Goal: Task Accomplishment & Management: Complete application form

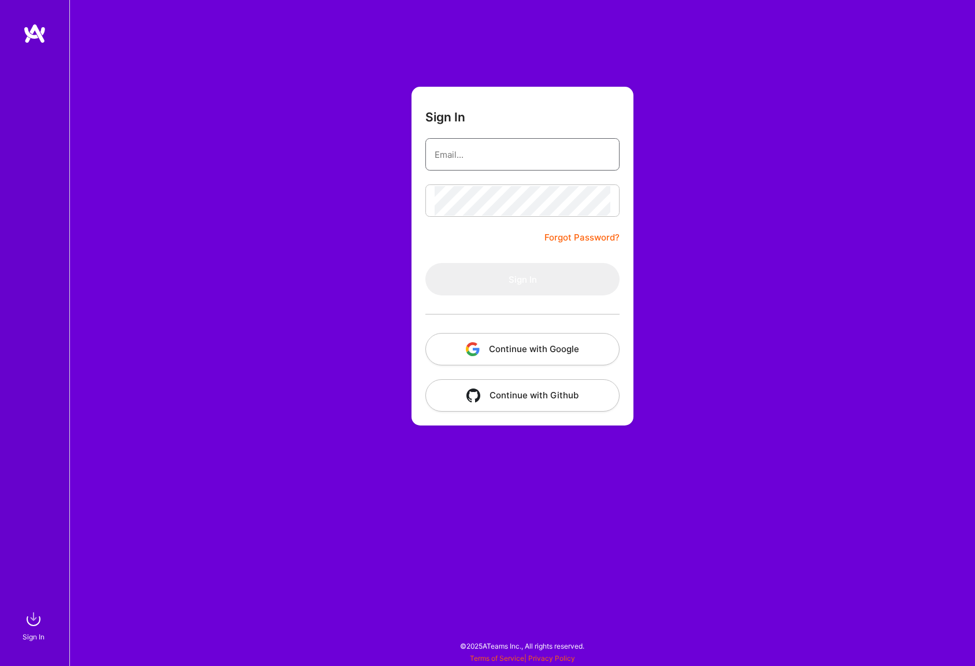
type input "[EMAIL_ADDRESS][DOMAIN_NAME]"
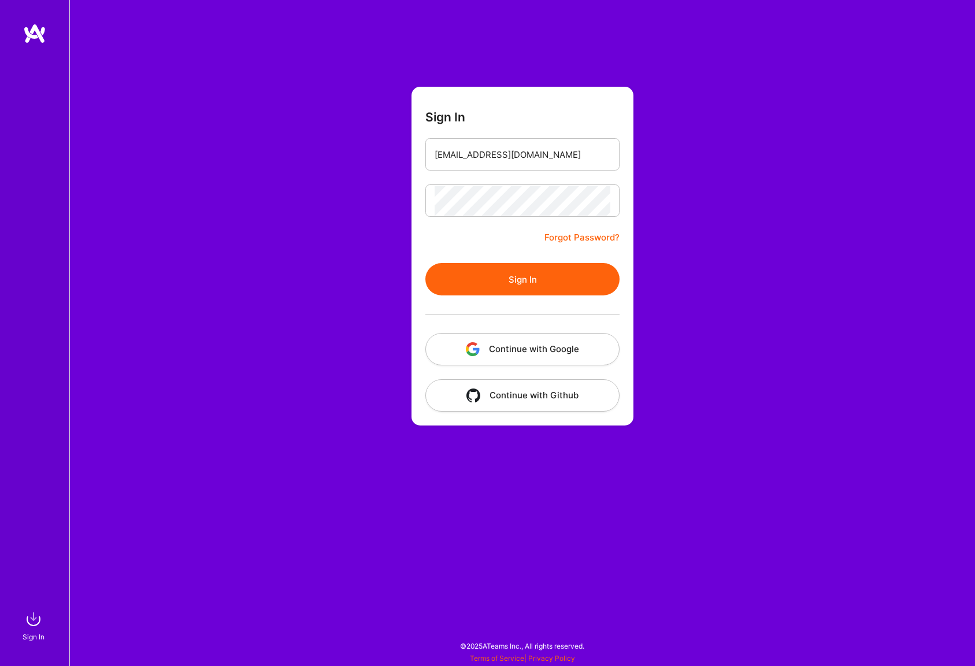
click at [506, 231] on form "Sign In [EMAIL_ADDRESS][DOMAIN_NAME] Forgot Password? Sign In Continue with Goo…" at bounding box center [522, 256] width 222 height 339
click at [520, 283] on button "Sign In" at bounding box center [522, 279] width 194 height 32
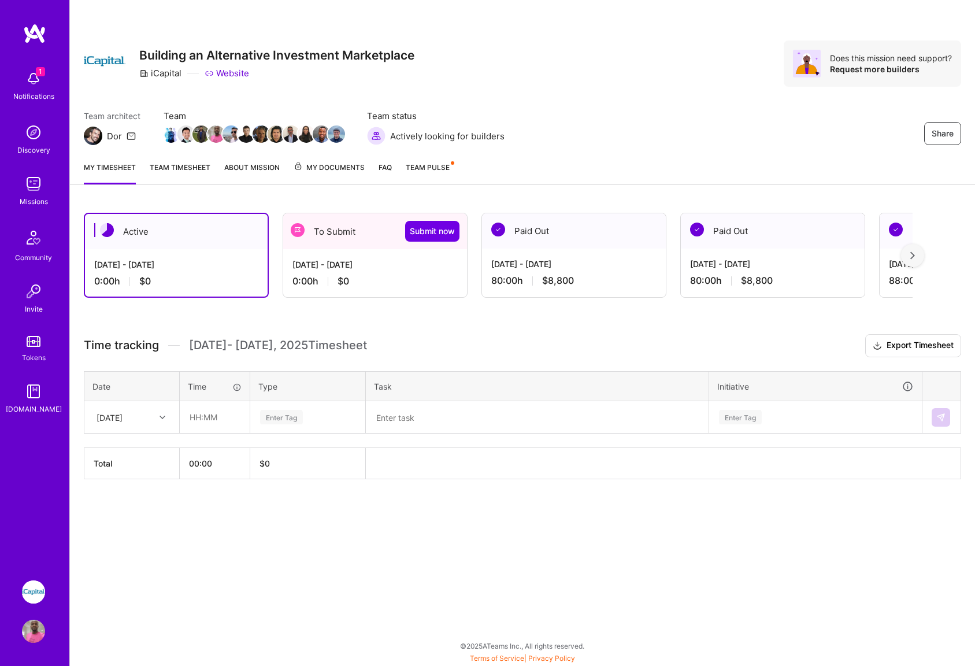
click at [374, 261] on div "[DATE] - [DATE]" at bounding box center [374, 264] width 165 height 12
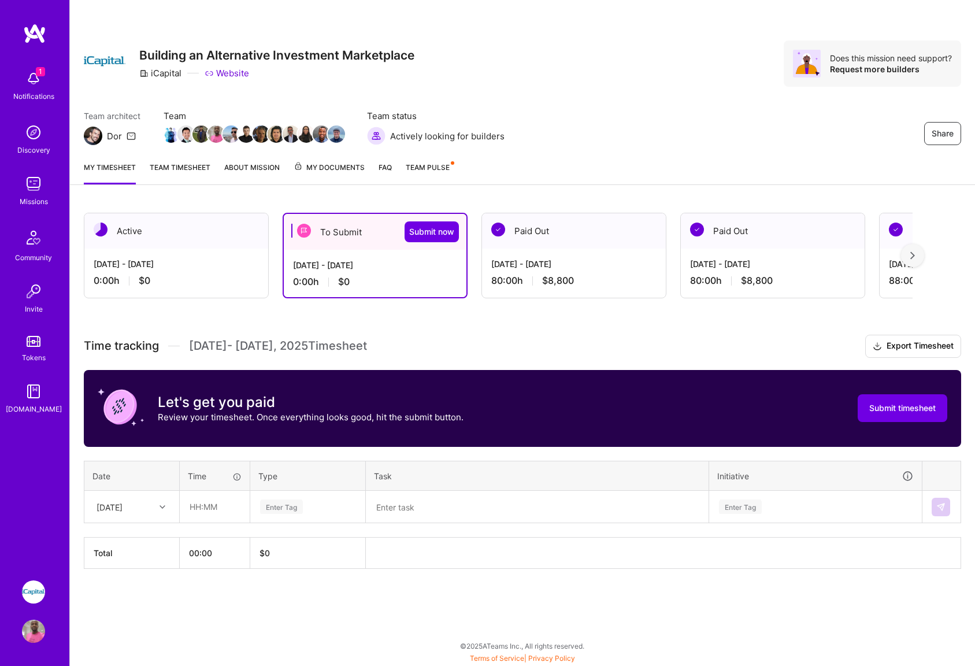
click at [549, 252] on div "[DATE] - [DATE] 80:00 h $8,800" at bounding box center [574, 271] width 184 height 47
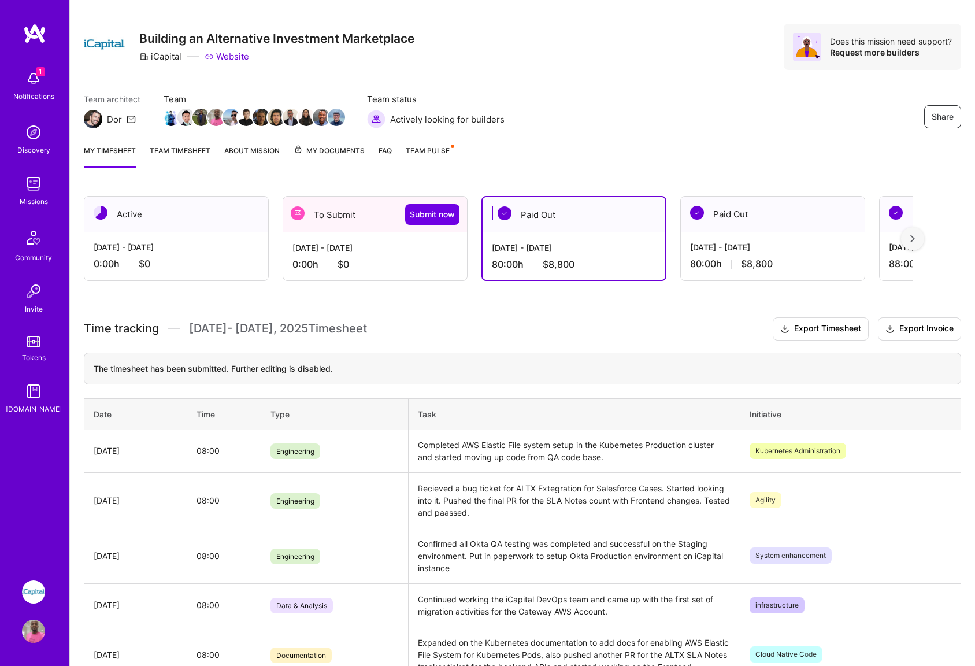
scroll to position [16, 0]
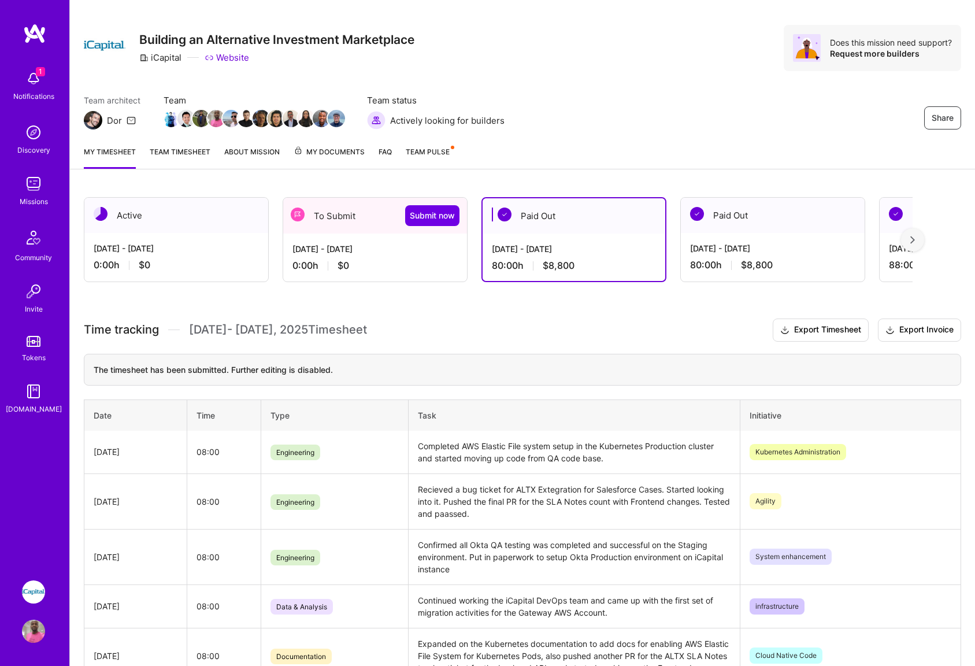
click at [371, 233] on div "[DATE] - [DATE] 0:00 h $0" at bounding box center [375, 256] width 184 height 47
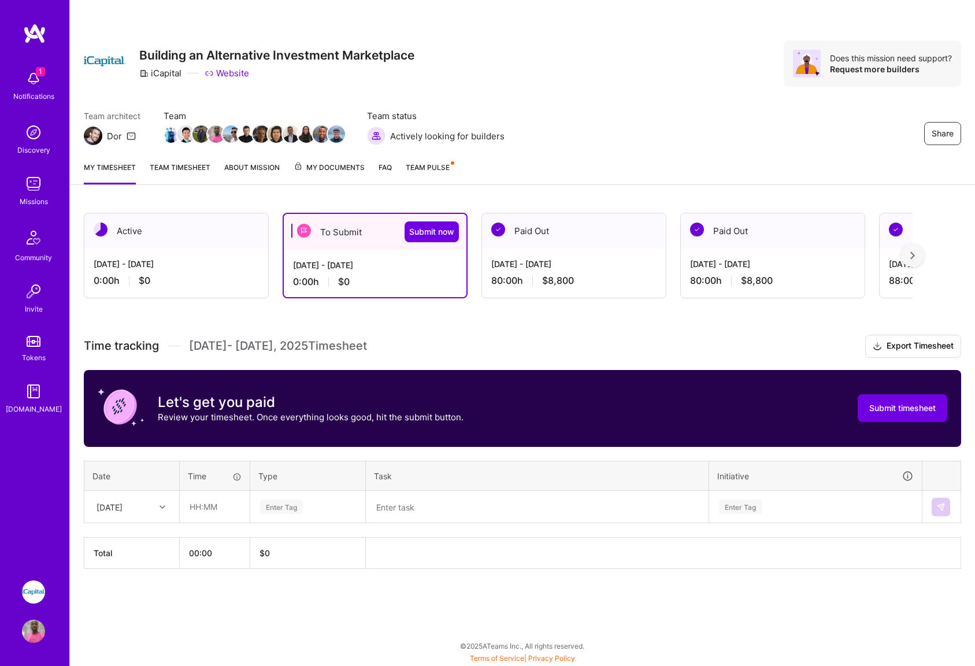
scroll to position [0, 0]
click at [593, 265] on div "[DATE] - [DATE]" at bounding box center [573, 264] width 165 height 12
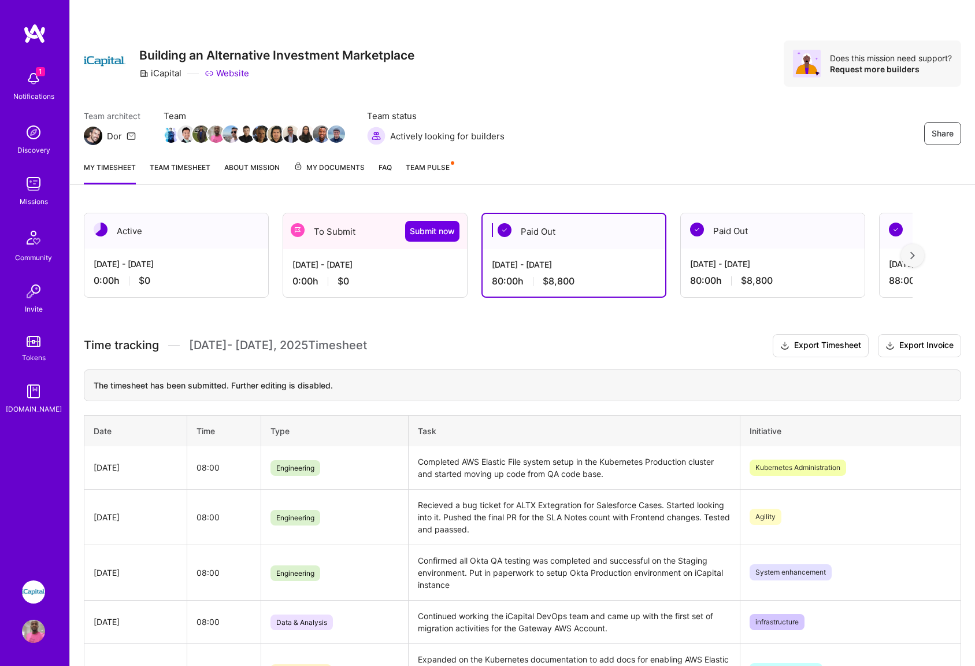
scroll to position [3, 0]
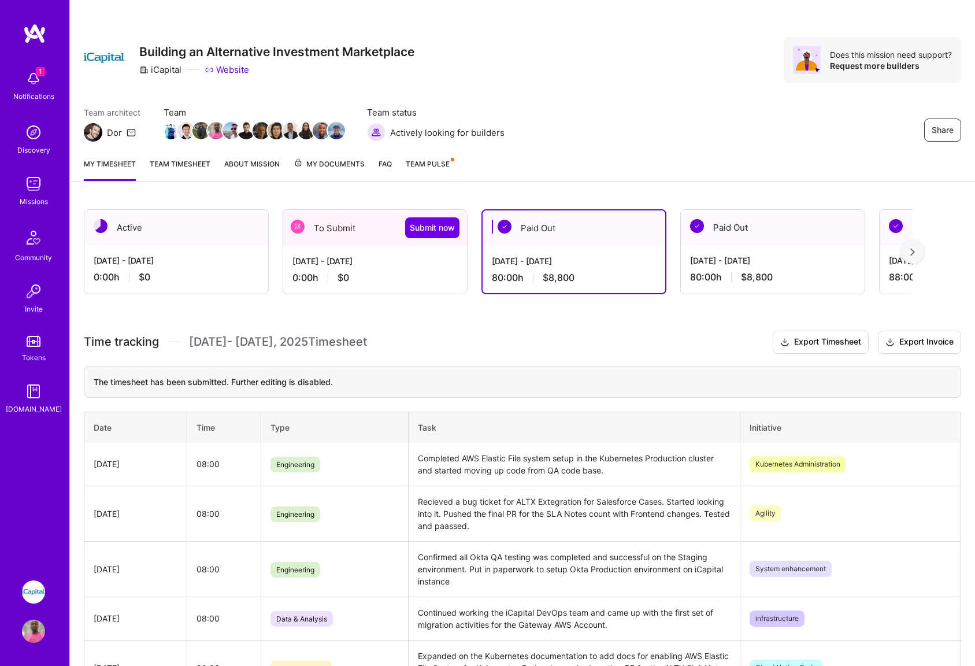
click at [387, 247] on div "[DATE] - [DATE] 0:00 h $0" at bounding box center [375, 269] width 184 height 47
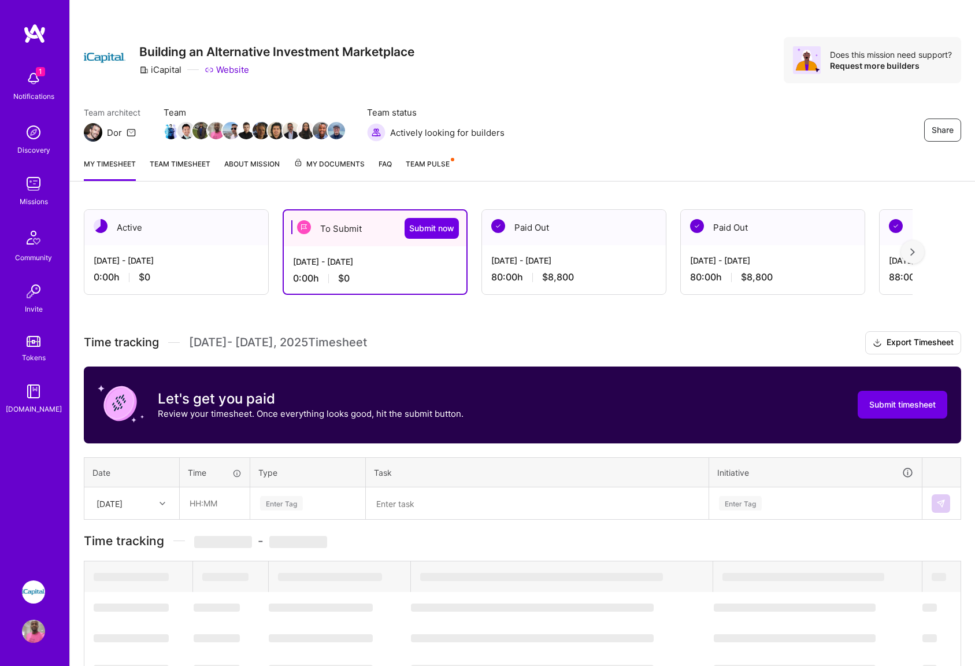
scroll to position [0, 0]
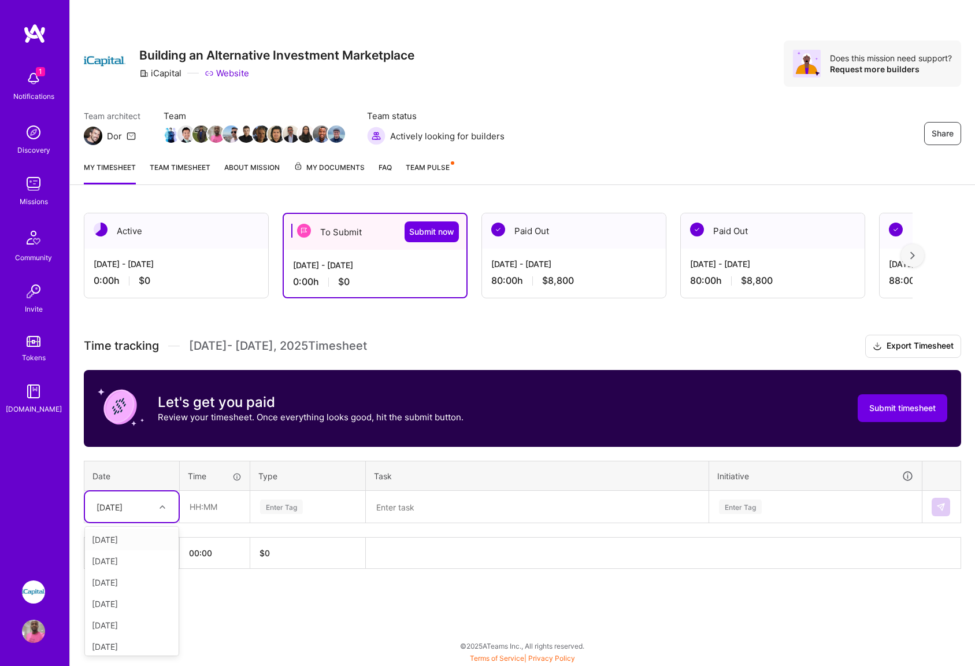
click at [161, 509] on icon at bounding box center [162, 507] width 6 height 6
click at [222, 507] on input "text" at bounding box center [214, 506] width 69 height 31
type input "08:00"
click at [302, 508] on div "Enter Tag" at bounding box center [281, 506] width 43 height 18
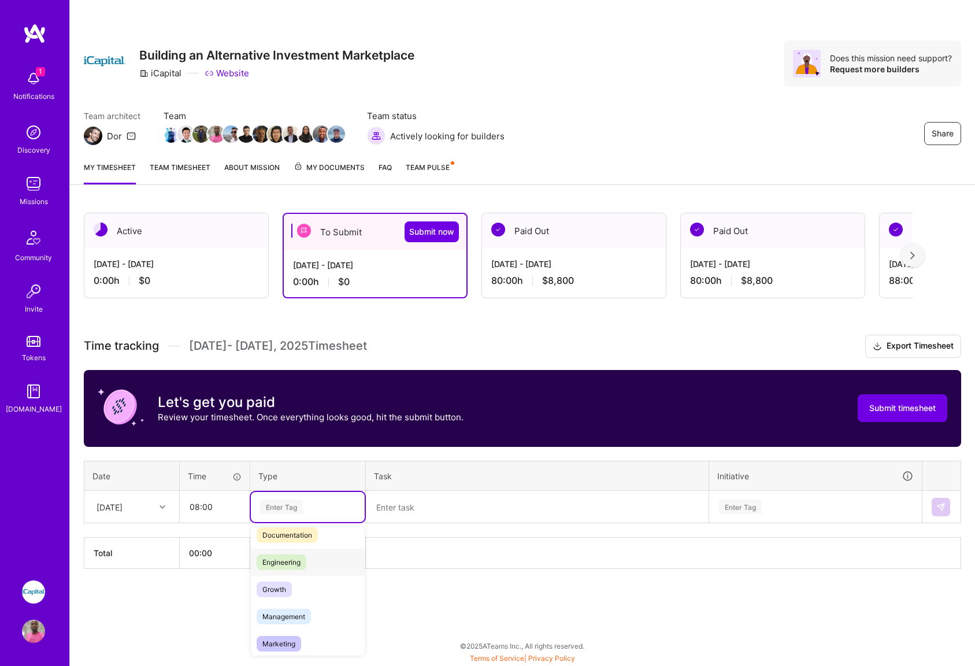
scroll to position [61, 0]
click at [287, 560] on span "Engineering" at bounding box center [282, 566] width 50 height 16
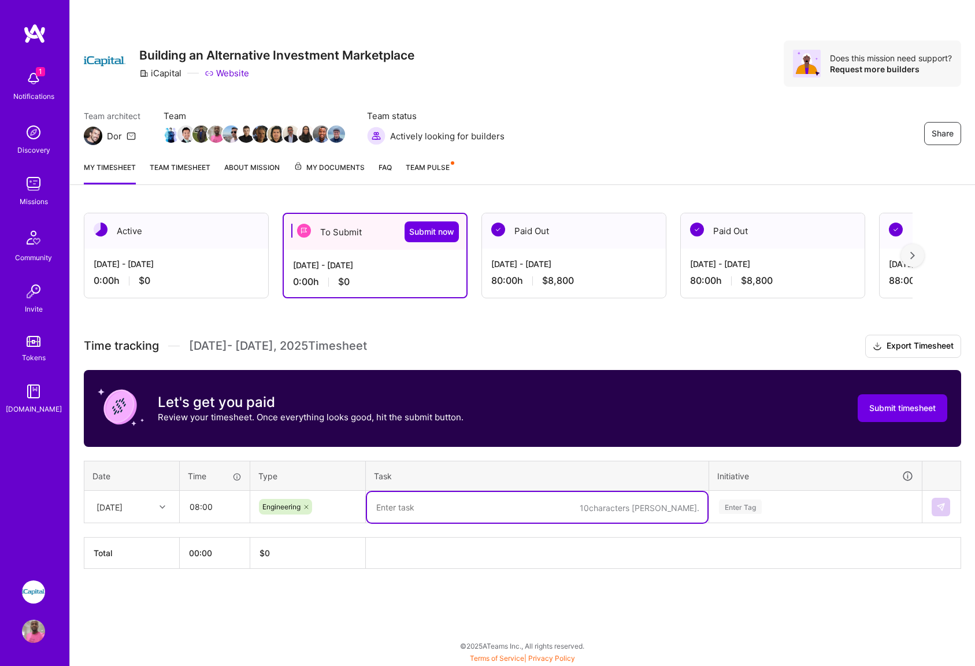
click at [450, 507] on textarea at bounding box center [537, 507] width 340 height 31
type textarea "G"
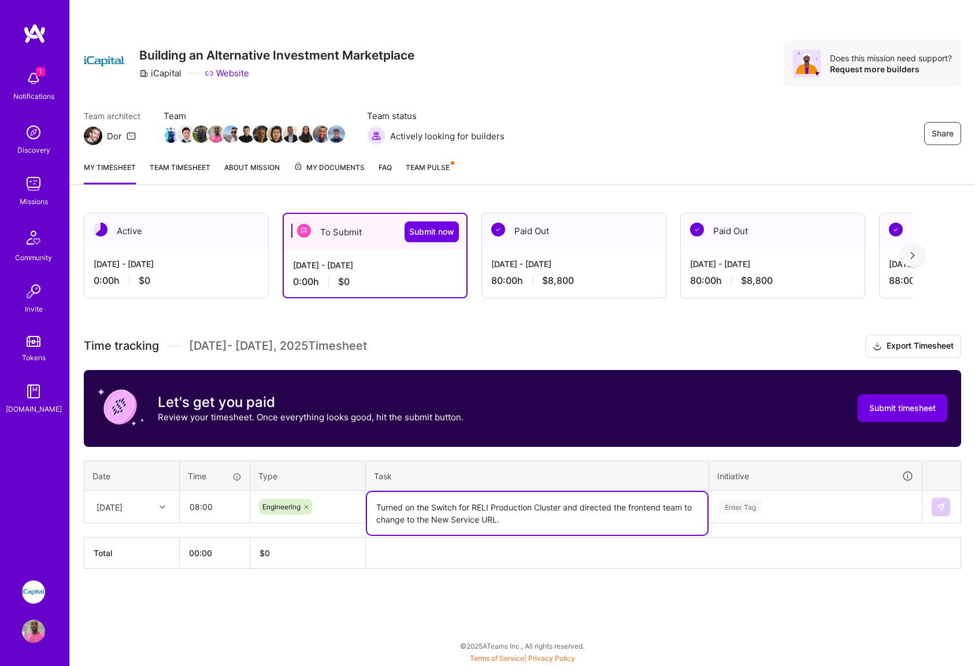
type textarea "Turned on the Switch for RELI Production Cluster and directed the frontend team…"
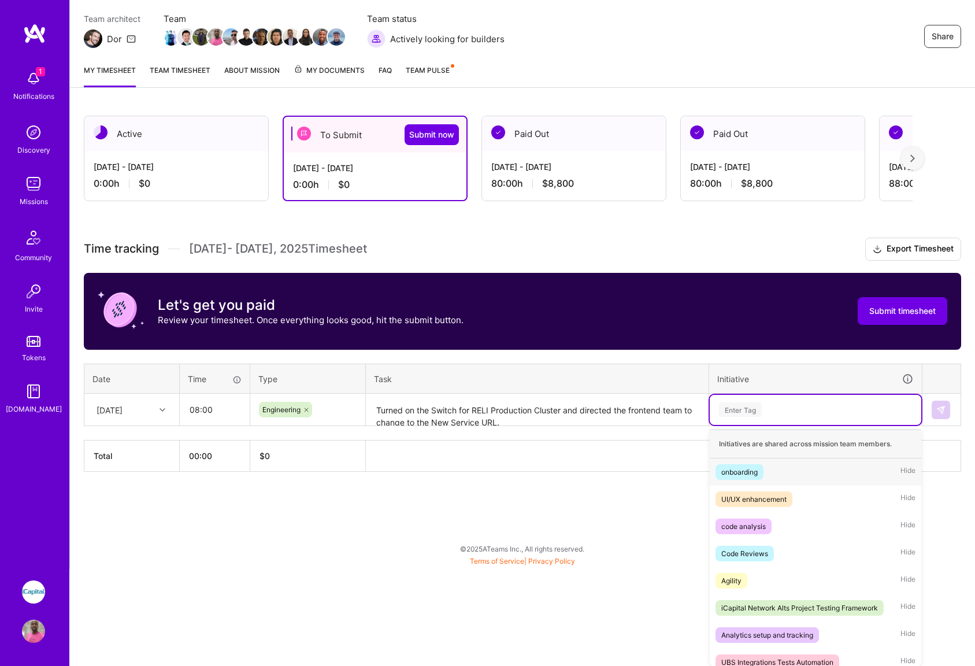
click at [809, 425] on div "option onboarding focused, 1 of 78. 78 results available. Use Up and Down to ch…" at bounding box center [814, 410] width 211 height 30
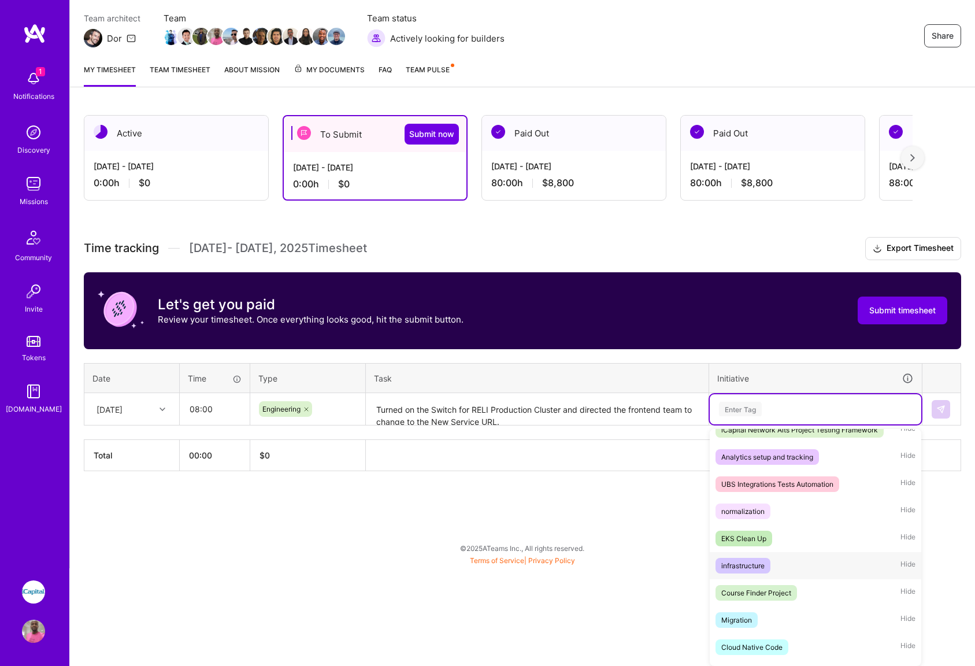
scroll to position [183, 0]
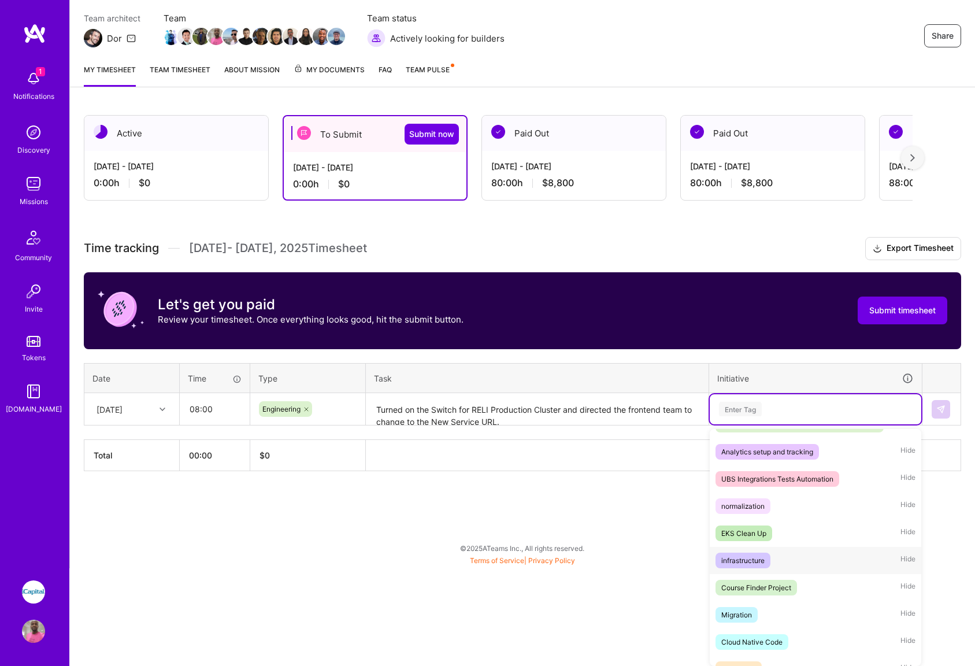
click at [748, 557] on div "infrastructure" at bounding box center [742, 560] width 43 height 12
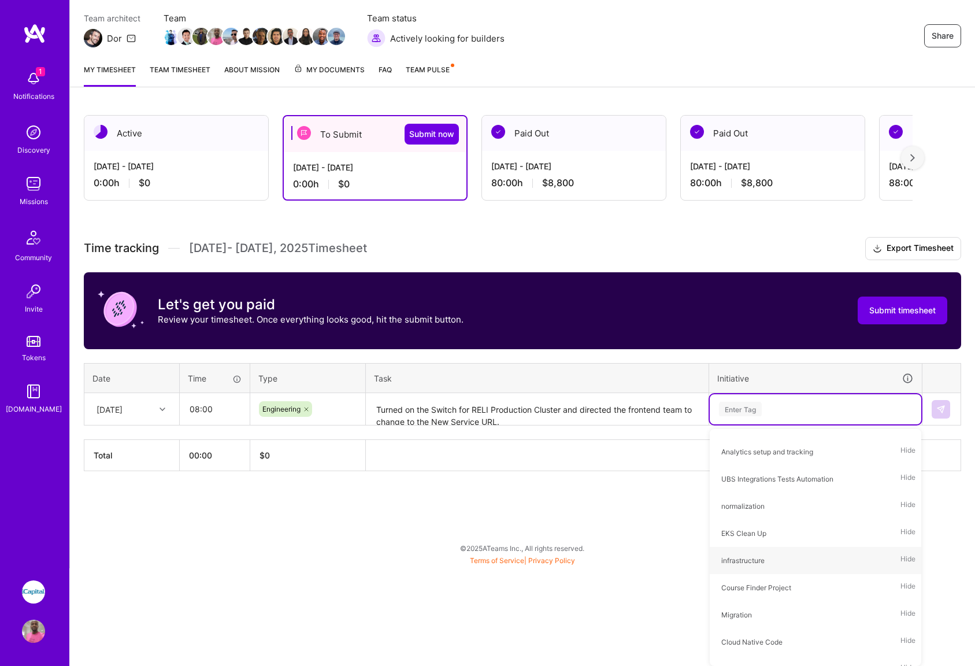
scroll to position [0, 0]
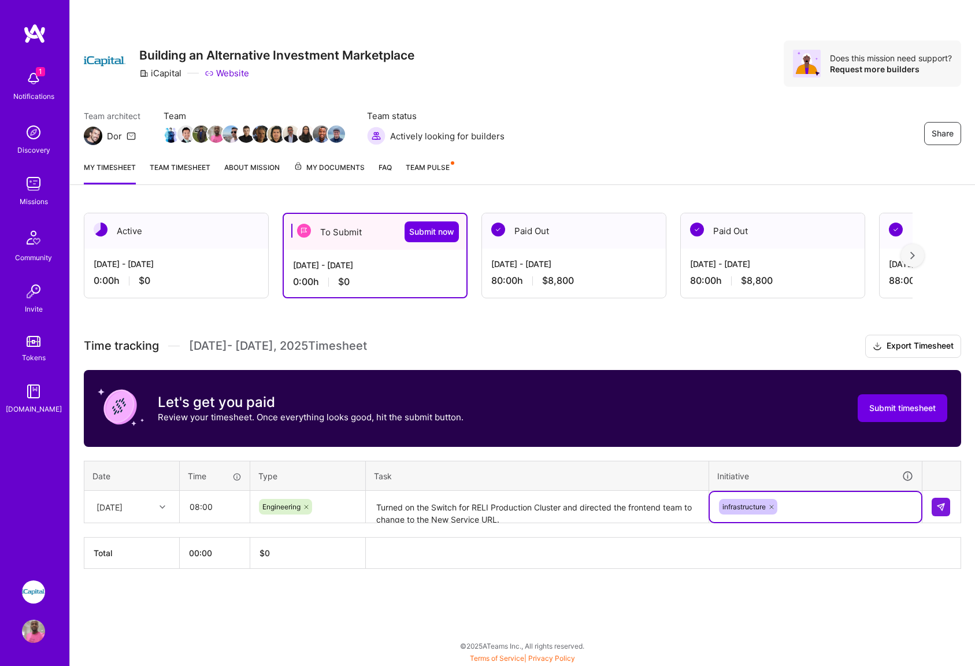
click at [512, 514] on textarea "Turned on the Switch for RELI Production Cluster and directed the frontend team…" at bounding box center [537, 507] width 340 height 31
click at [944, 509] on img at bounding box center [940, 506] width 9 height 9
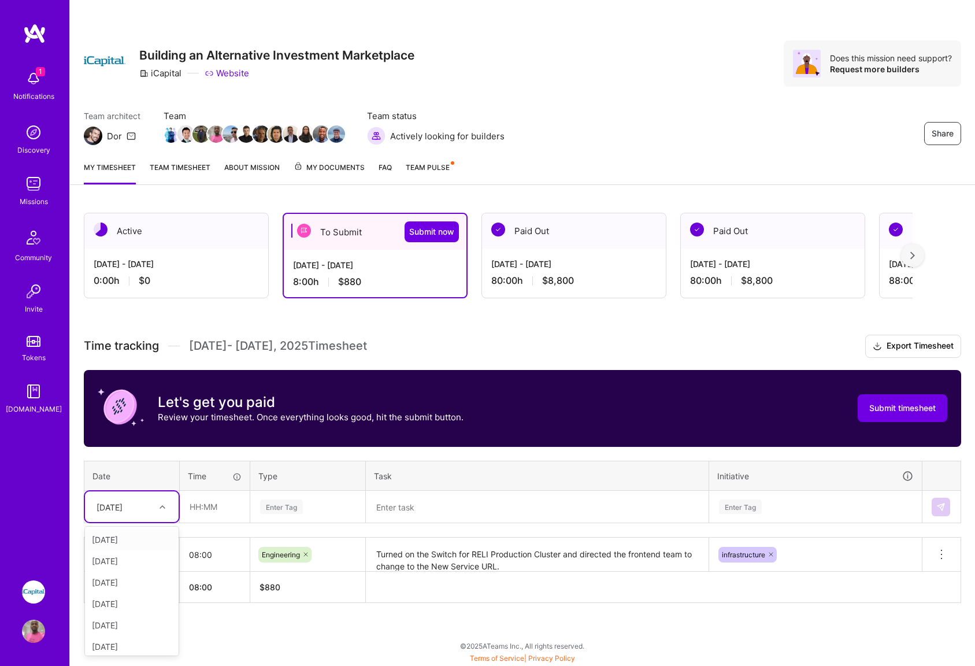
click at [158, 504] on div at bounding box center [164, 506] width 18 height 15
click at [127, 540] on div "[DATE]" at bounding box center [132, 539] width 94 height 21
click at [205, 507] on input "text" at bounding box center [214, 506] width 69 height 31
type input "08:00"
click at [322, 502] on div "Enter Tag" at bounding box center [308, 506] width 98 height 14
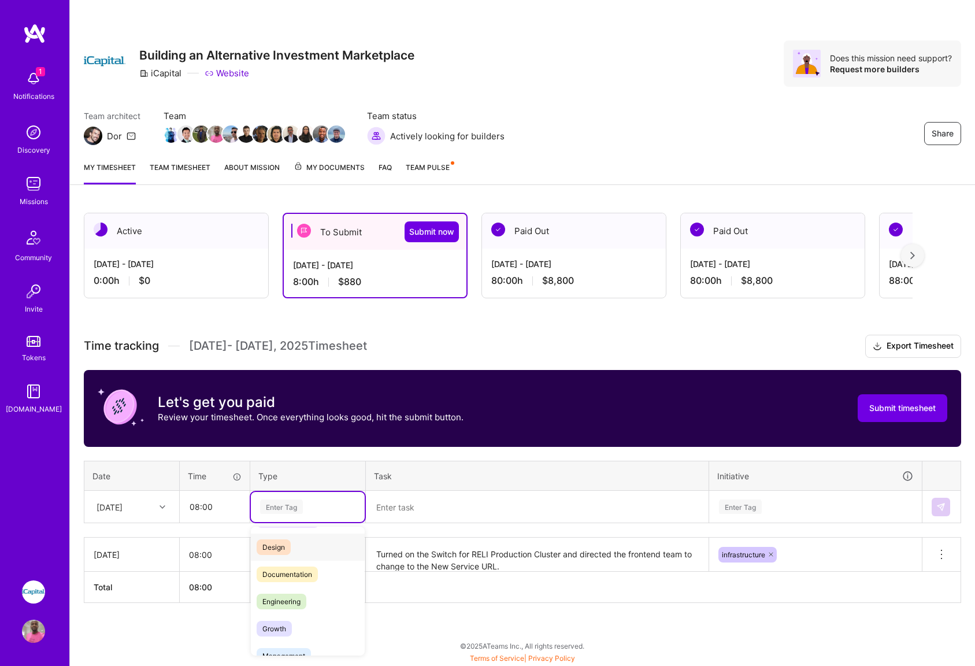
scroll to position [20, 0]
click at [295, 580] on span "Documentation" at bounding box center [287, 579] width 61 height 16
click at [456, 517] on textarea at bounding box center [537, 507] width 340 height 31
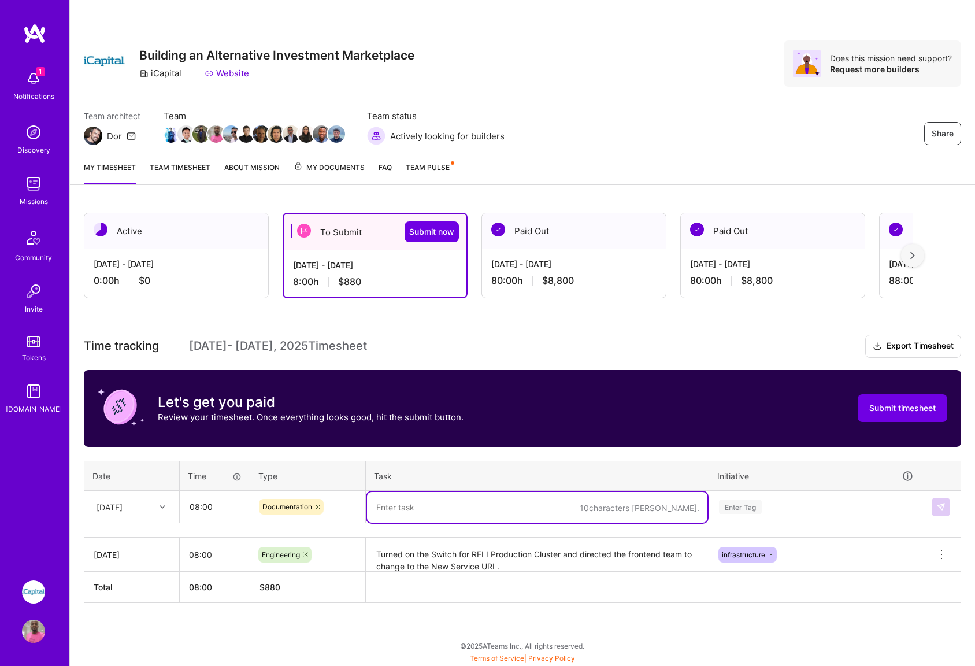
click at [317, 506] on icon at bounding box center [317, 506] width 7 height 7
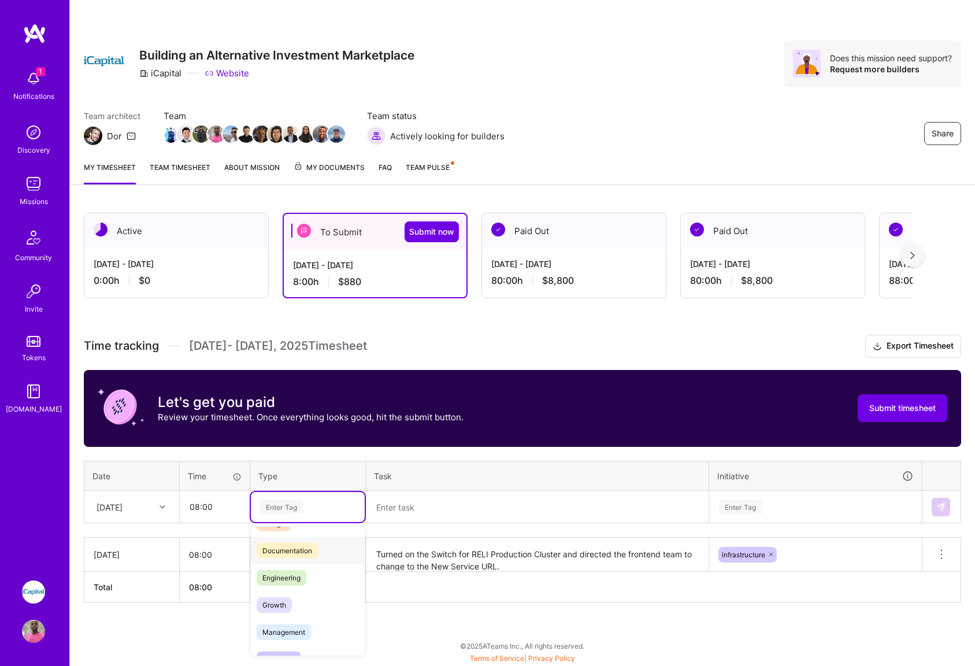
scroll to position [0, 0]
click at [294, 543] on span "Data & Analysis" at bounding box center [288, 545] width 62 height 16
click at [416, 510] on textarea at bounding box center [537, 507] width 340 height 31
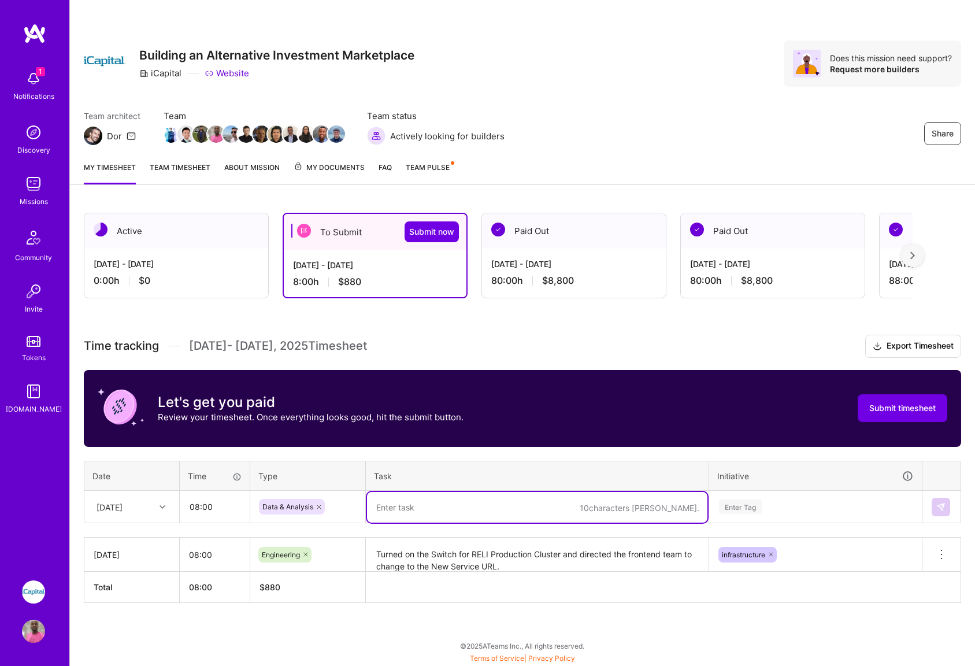
type textarea "T"
click at [563, 552] on textarea "Turned on the Switch for RELI Production Cluster and directed the frontend team…" at bounding box center [537, 554] width 340 height 32
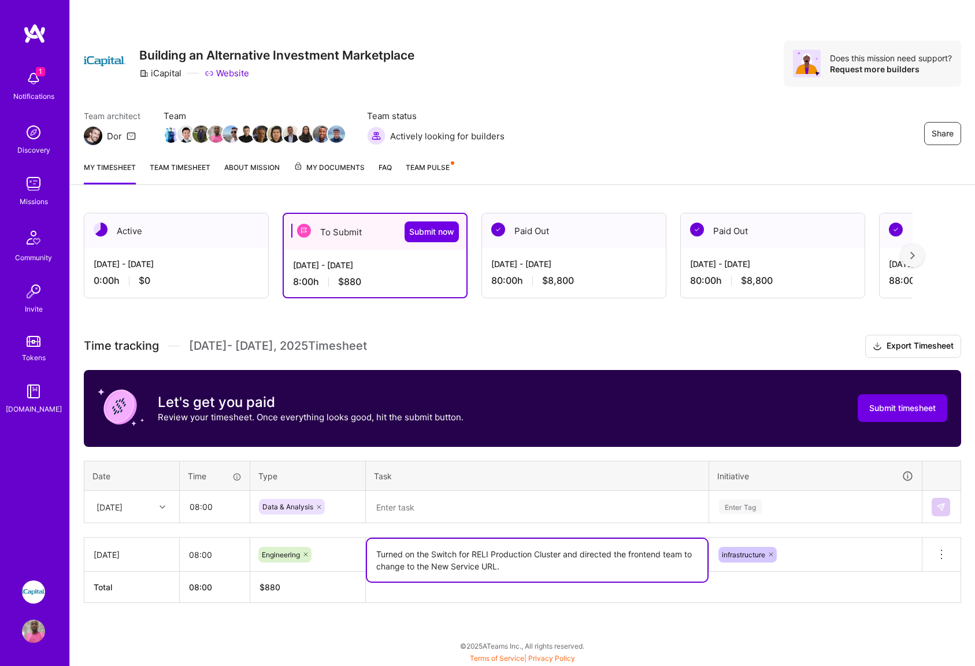
click at [518, 568] on textarea "Turned on the Switch for RELI Production Cluster and directed the frontend team…" at bounding box center [537, 559] width 340 height 43
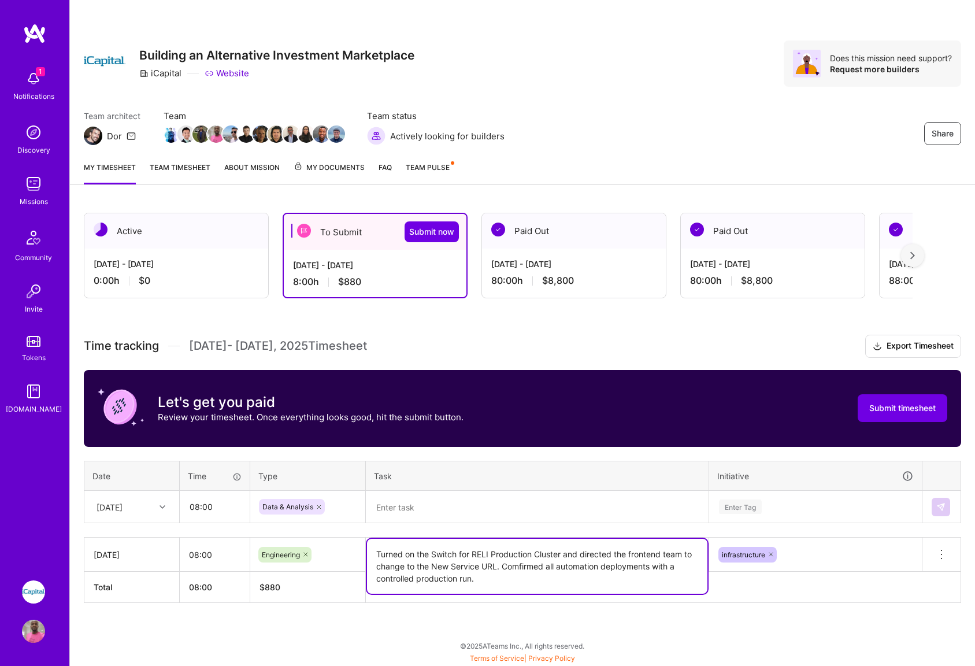
type textarea "Turned on the Switch for RELI Production Cluster and directed the frontend team…"
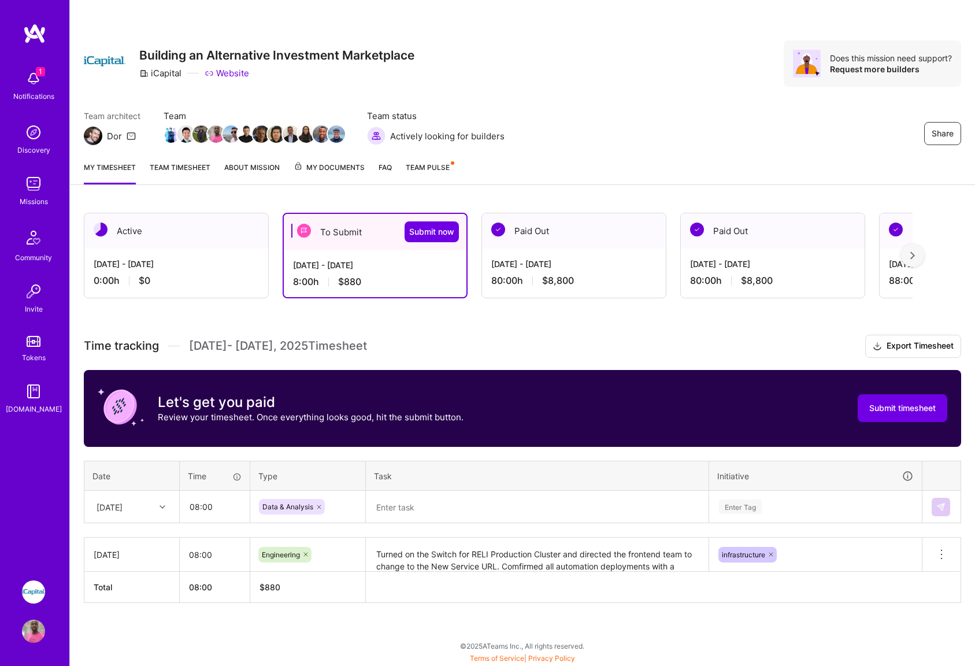
click at [663, 627] on div "Active [DATE] - [DATE] 0:00 h $0 To Submit Submit now [DATE] - [DATE] 8:00 h $8…" at bounding box center [522, 429] width 905 height 460
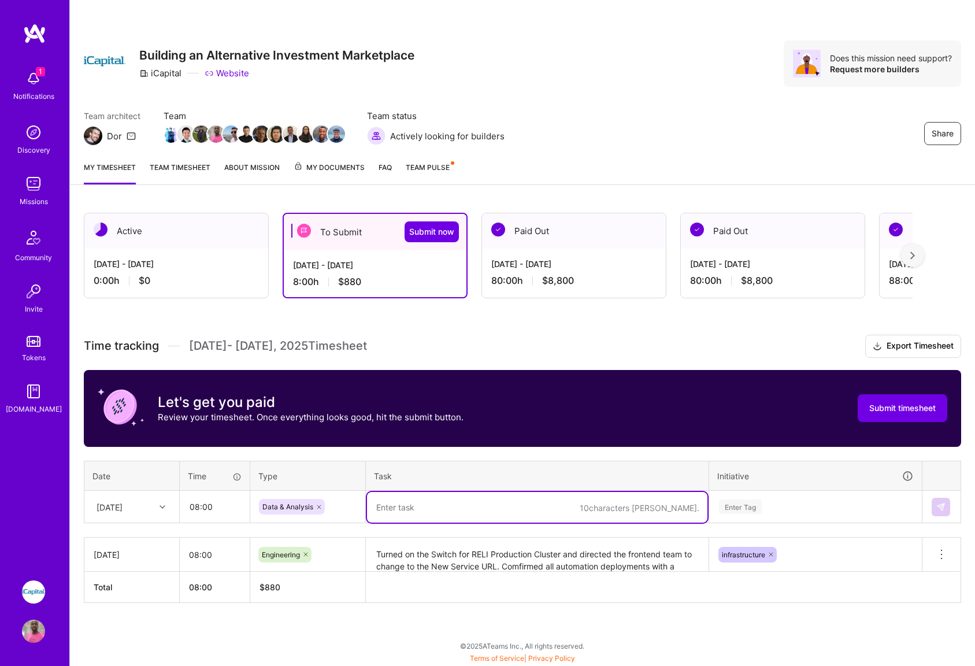
click at [402, 508] on textarea at bounding box center [537, 507] width 340 height 31
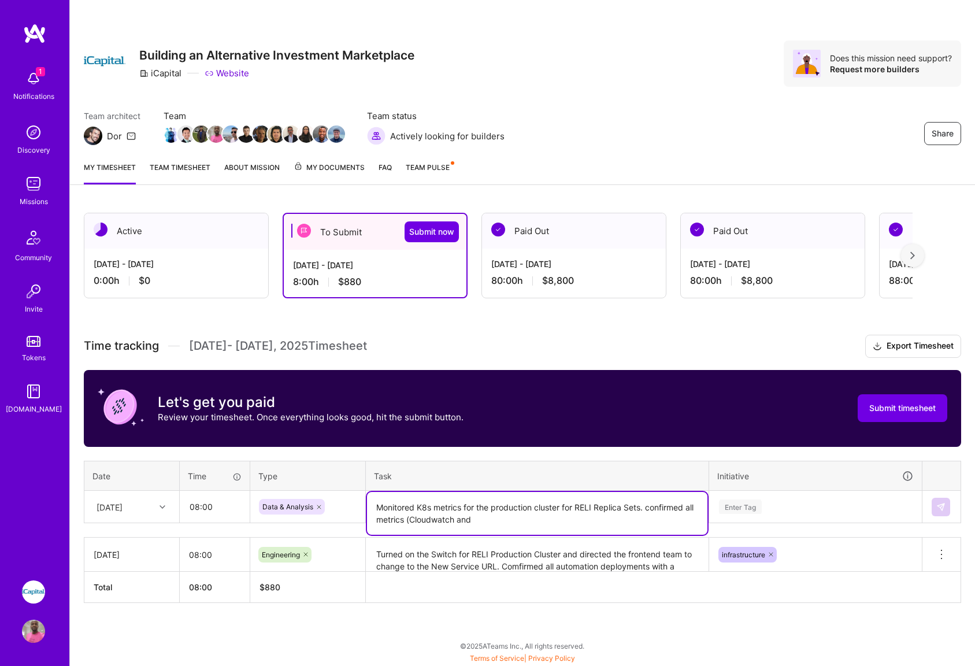
click at [476, 518] on textarea "Monitored K8s metrics for the production cluster for RELI Replica Sets. confirm…" at bounding box center [537, 513] width 340 height 43
type textarea "Monitored K8s metrics for the production cluster for RELI Replica Sets. confirm…"
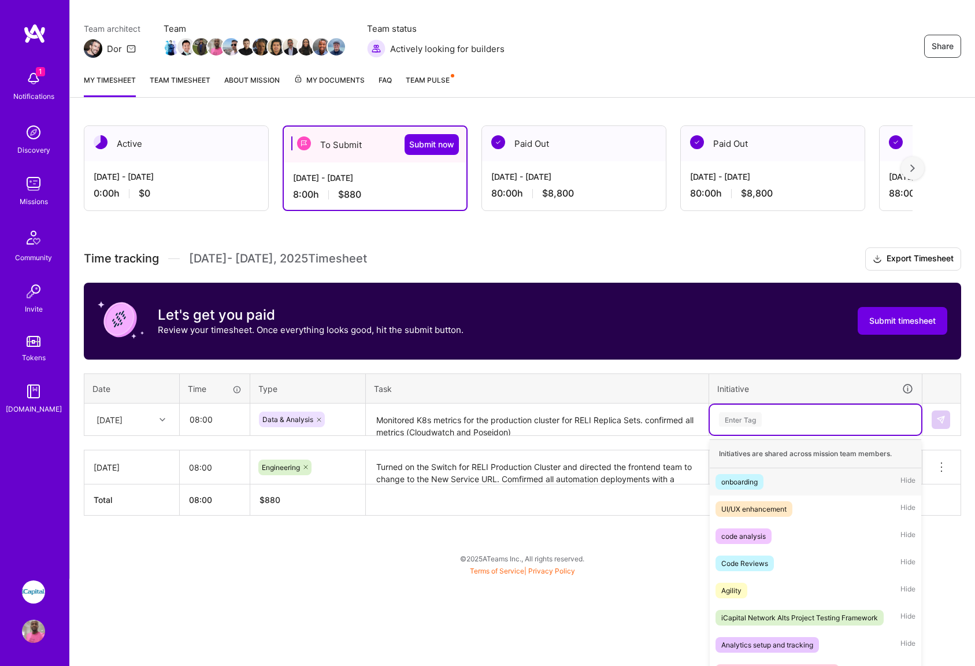
click at [794, 434] on div "option infrastructure, selected. option onboarding focused, 1 of 78. 78 results…" at bounding box center [814, 419] width 211 height 30
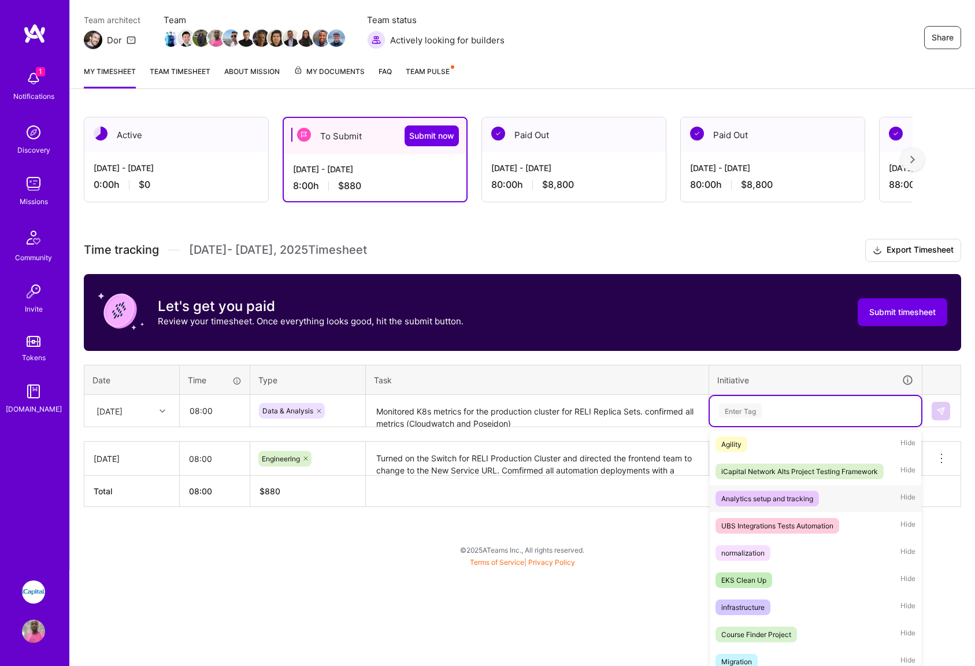
scroll to position [98, 0]
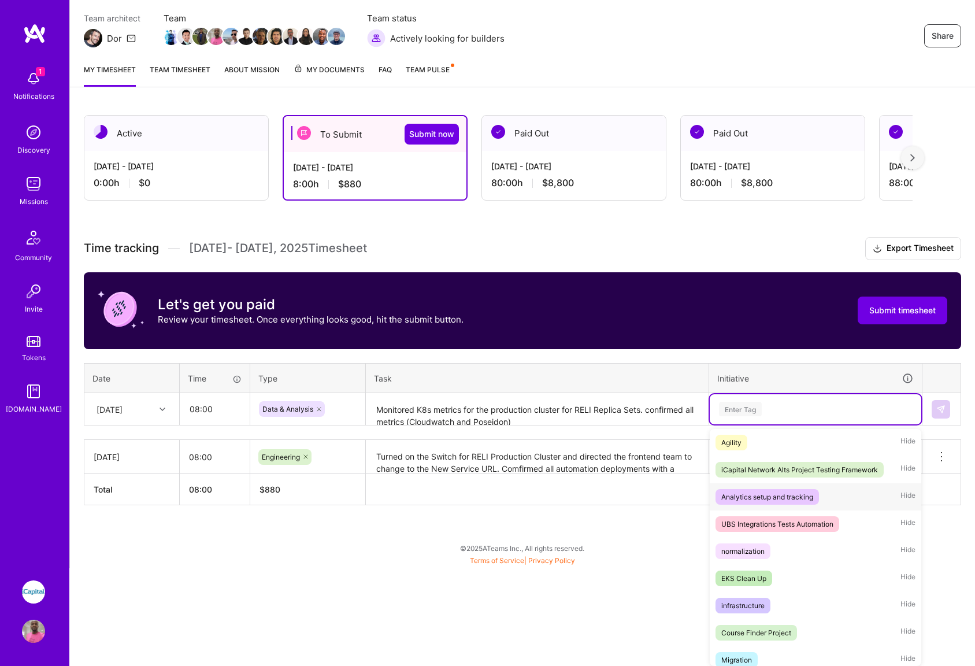
click at [773, 496] on div "Analytics setup and tracking" at bounding box center [767, 497] width 92 height 12
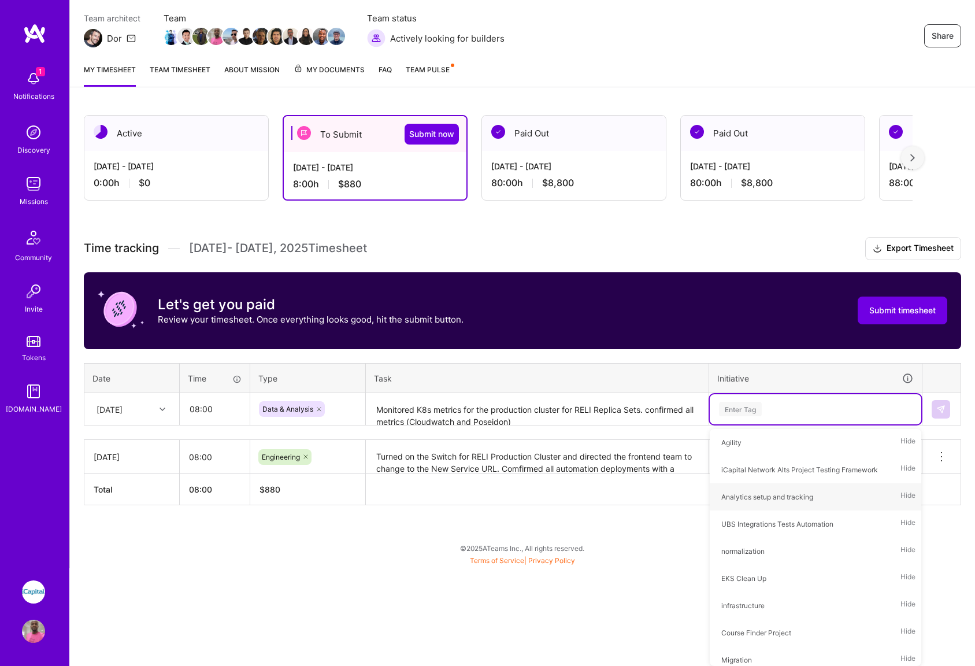
scroll to position [0, 0]
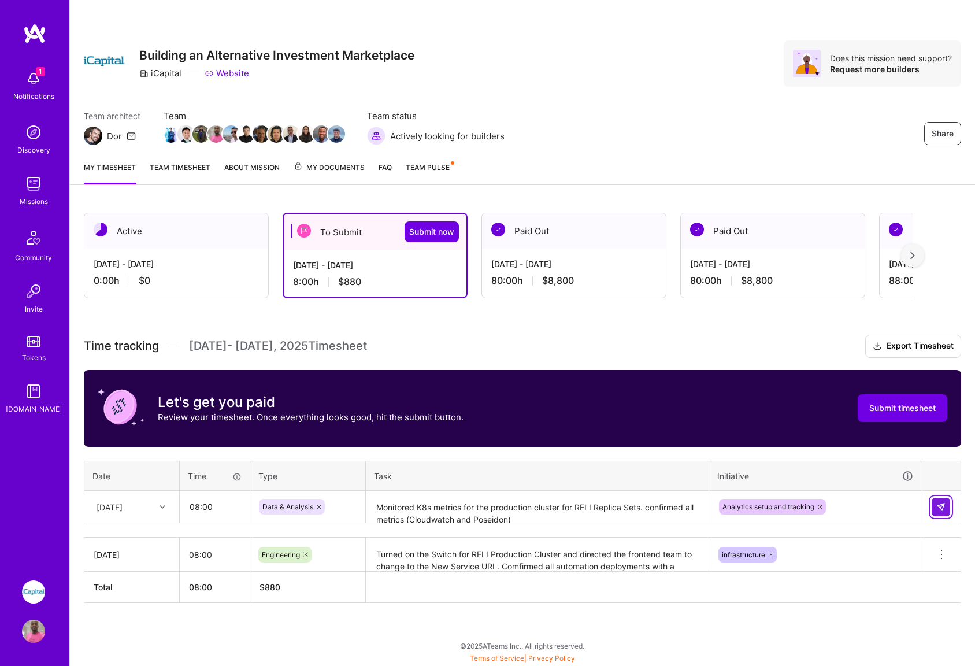
click at [939, 506] on img at bounding box center [940, 506] width 9 height 9
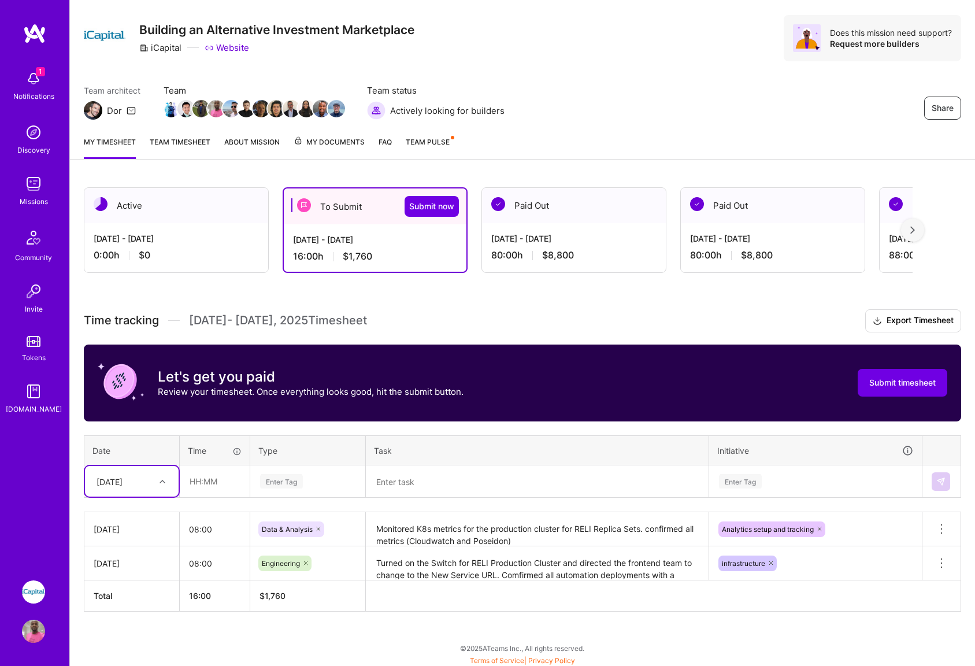
scroll to position [28, 0]
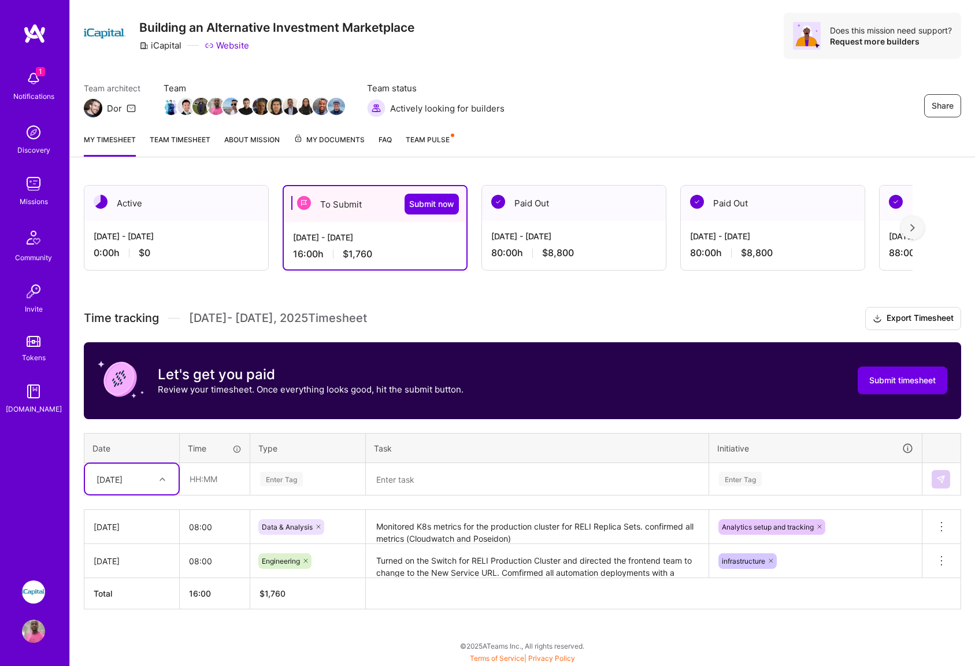
click at [157, 485] on div at bounding box center [164, 478] width 18 height 15
click at [121, 530] on div "[DATE]" at bounding box center [132, 532] width 94 height 21
click at [214, 482] on input "text" at bounding box center [214, 478] width 69 height 31
type input "08:00"
click at [313, 485] on div "Enter Tag" at bounding box center [308, 478] width 98 height 14
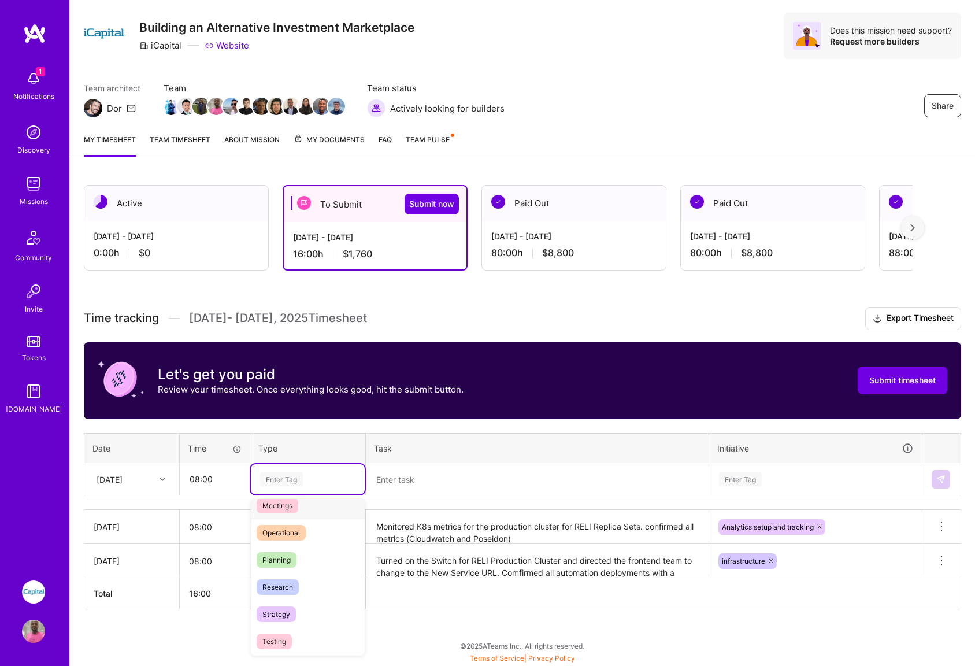
scroll to position [207, 0]
click at [277, 526] on span "Operational" at bounding box center [281, 527] width 49 height 16
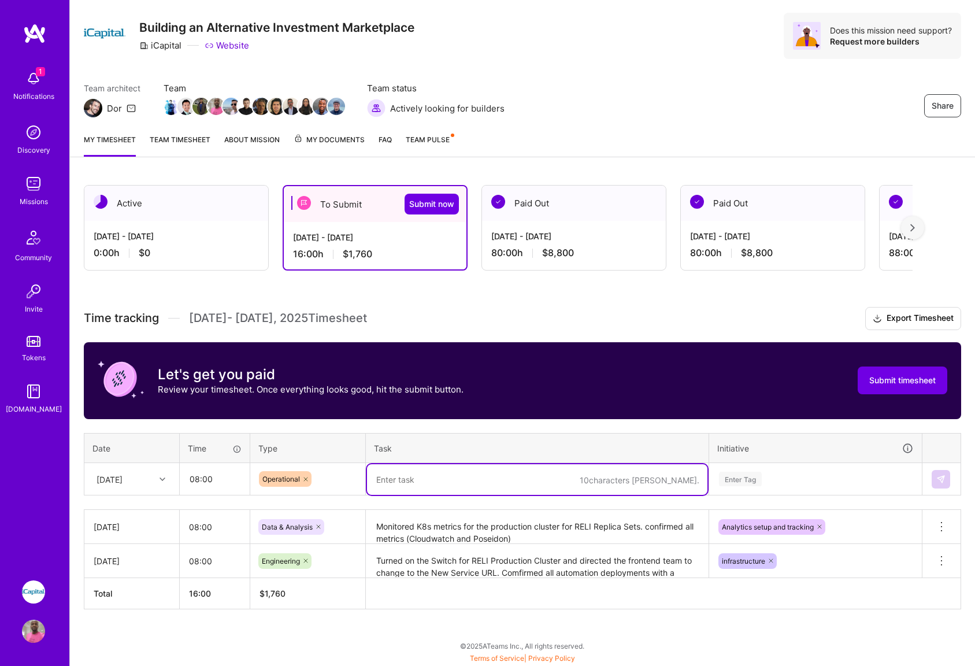
click at [443, 482] on textarea at bounding box center [537, 479] width 340 height 31
type textarea "D"
type textarea "Continued post production deployment operations on the cluster"
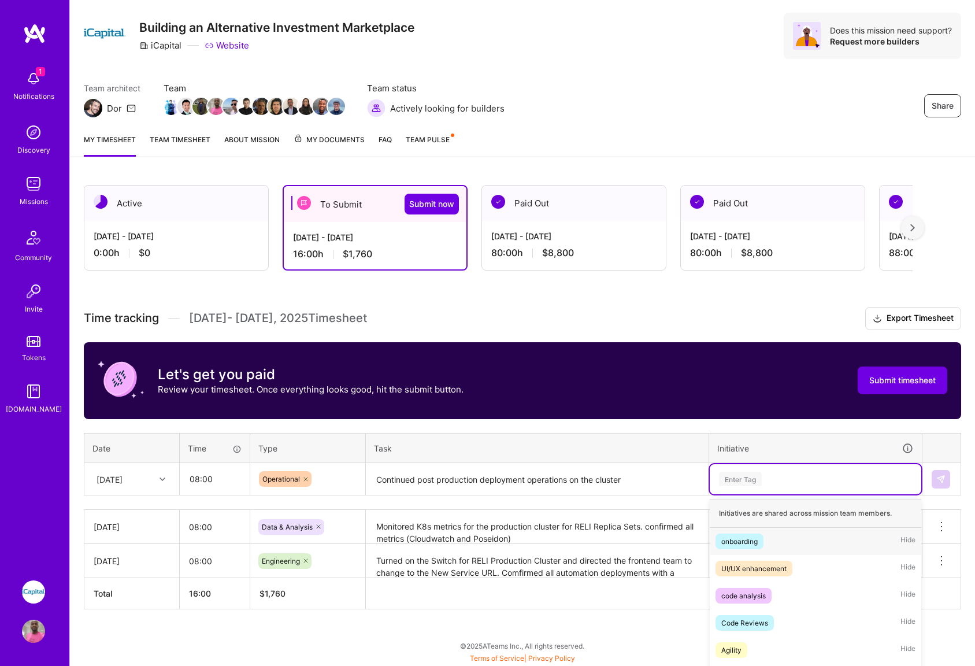
scroll to position [98, 0]
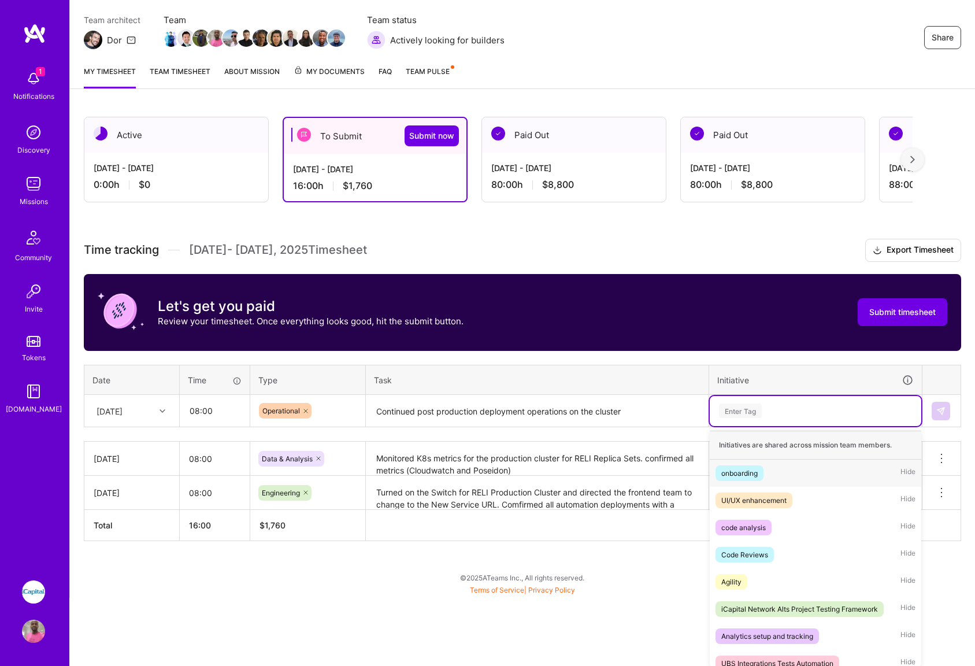
click at [780, 426] on div "option Analytics setup and tracking, selected. option onboarding focused, 1 of …" at bounding box center [814, 411] width 211 height 30
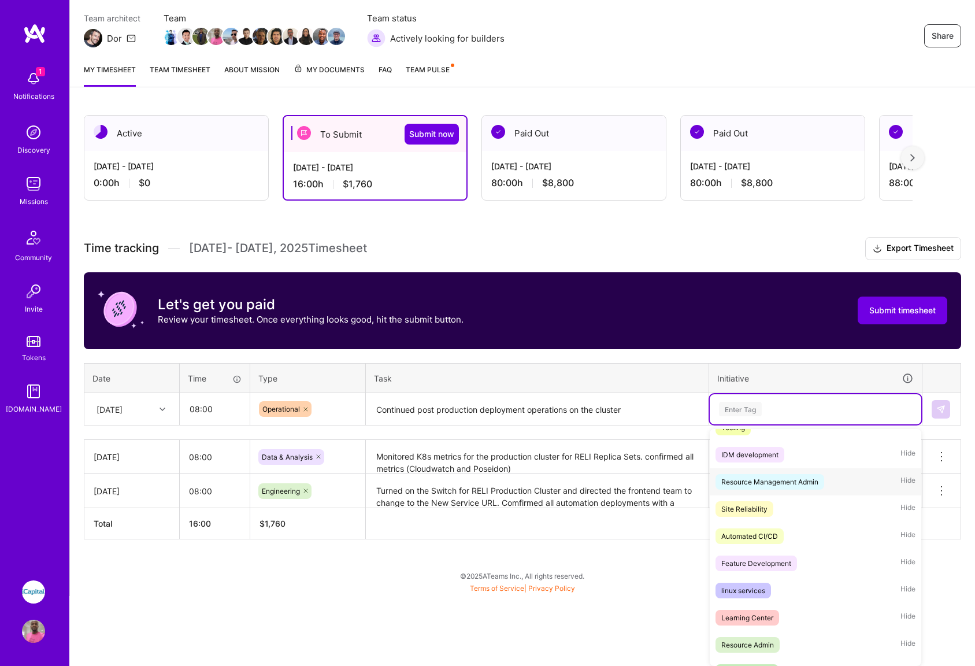
scroll to position [618, 0]
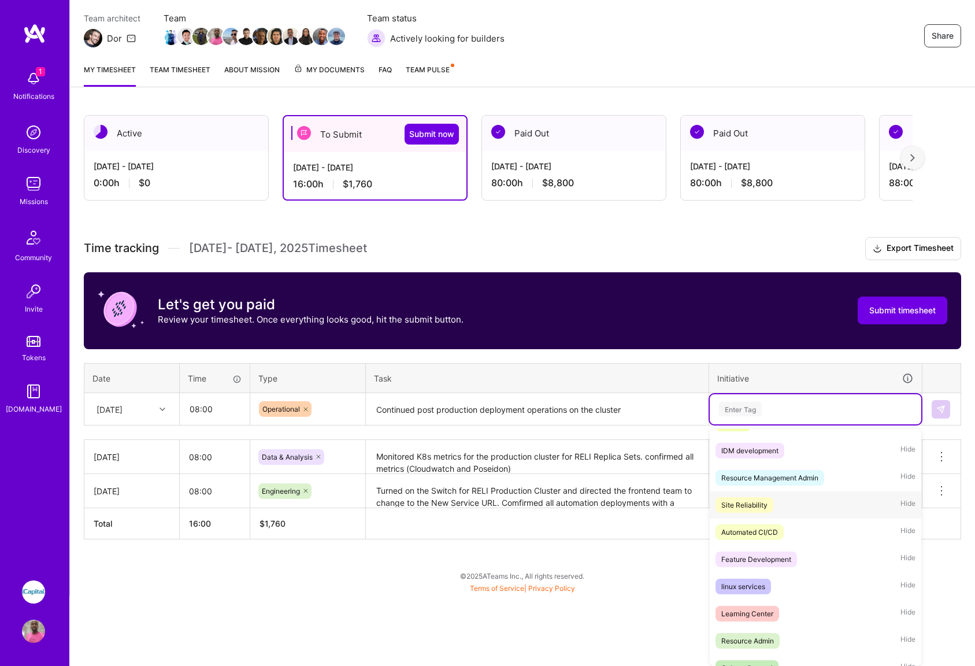
click at [745, 502] on div "Site Reliability" at bounding box center [744, 505] width 46 height 12
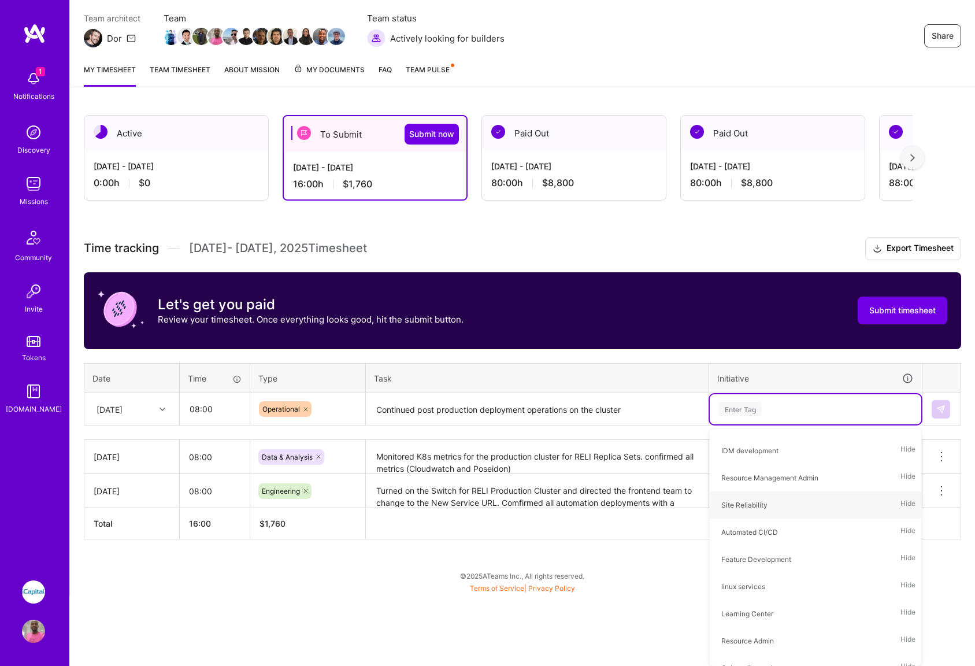
scroll to position [28, 0]
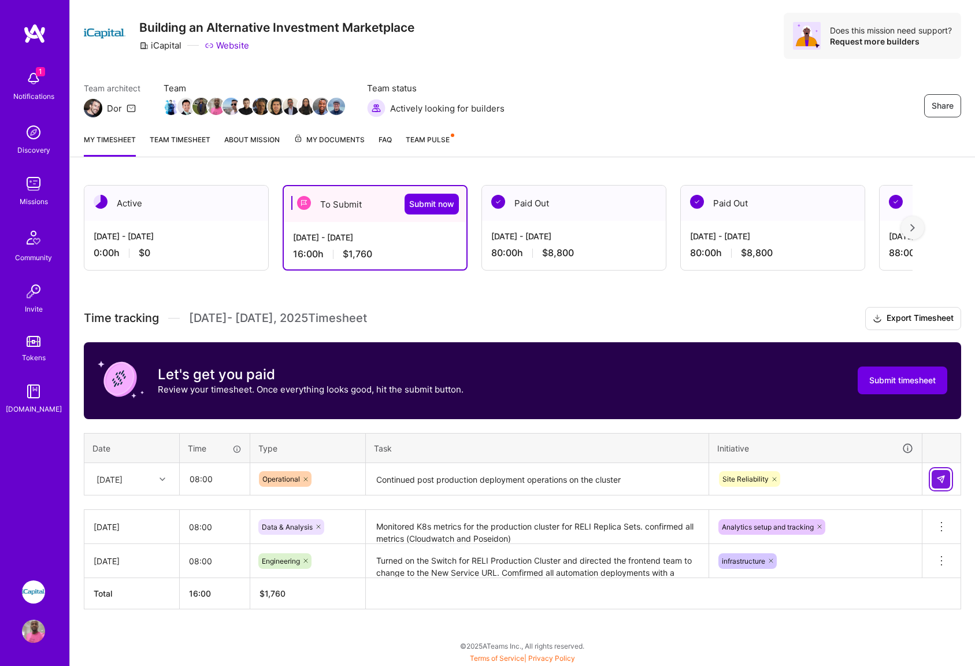
click at [941, 478] on img at bounding box center [940, 478] width 9 height 9
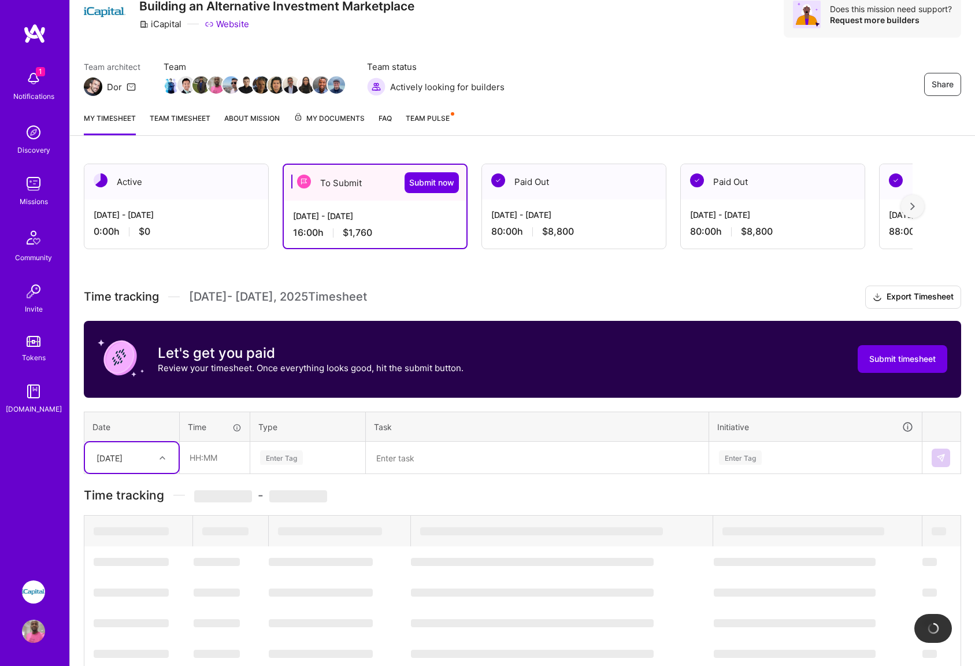
scroll to position [62, 0]
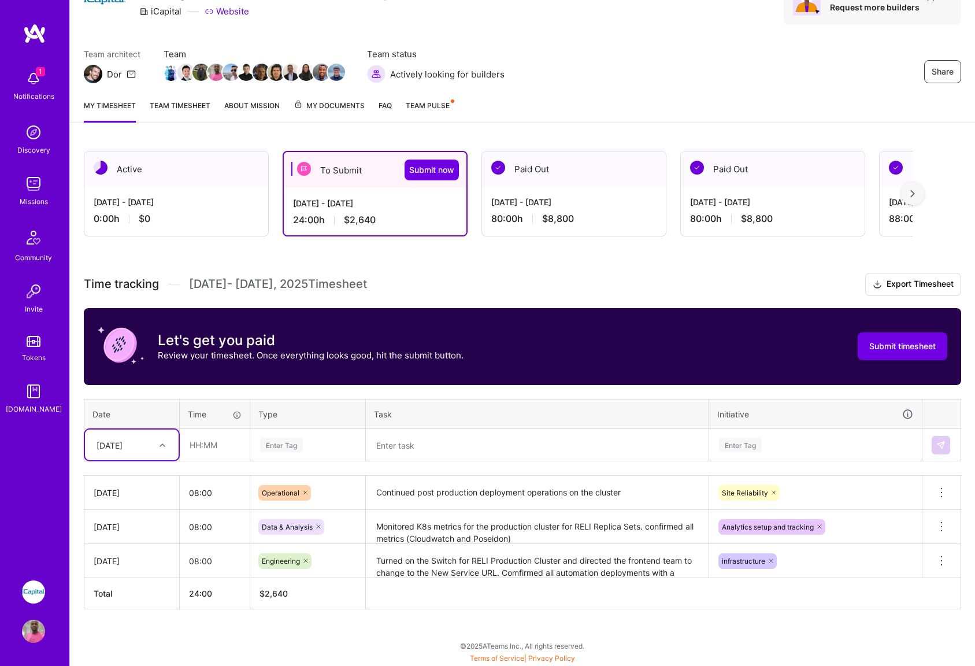
click at [160, 445] on icon at bounding box center [162, 445] width 6 height 6
click at [120, 521] on div "[DATE]" at bounding box center [132, 520] width 94 height 21
click at [200, 452] on input "text" at bounding box center [214, 444] width 69 height 31
type input "08:00"
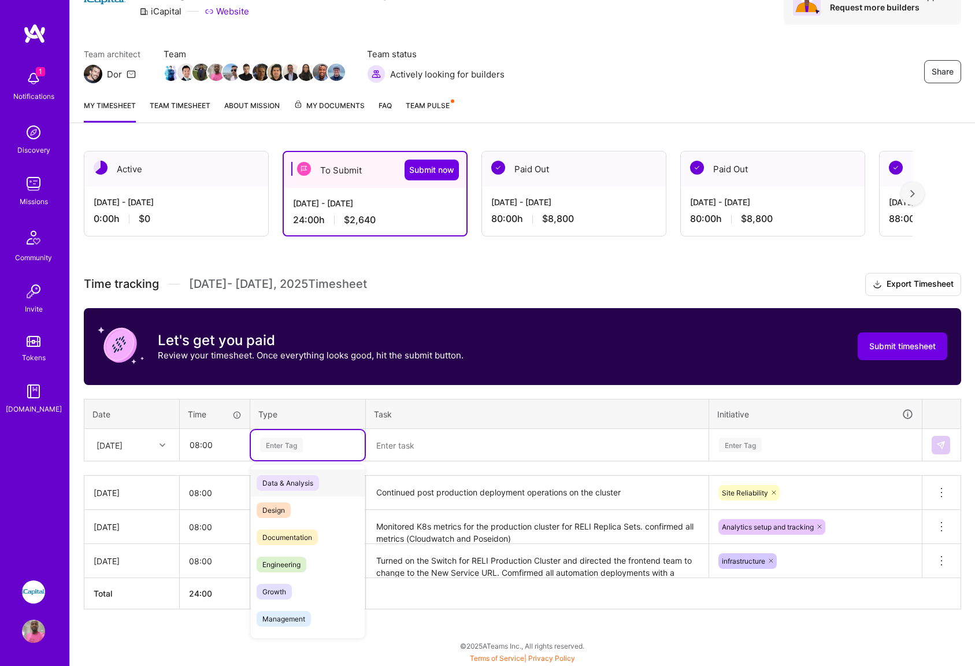
click at [292, 444] on div "Enter Tag" at bounding box center [281, 445] width 43 height 18
click at [279, 560] on span "Engineering" at bounding box center [282, 564] width 50 height 16
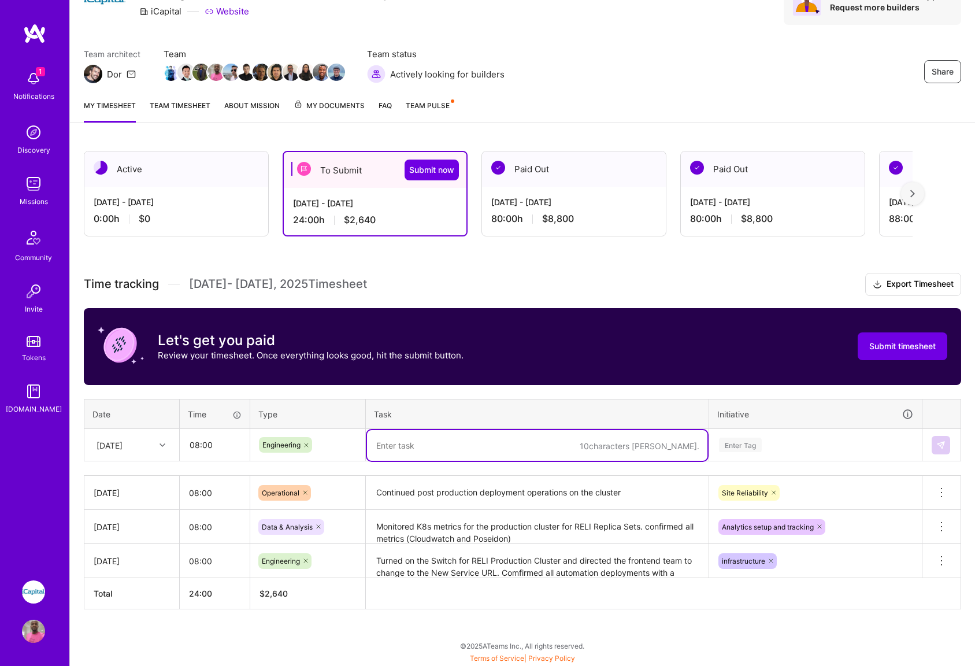
click at [421, 443] on textarea at bounding box center [537, 445] width 340 height 31
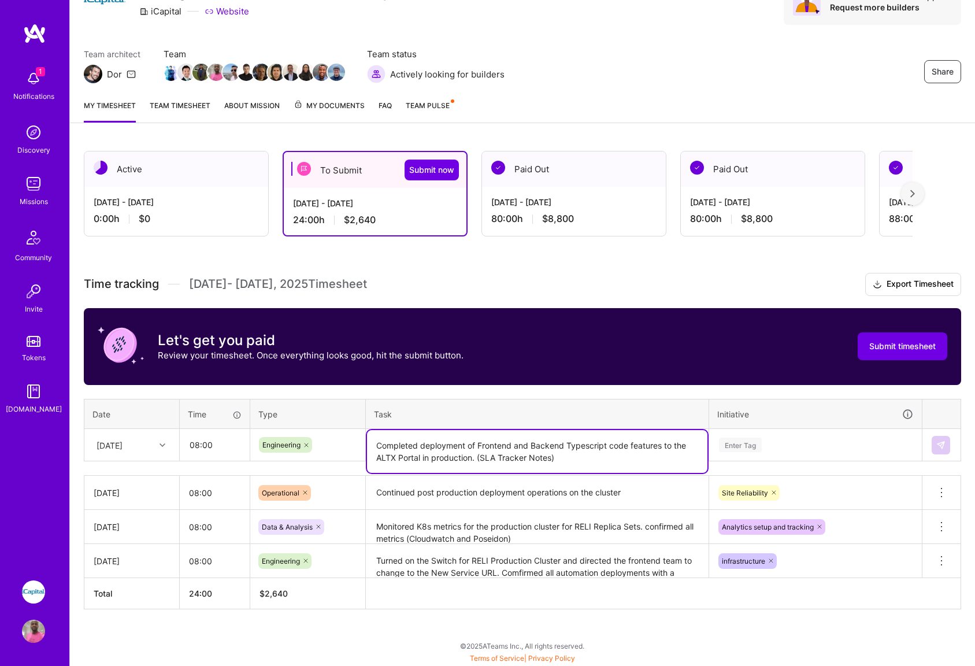
type textarea "Completed deployment of Frontend and Backend Typescript code features to the AL…"
click at [775, 447] on div "Enter Tag" at bounding box center [814, 445] width 211 height 30
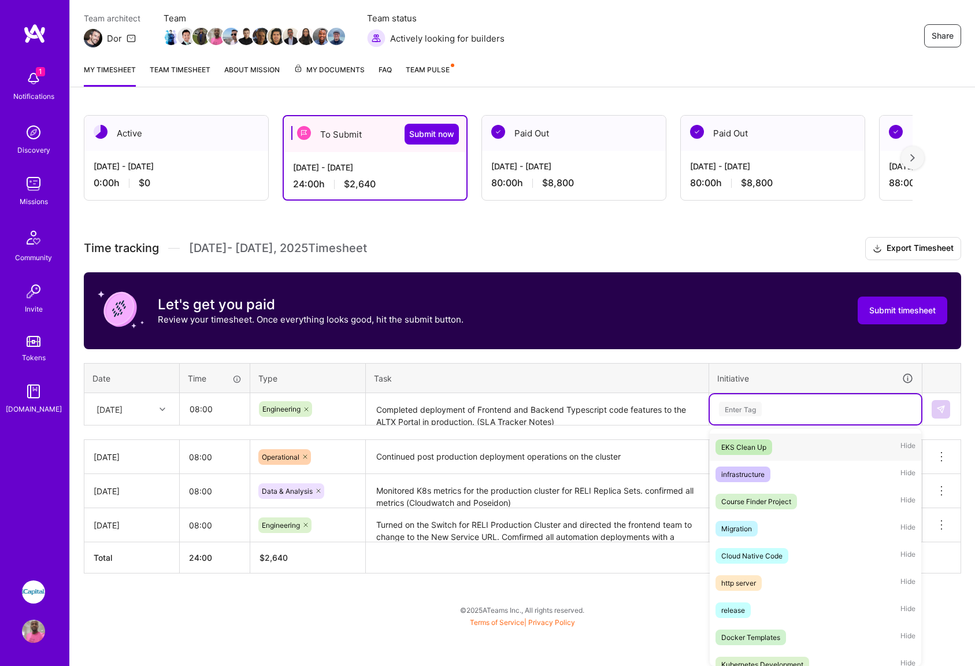
scroll to position [271, 0]
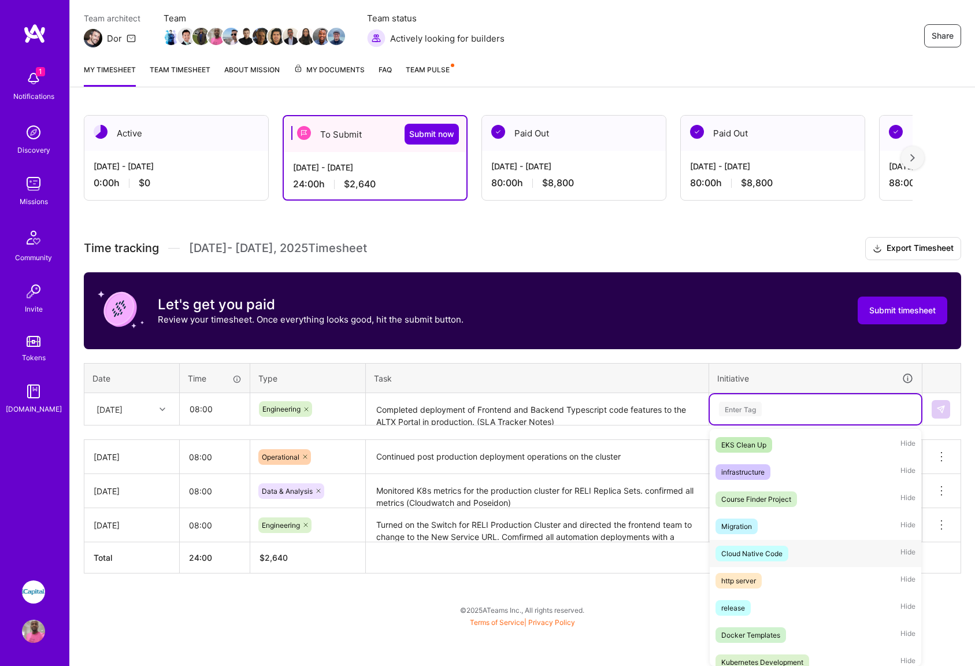
click at [756, 552] on div "Cloud Native Code" at bounding box center [751, 553] width 61 height 12
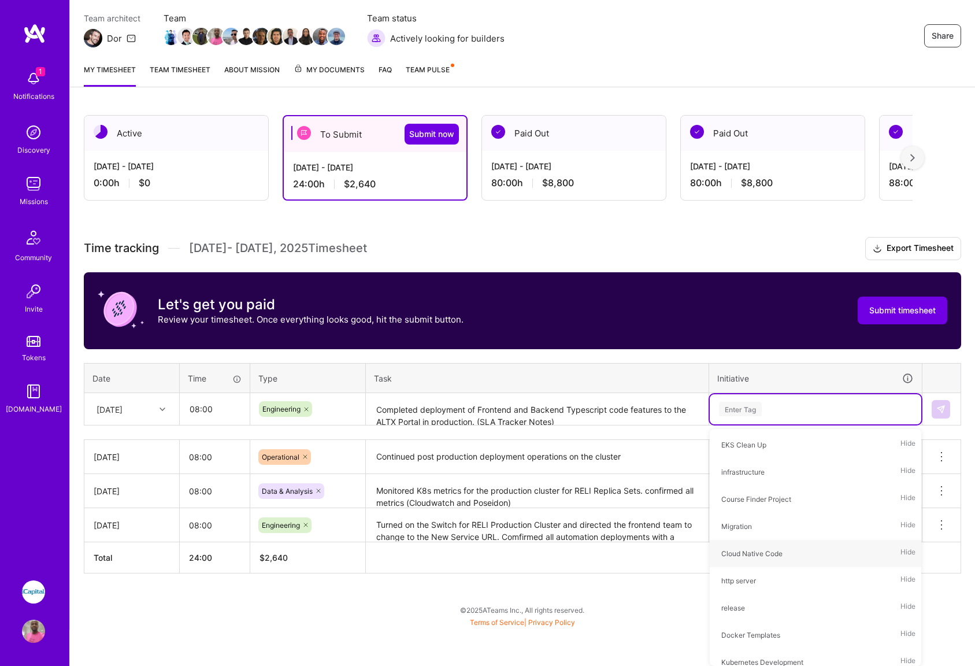
scroll to position [62, 0]
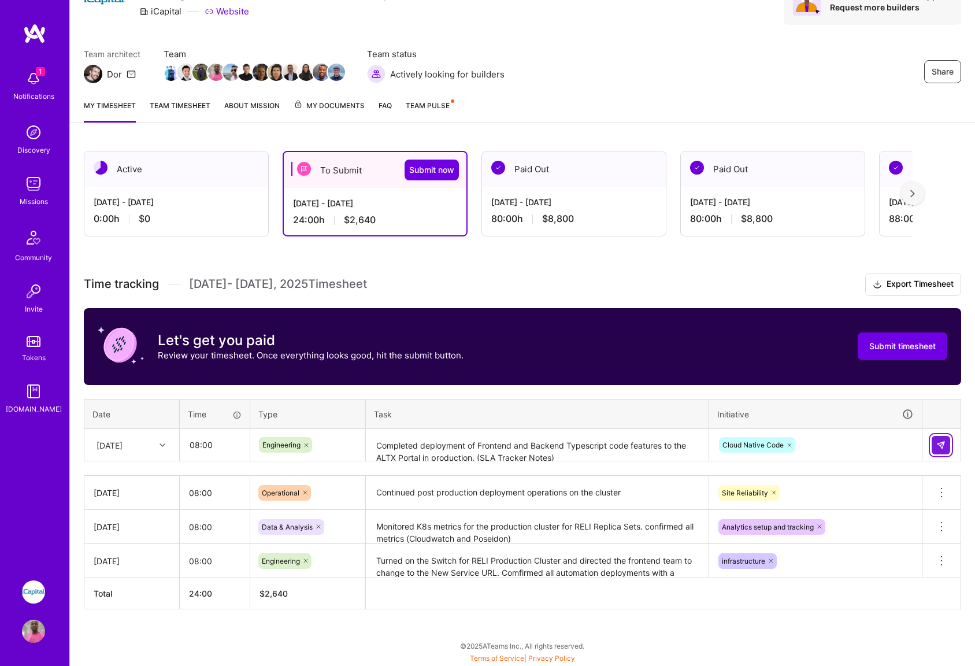
click at [939, 445] on img at bounding box center [940, 444] width 9 height 9
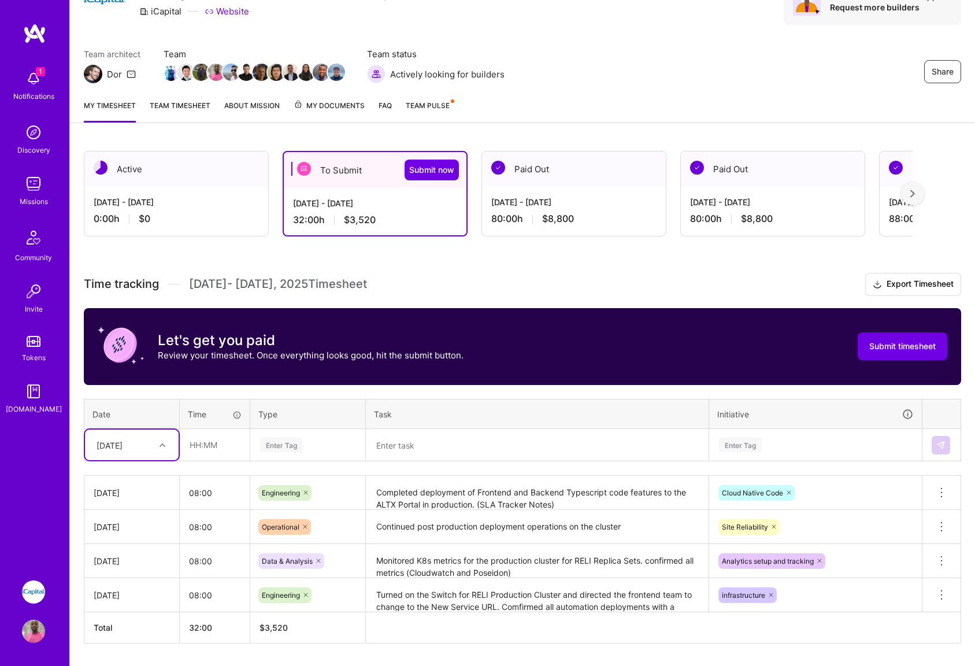
scroll to position [96, 0]
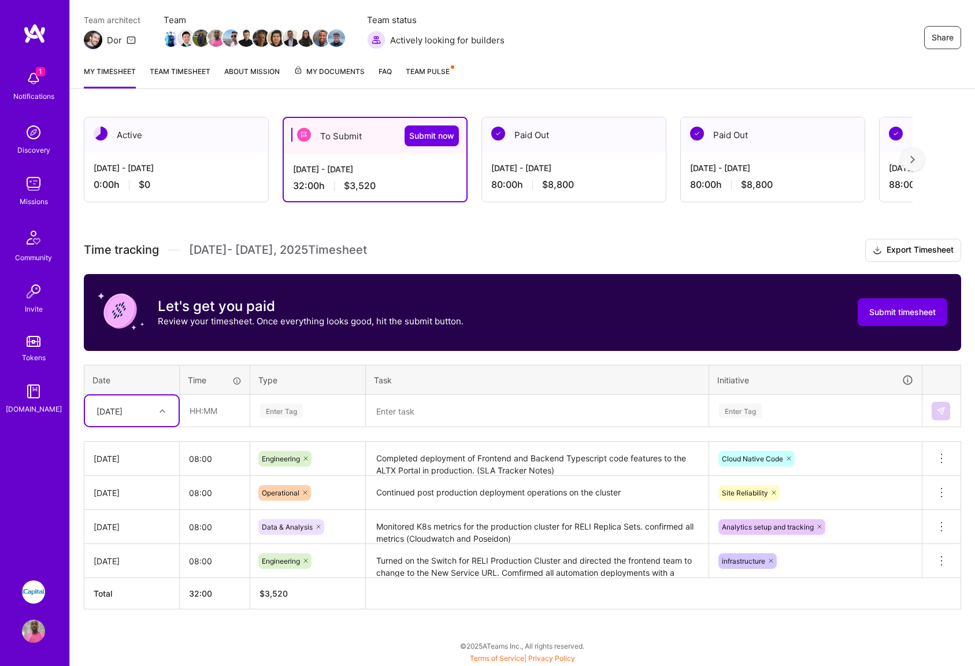
click at [158, 411] on div at bounding box center [164, 410] width 18 height 15
click at [116, 519] on div "[DATE]" at bounding box center [132, 521] width 94 height 21
click at [207, 413] on input "text" at bounding box center [214, 410] width 69 height 31
type input "08:00"
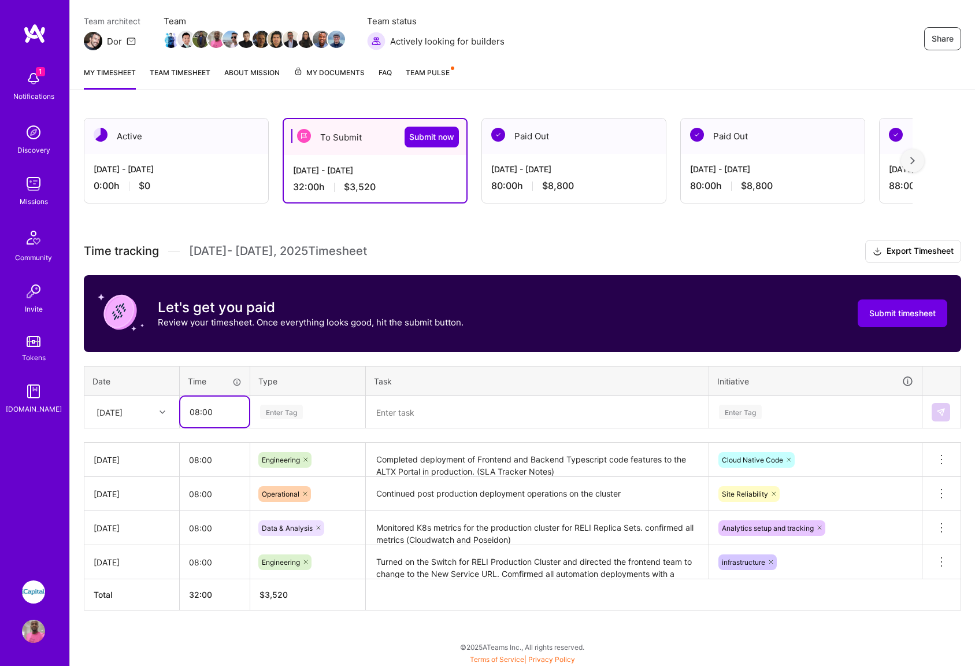
scroll to position [94, 0]
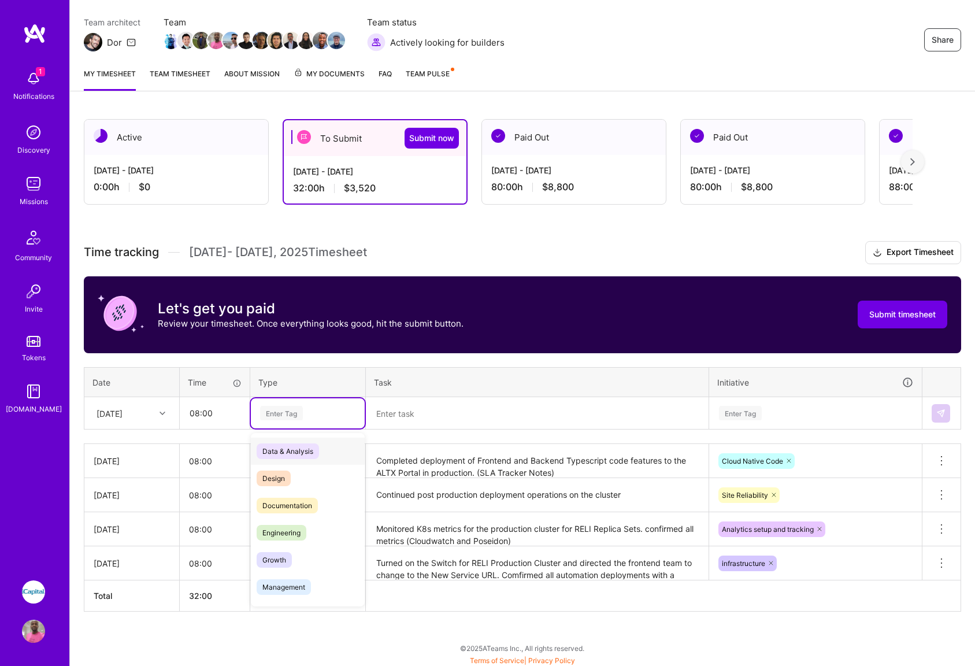
click at [299, 414] on div "Enter Tag" at bounding box center [281, 413] width 43 height 18
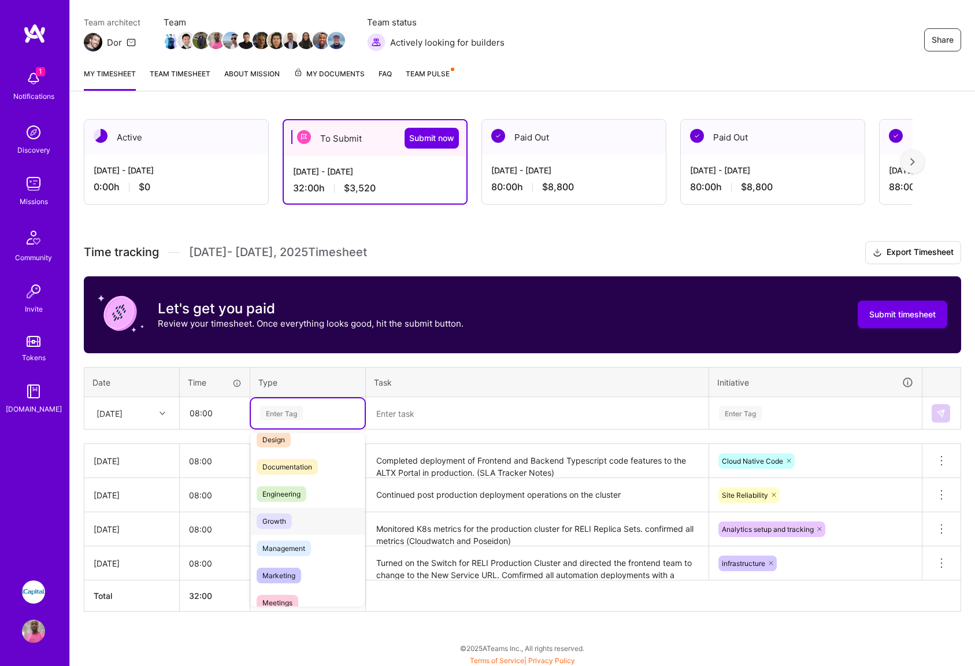
scroll to position [39, 0]
click at [283, 493] on span "Engineering" at bounding box center [282, 493] width 50 height 16
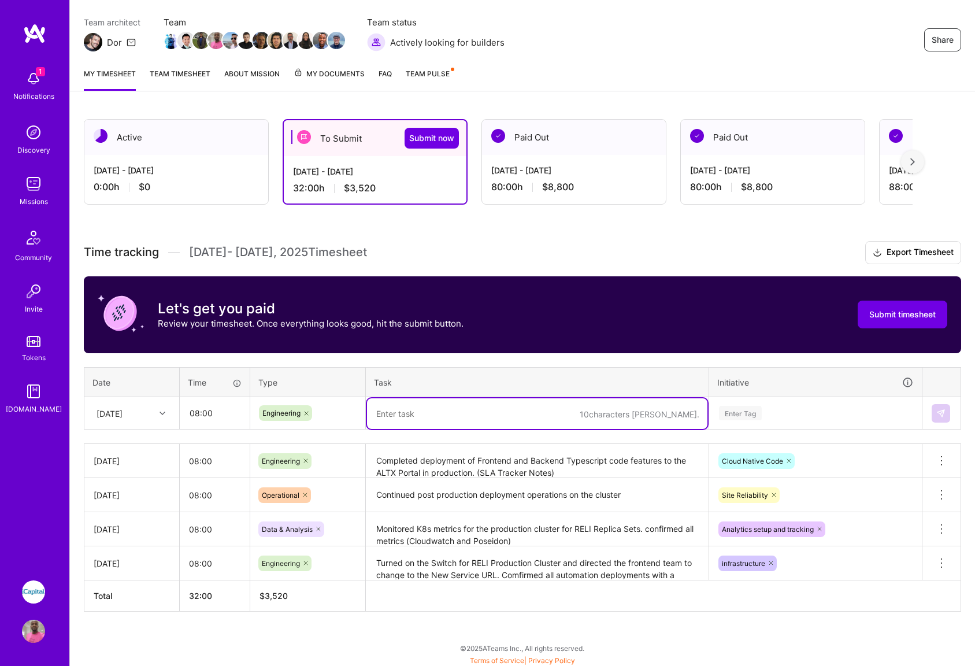
click at [407, 413] on textarea at bounding box center [537, 413] width 340 height 31
type textarea "W"
type textarea "C"
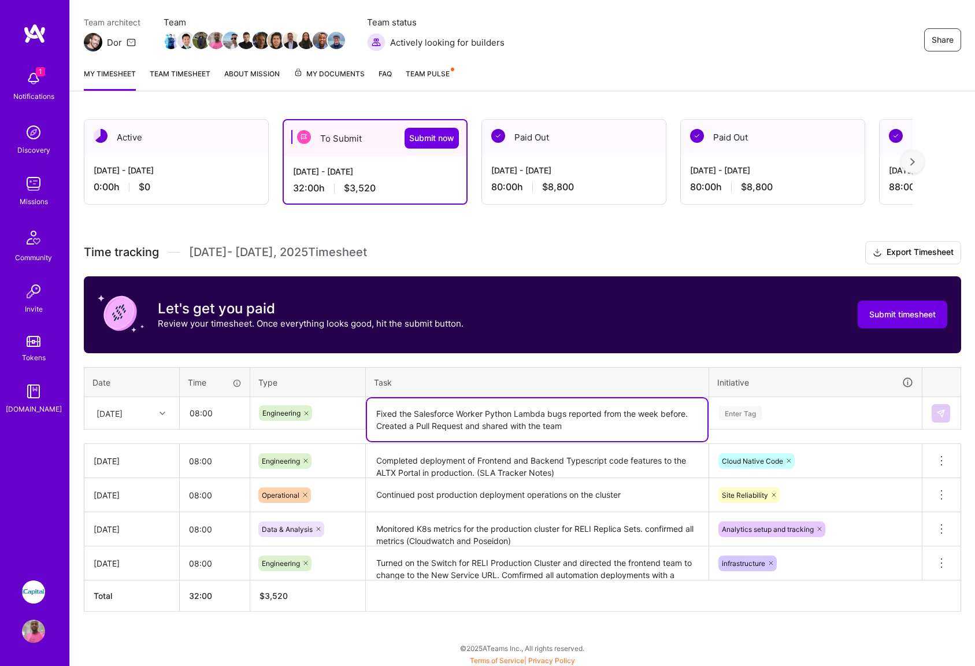
click at [687, 415] on textarea "Fixed the Salesforce Worker Python Lambda bugs reported from the week before. C…" at bounding box center [537, 419] width 340 height 43
click at [642, 418] on textarea "Fixed the Salesforce Worker Python Lambda bugs reported from the week before on…" at bounding box center [537, 419] width 340 height 43
click at [639, 425] on textarea "Fixed the Salesforce Worker Python Lambda bugs reported from the week before on…" at bounding box center [537, 419] width 340 height 43
type textarea "Fixed the Salesforce Worker Python Lambda bugs reported from the week before on…"
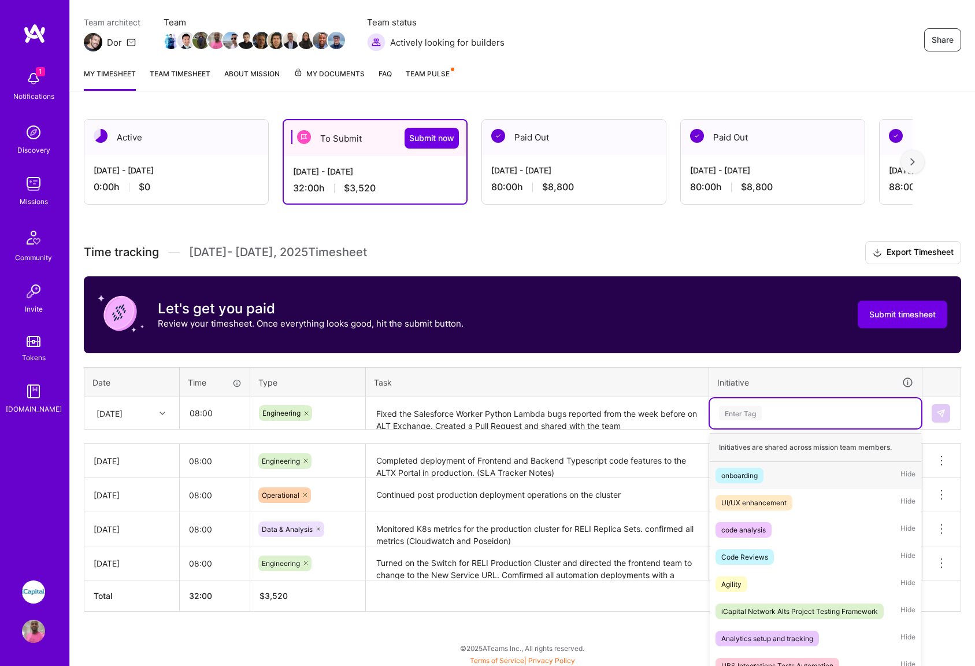
click at [841, 413] on div "Enter Tag" at bounding box center [815, 413] width 195 height 14
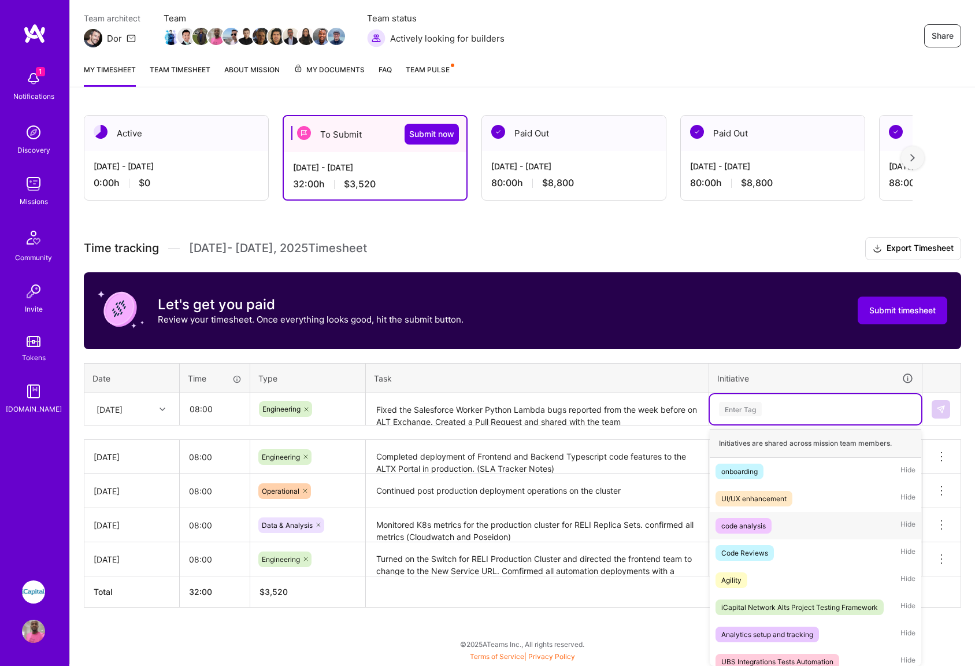
scroll to position [24, 0]
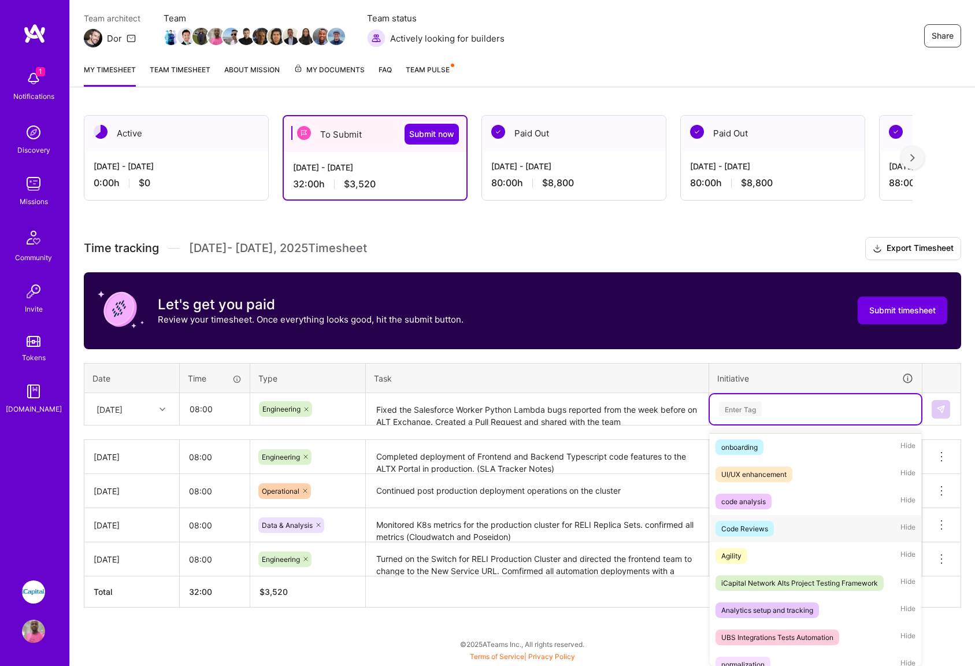
click at [758, 529] on div "Code Reviews" at bounding box center [744, 528] width 47 height 12
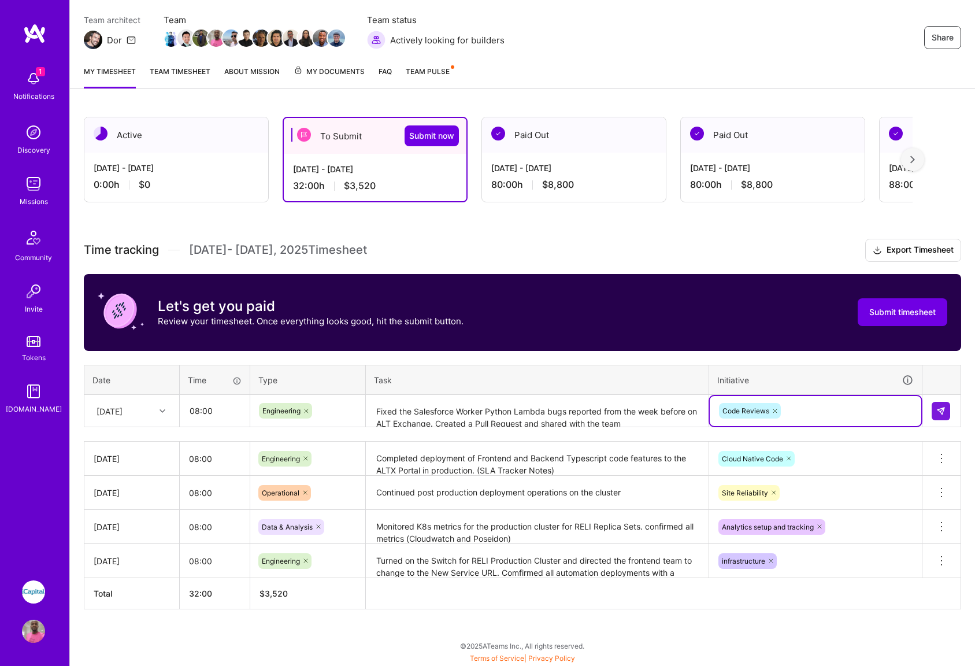
scroll to position [96, 0]
click at [939, 414] on img at bounding box center [940, 410] width 9 height 9
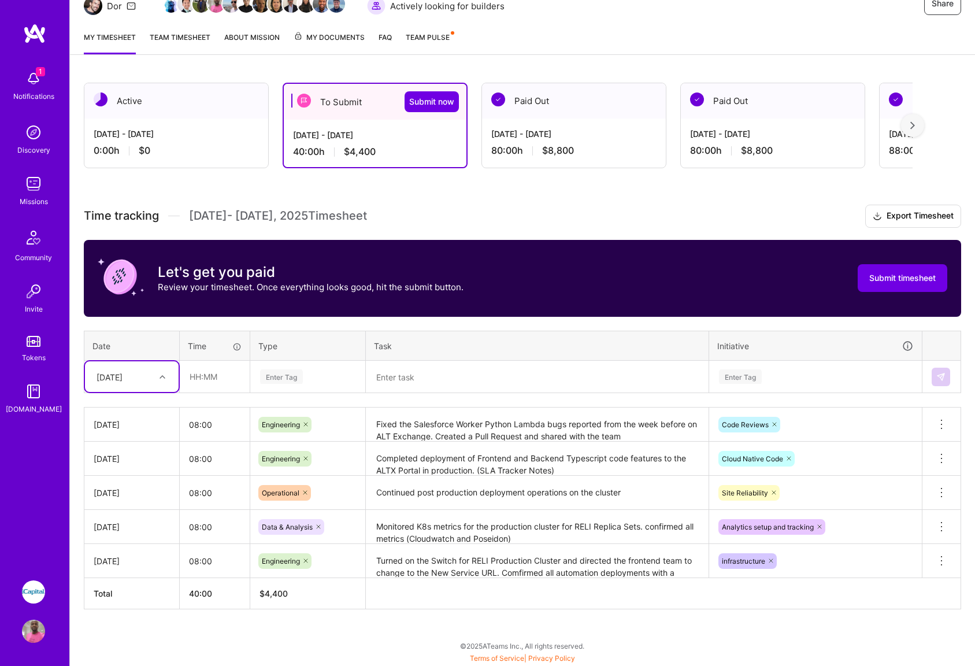
scroll to position [130, 0]
click at [157, 375] on div at bounding box center [164, 376] width 18 height 15
click at [125, 456] on div "[DATE]" at bounding box center [132, 455] width 94 height 21
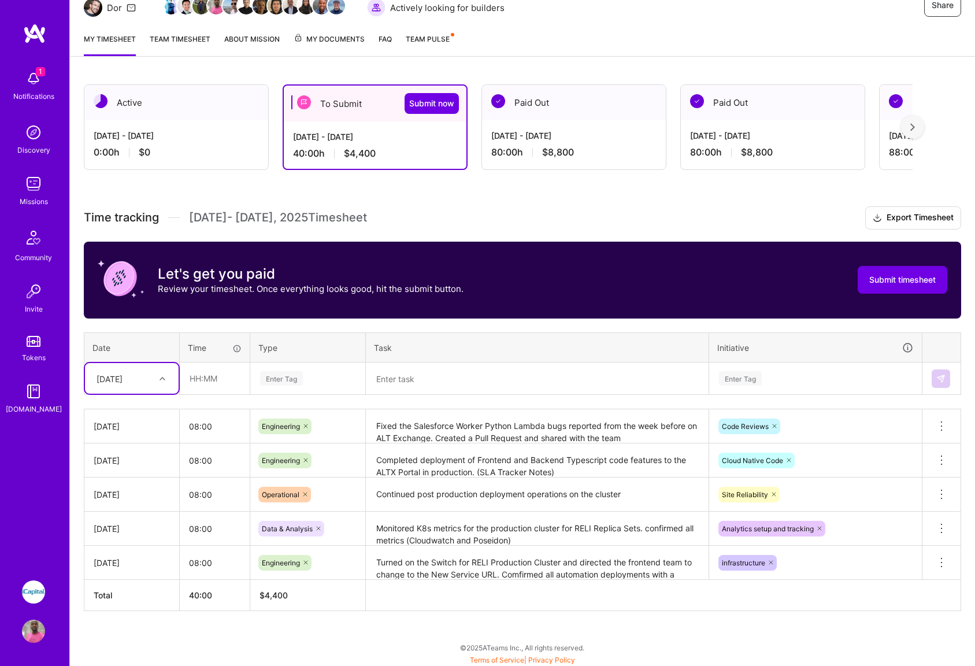
scroll to position [129, 0]
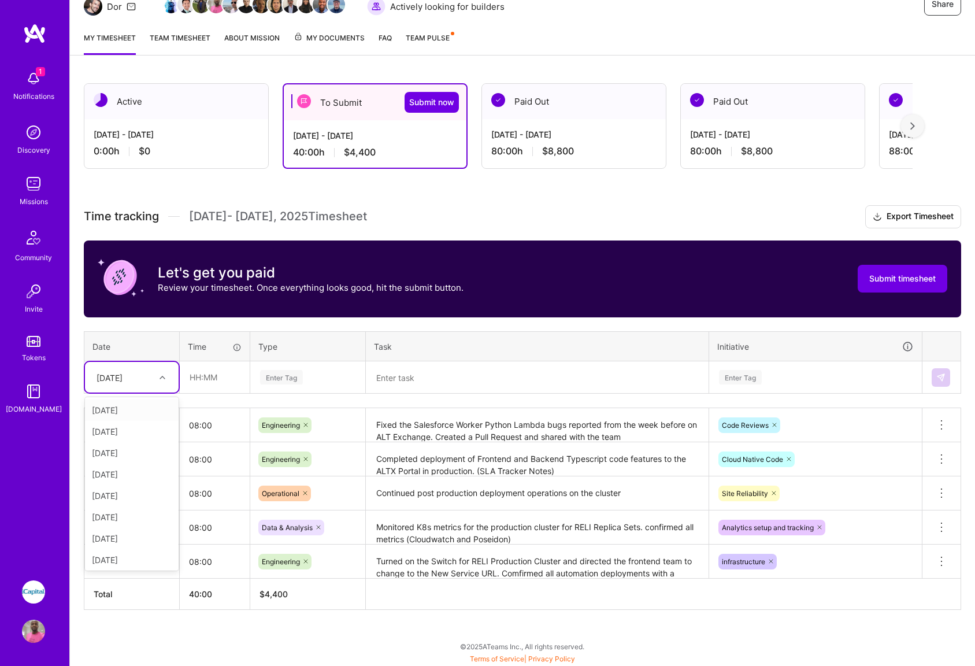
click at [159, 379] on icon at bounding box center [162, 377] width 6 height 6
click at [229, 401] on div "Time tracking [DATE] - [DATE] Timesheet Export Timesheet Let's get you paid Rev…" at bounding box center [522, 407] width 877 height 404
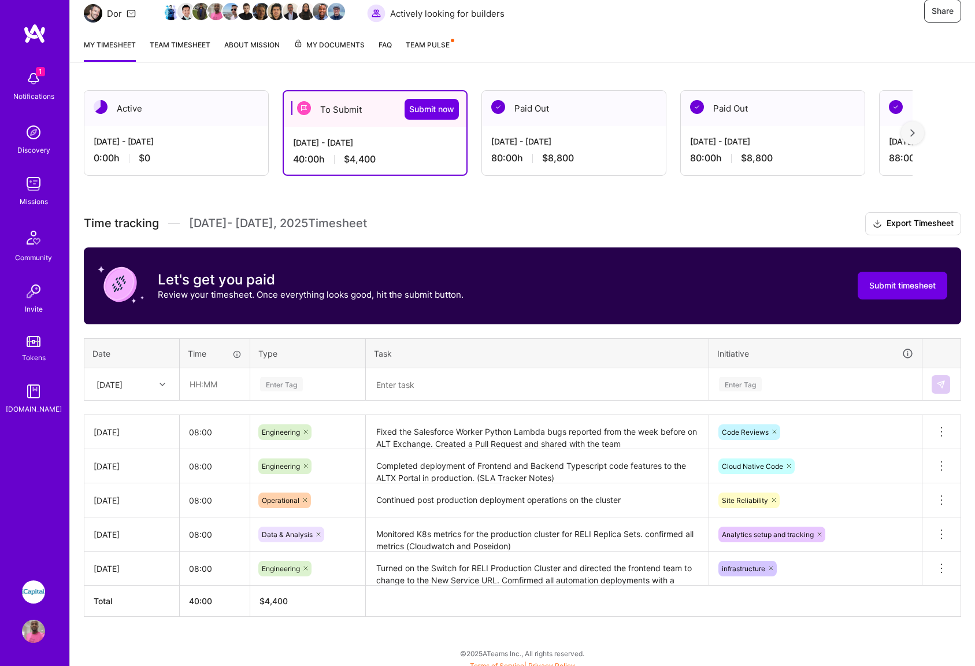
scroll to position [124, 0]
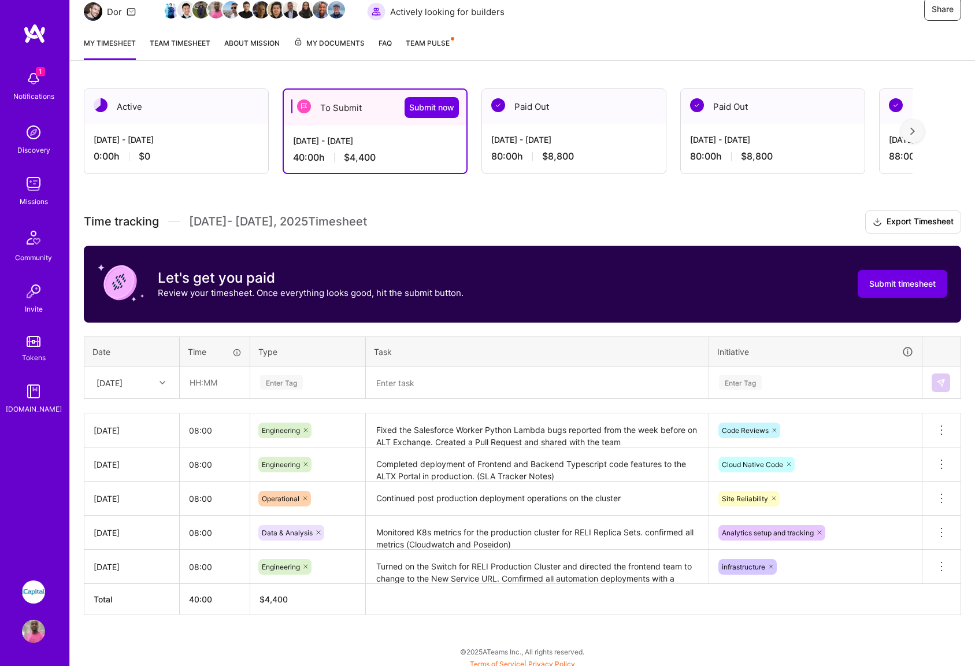
click at [160, 383] on icon at bounding box center [162, 383] width 6 height 6
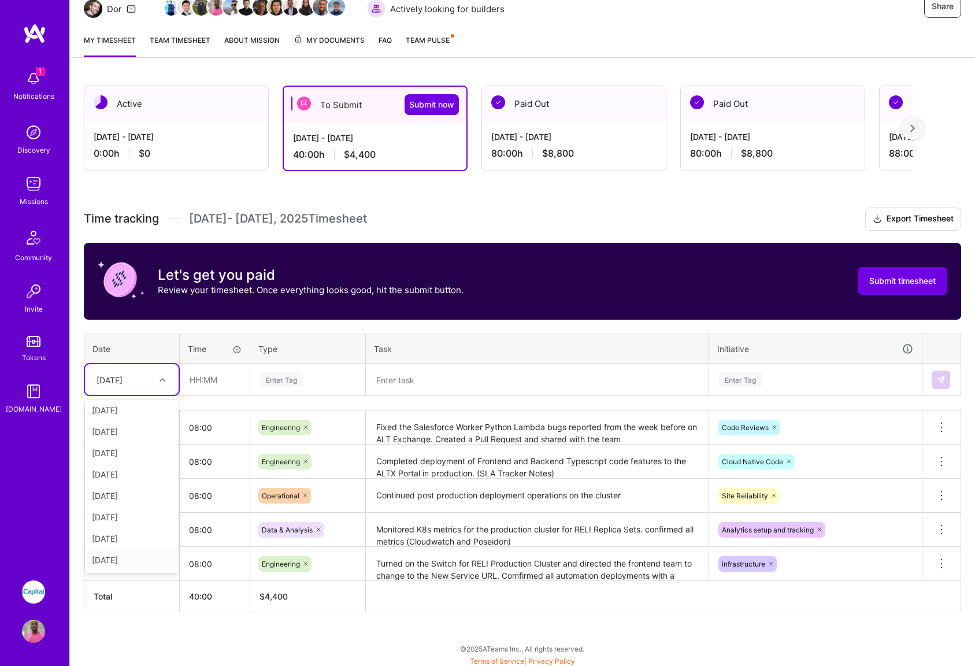
scroll to position [92, 0]
click at [207, 379] on input "text" at bounding box center [214, 379] width 69 height 31
type input "08:00"
click at [315, 376] on div "Enter Tag" at bounding box center [308, 379] width 98 height 14
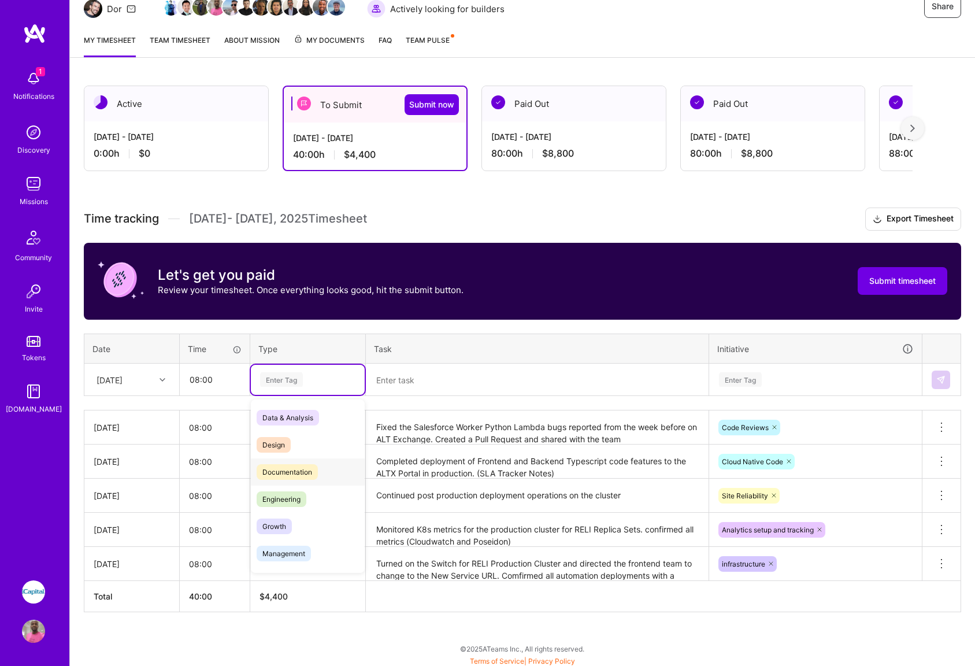
click at [292, 475] on span "Documentation" at bounding box center [287, 472] width 61 height 16
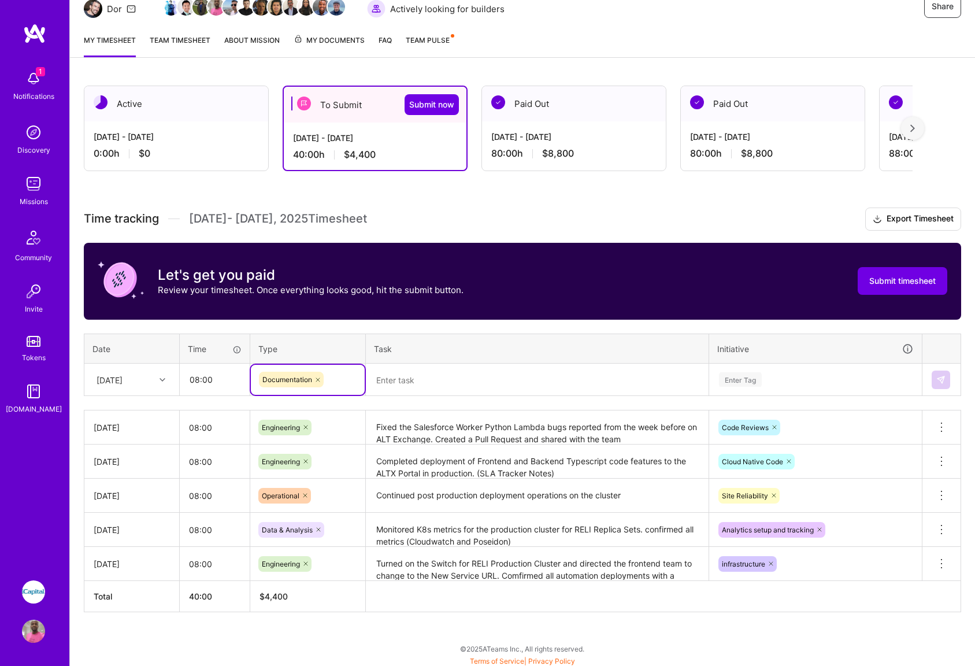
click at [404, 381] on textarea at bounding box center [537, 380] width 340 height 31
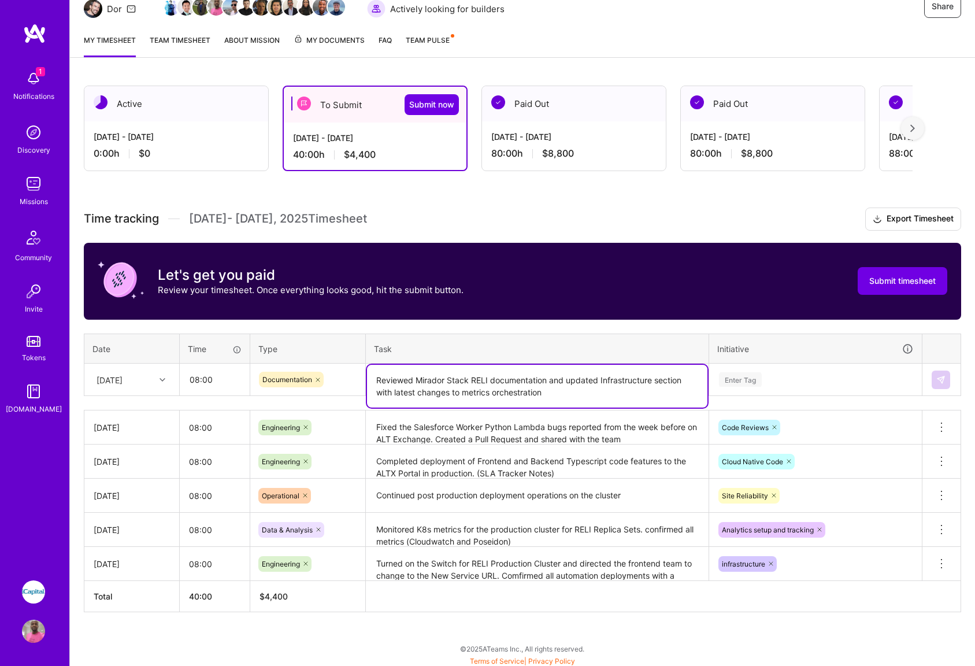
click at [493, 391] on textarea "Reviewed Mirador Stack RELI documentation and updated Infrastructure section wi…" at bounding box center [537, 386] width 340 height 43
drag, startPoint x: 631, startPoint y: 395, endPoint x: 640, endPoint y: 396, distance: 8.1
click at [631, 395] on textarea "Reviewed Mirador Stack RELI documentation and updated Infrastructure section wi…" at bounding box center [537, 386] width 340 height 43
click at [528, 389] on textarea "Reviewed Mirador Stack RELI documentation and updated Infrastructure section wi…" at bounding box center [537, 386] width 340 height 43
click at [650, 390] on textarea "Reviewed Mirador Stack RELI documentation and updated Infrastructure section wi…" at bounding box center [537, 386] width 340 height 43
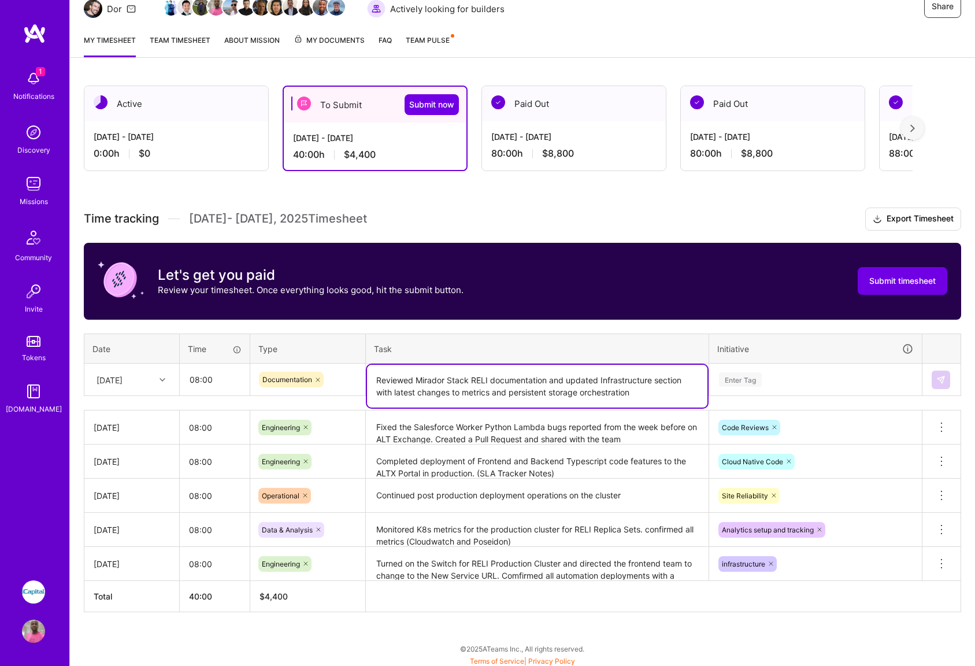
type textarea "Reviewed Mirador Stack RELI documentation and updated Infrastructure section wi…"
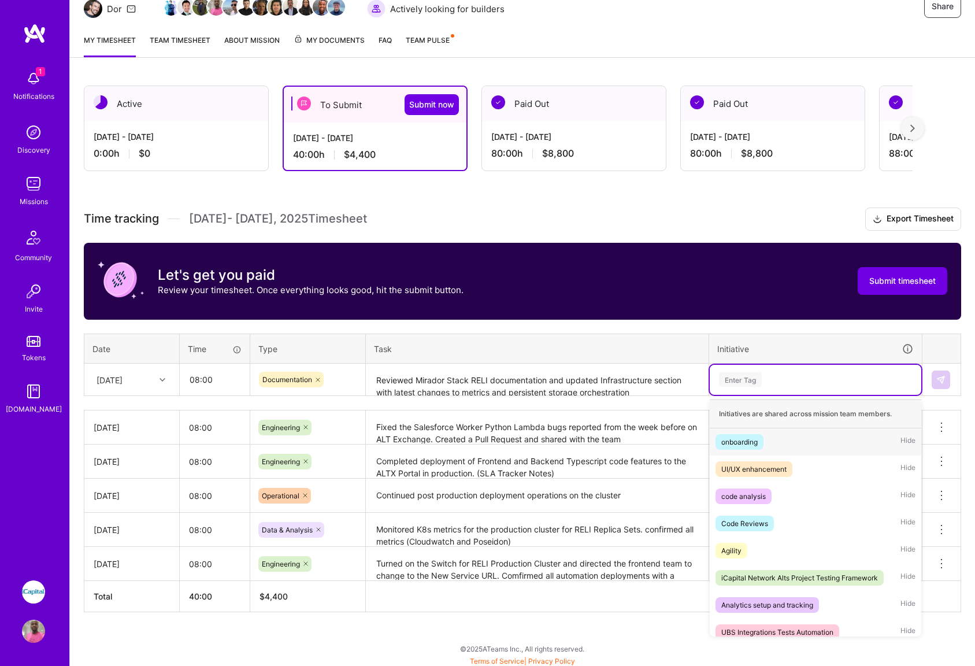
click at [811, 388] on div "Enter Tag" at bounding box center [814, 380] width 211 height 30
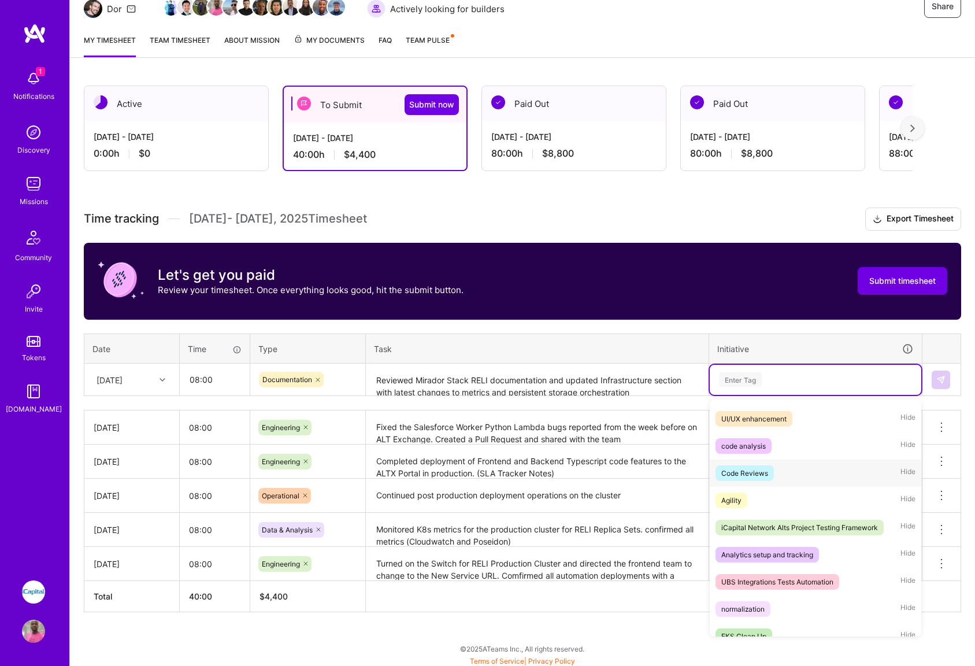
scroll to position [0, 0]
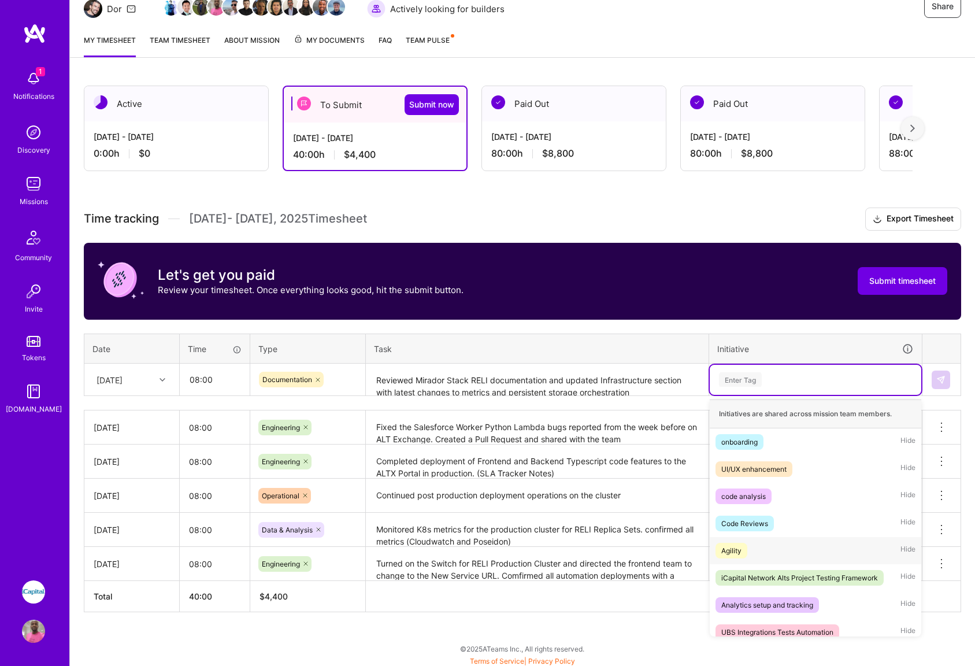
click at [733, 550] on div "Agility" at bounding box center [731, 550] width 20 height 12
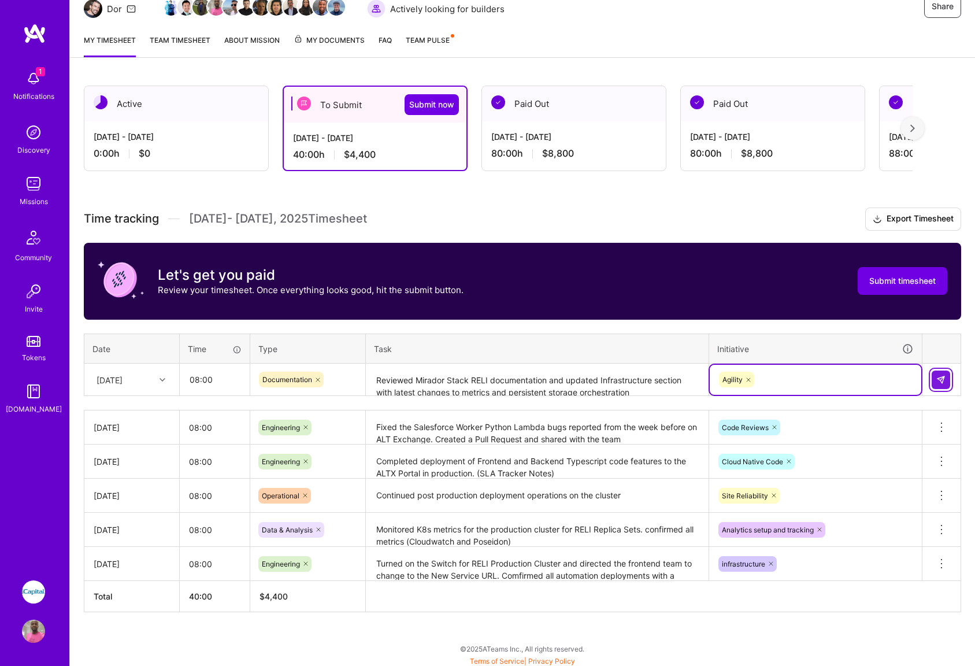
click at [941, 376] on img at bounding box center [940, 379] width 9 height 9
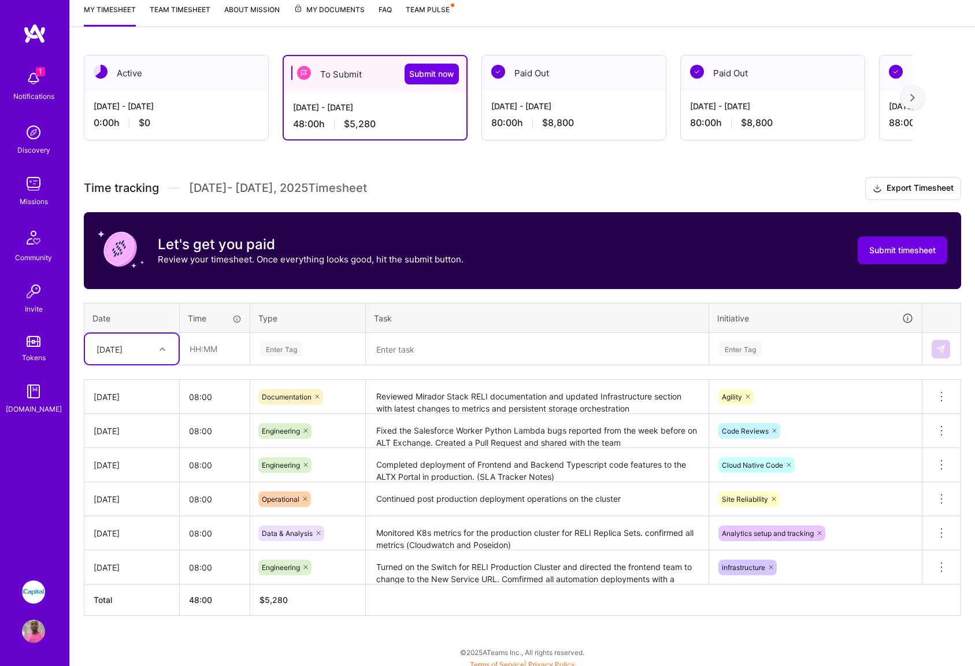
scroll to position [158, 0]
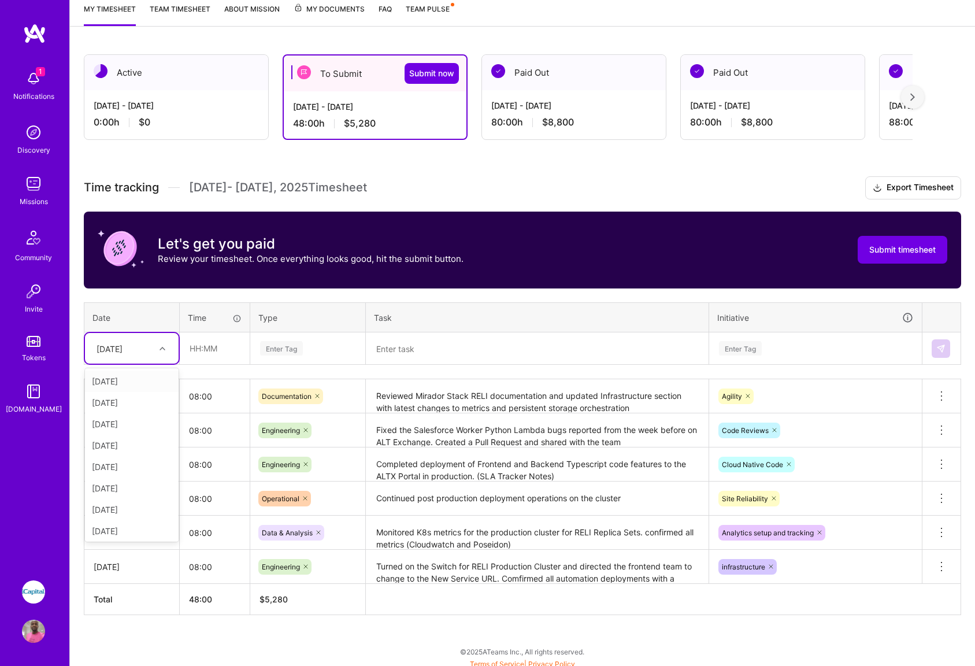
click at [152, 347] on div "[DATE]" at bounding box center [123, 348] width 64 height 19
click at [125, 493] on div "[DATE]" at bounding box center [132, 492] width 94 height 21
click at [204, 353] on input "text" at bounding box center [214, 348] width 69 height 31
type input "08:00"
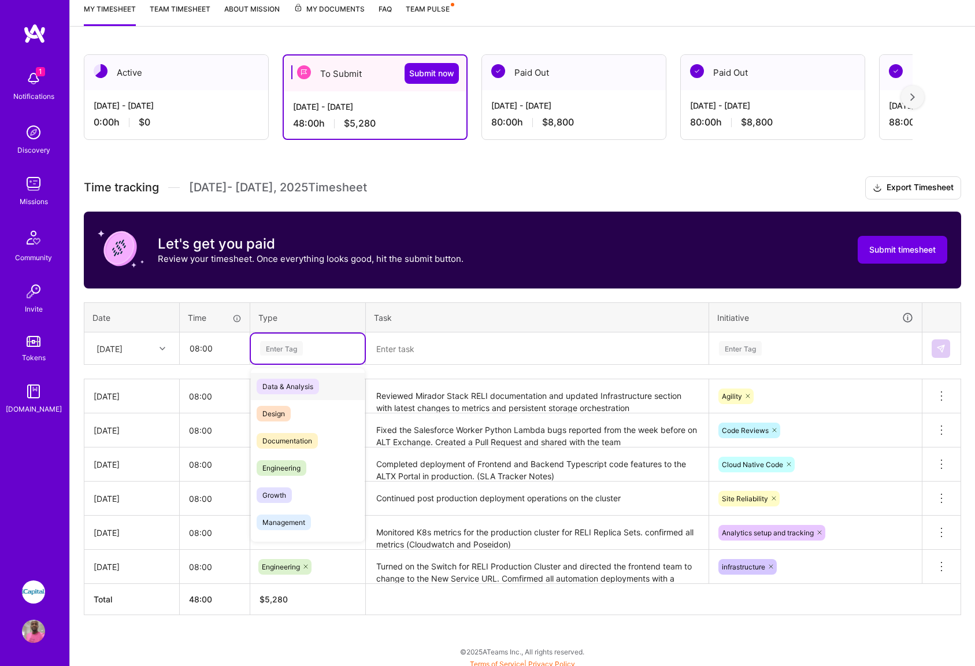
click at [294, 350] on div "Enter Tag" at bounding box center [281, 348] width 43 height 18
click at [289, 467] on span "Engineering" at bounding box center [282, 468] width 50 height 16
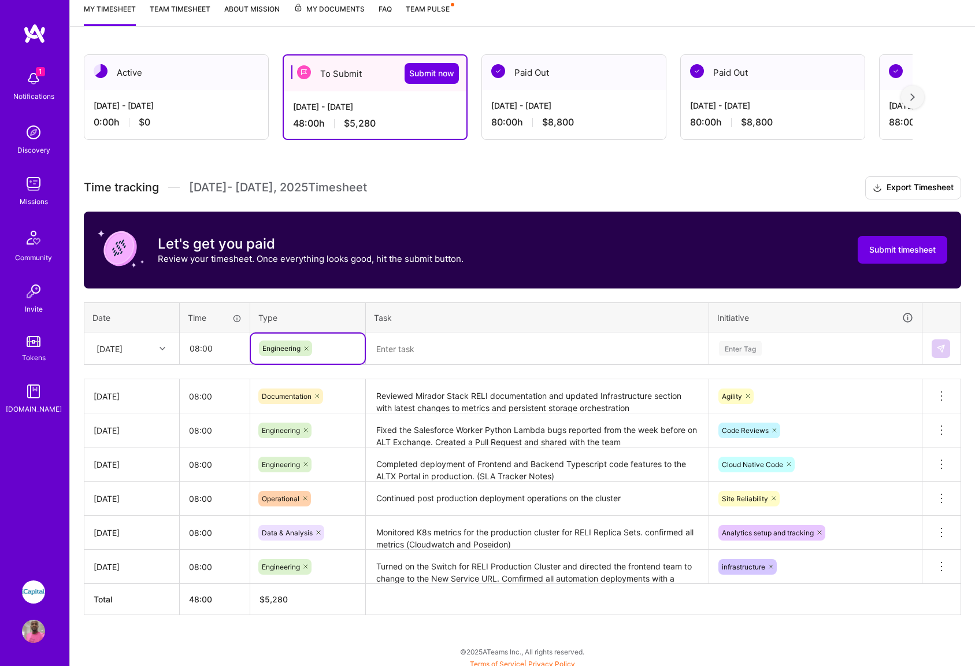
click at [419, 353] on textarea at bounding box center [537, 348] width 340 height 31
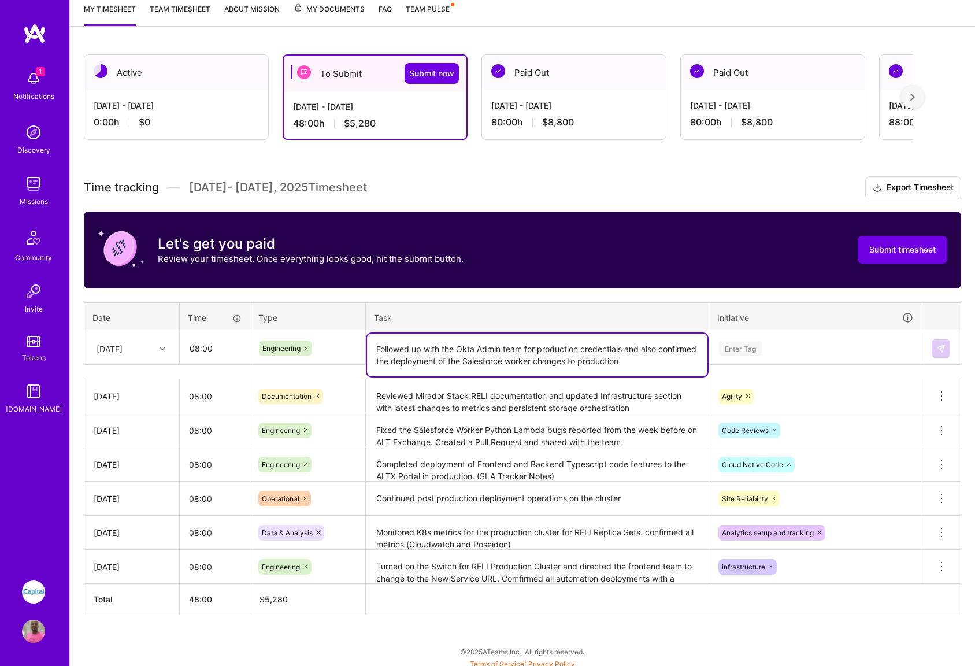
type textarea "Followed up with the Okta Admin team for production credentials and also confir…"
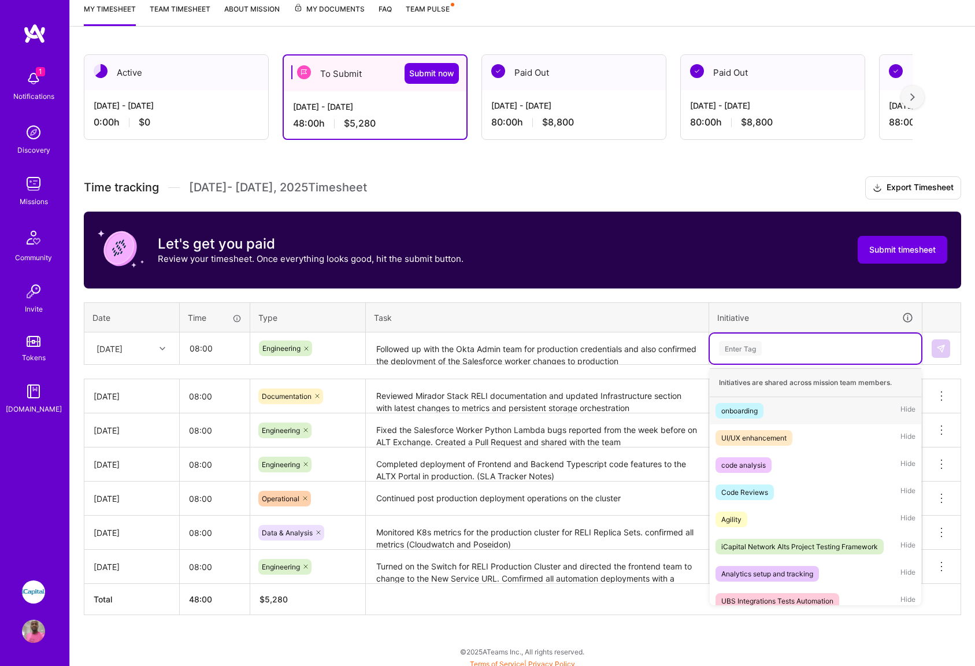
click at [789, 355] on div "Enter Tag" at bounding box center [814, 348] width 211 height 30
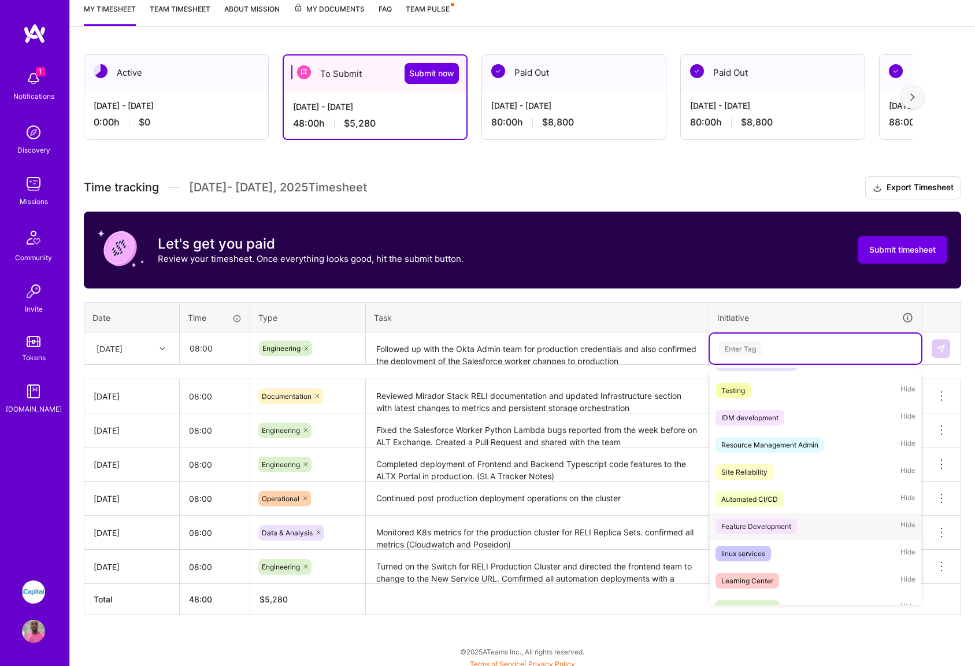
scroll to position [592, 0]
click at [767, 529] on div "Feature Development" at bounding box center [756, 524] width 70 height 12
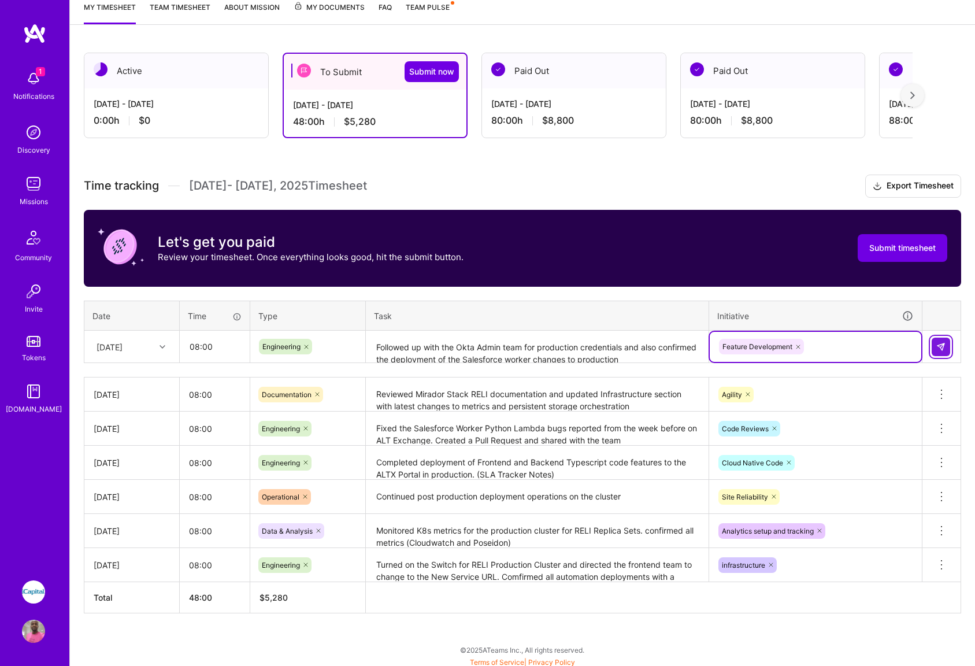
scroll to position [159, 0]
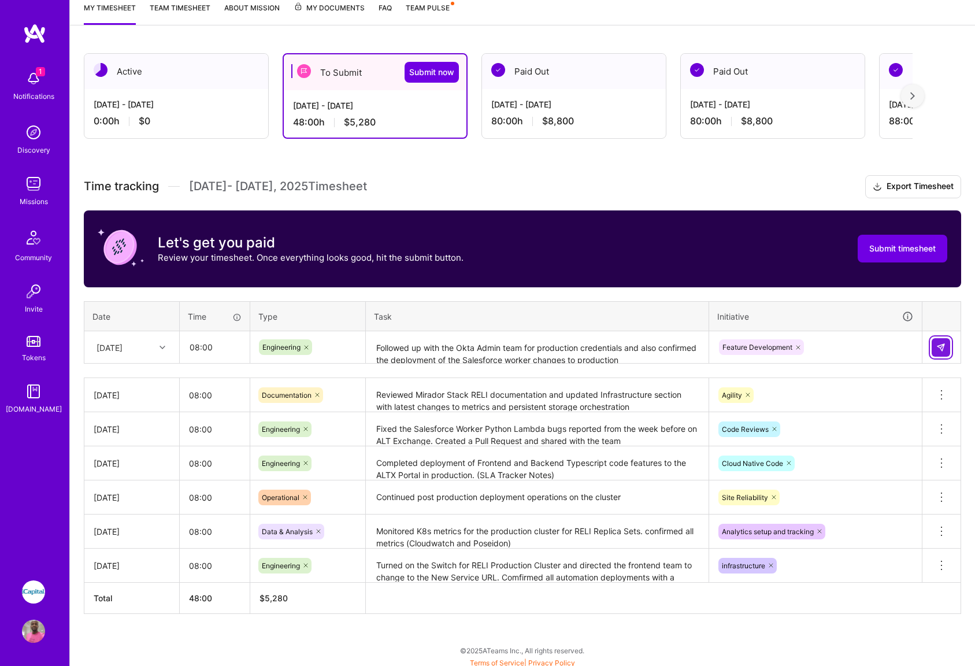
click at [941, 347] on img at bounding box center [940, 347] width 9 height 9
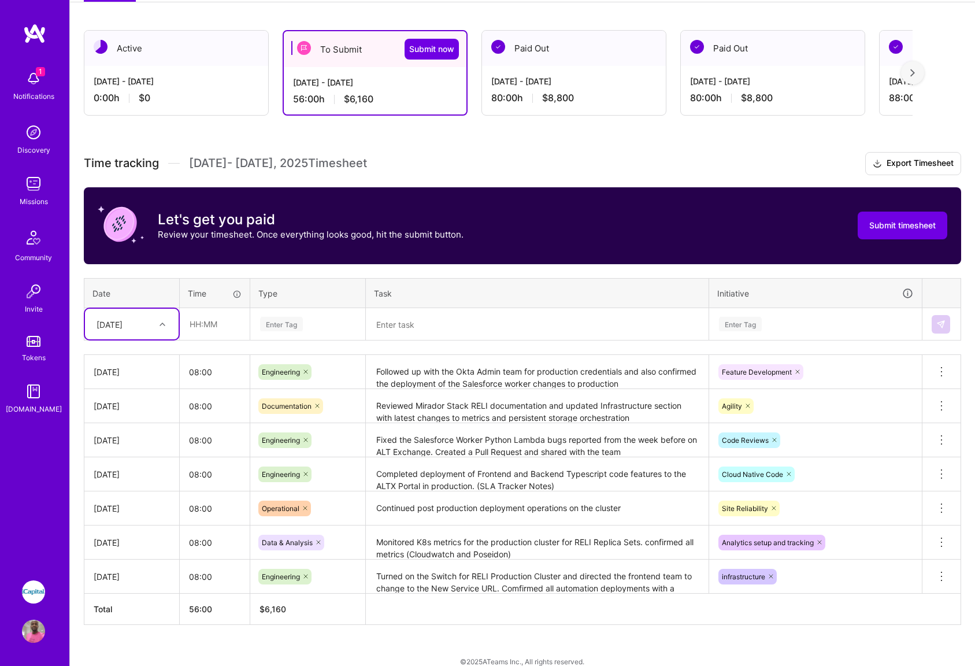
scroll to position [198, 0]
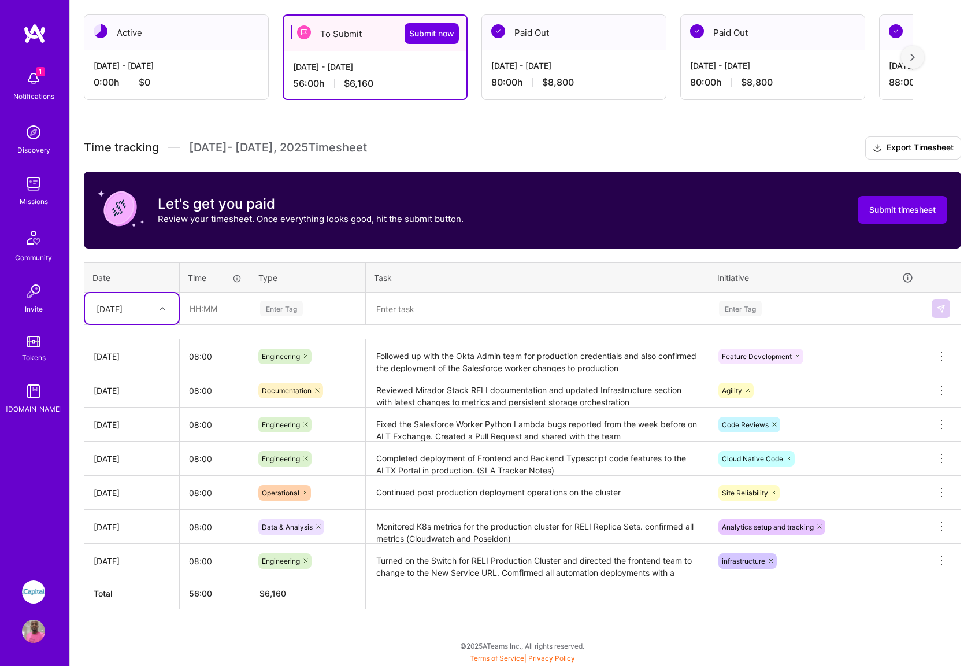
click at [158, 313] on div at bounding box center [164, 308] width 18 height 15
click at [120, 410] on div "[DATE]" at bounding box center [132, 407] width 94 height 21
click at [206, 304] on input "text" at bounding box center [214, 308] width 69 height 31
type input "08:00"
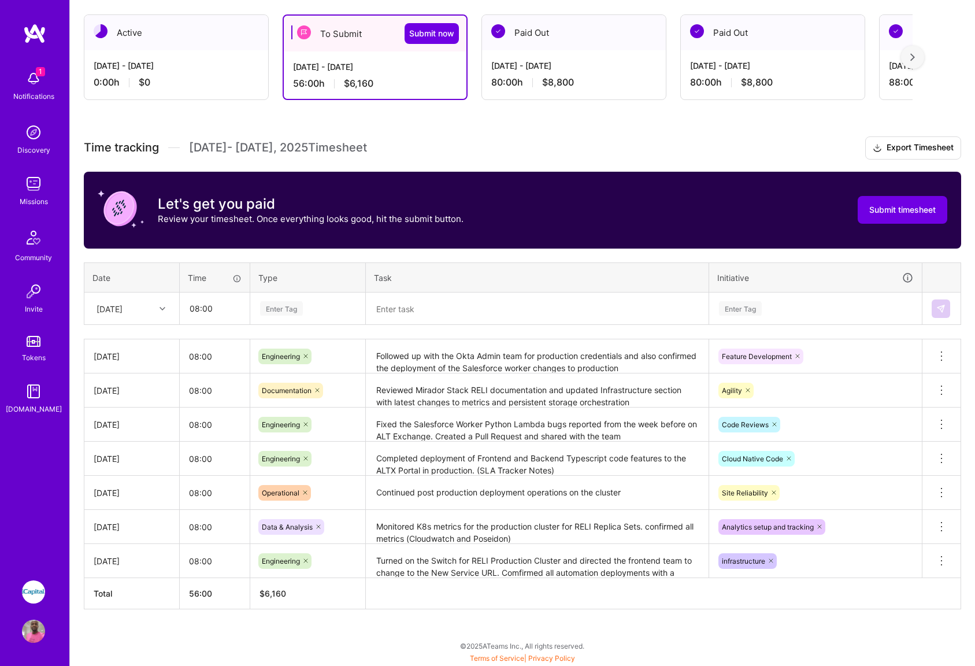
click at [303, 311] on div "Enter Tag" at bounding box center [281, 308] width 43 height 18
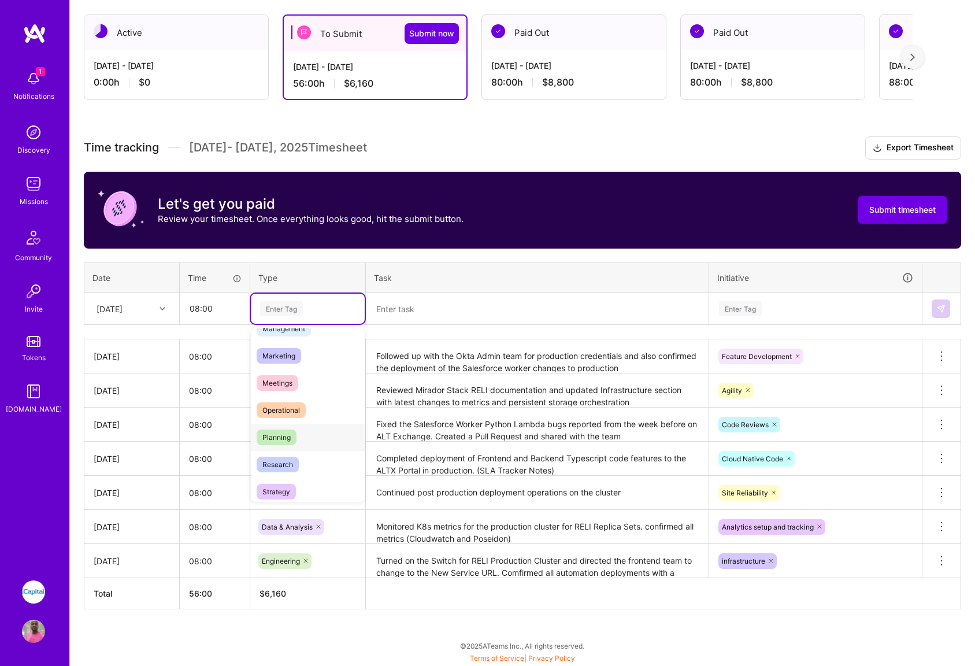
scroll to position [154, 0]
click at [285, 408] on span "Operational" at bounding box center [281, 410] width 49 height 16
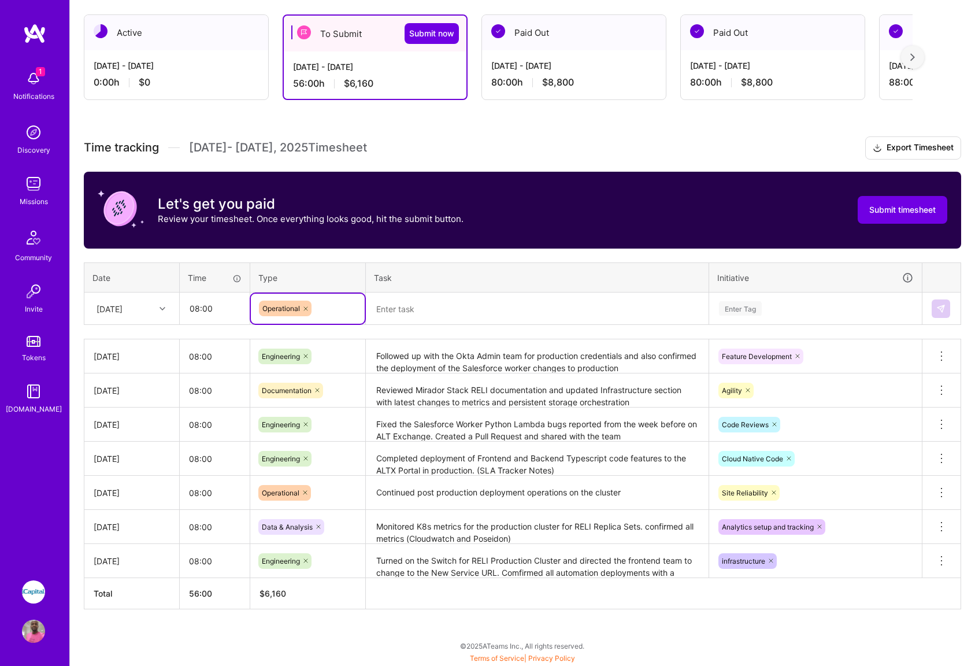
click at [400, 322] on textarea at bounding box center [537, 309] width 340 height 31
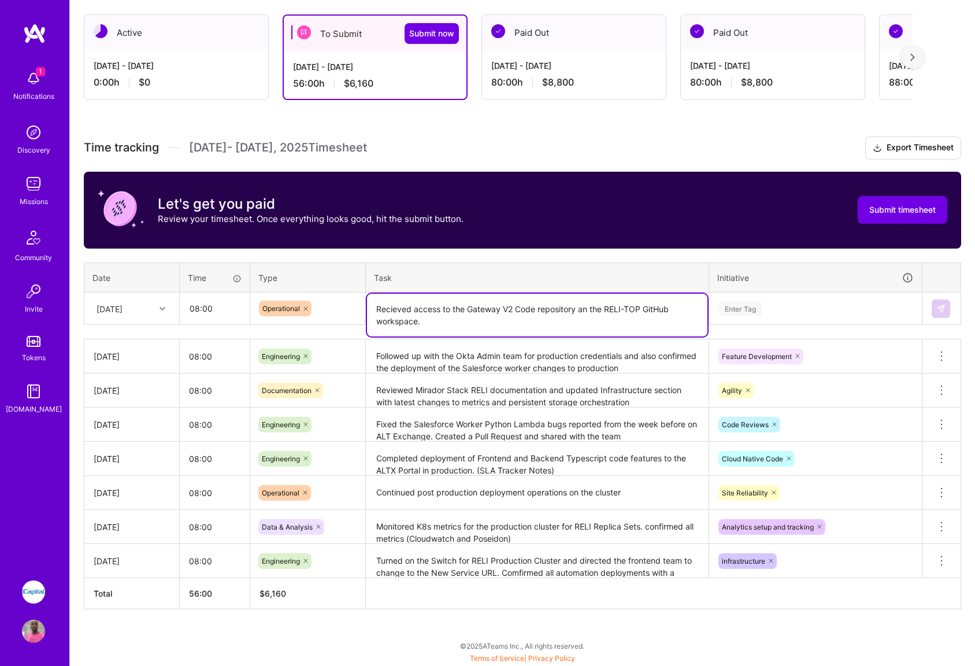
click at [381, 307] on textarea "Recieved access to the Gateway V2 Code repository an the RELI-TOP GitHub worksp…" at bounding box center [537, 315] width 340 height 43
click at [617, 322] on textarea "As part of the Data Solutions migration work plan, I recieved access to the Gat…" at bounding box center [537, 315] width 340 height 43
type textarea "As part of the Data Solutions migration work plan, I recieved access to the Gat…"
click at [796, 311] on div "Enter Tag" at bounding box center [815, 308] width 195 height 14
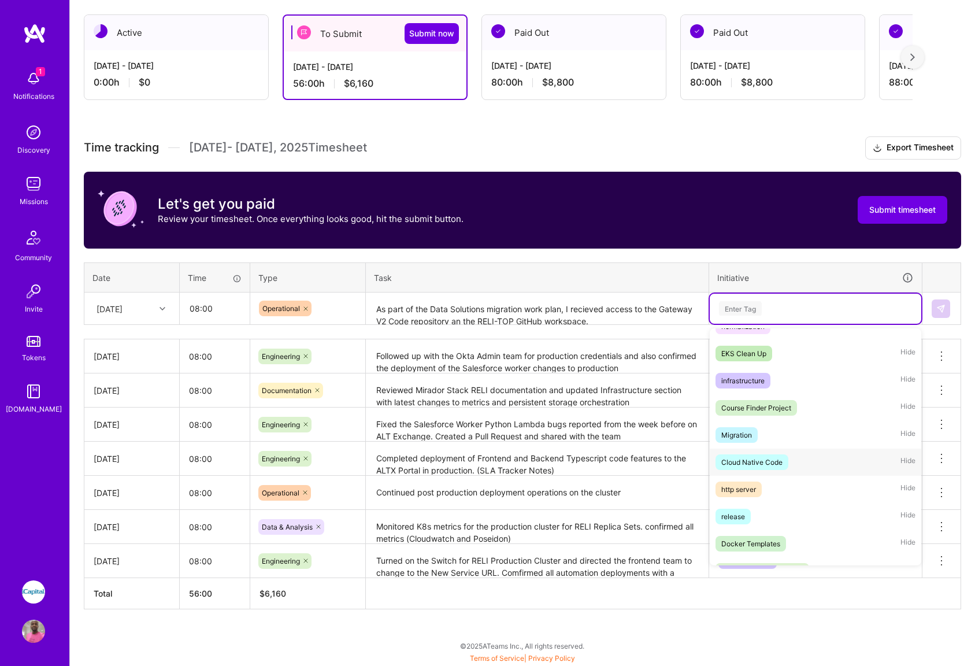
scroll to position [265, 0]
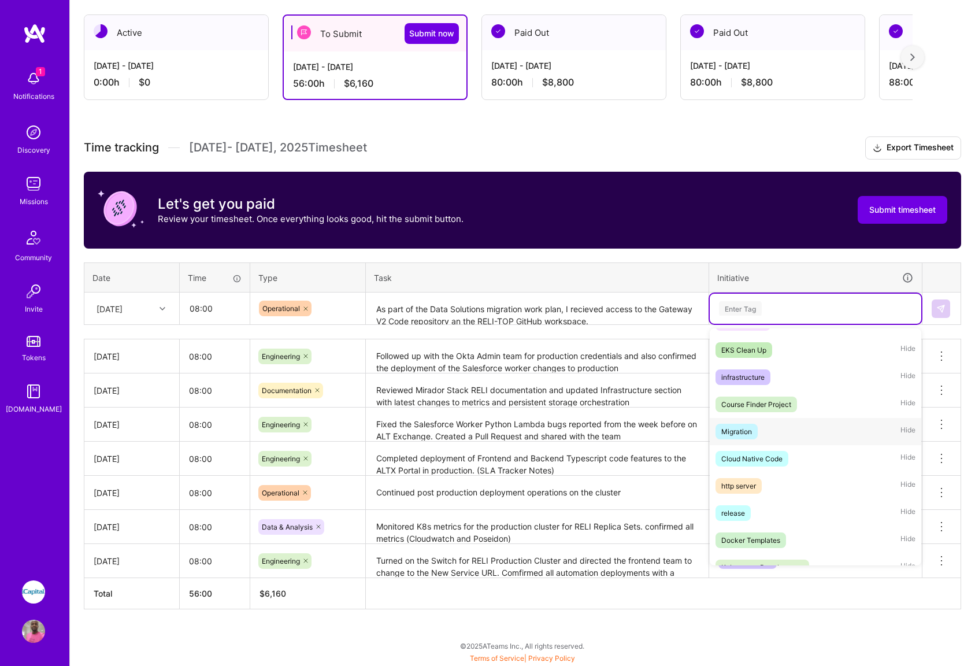
click at [735, 429] on div "Migration" at bounding box center [736, 431] width 31 height 12
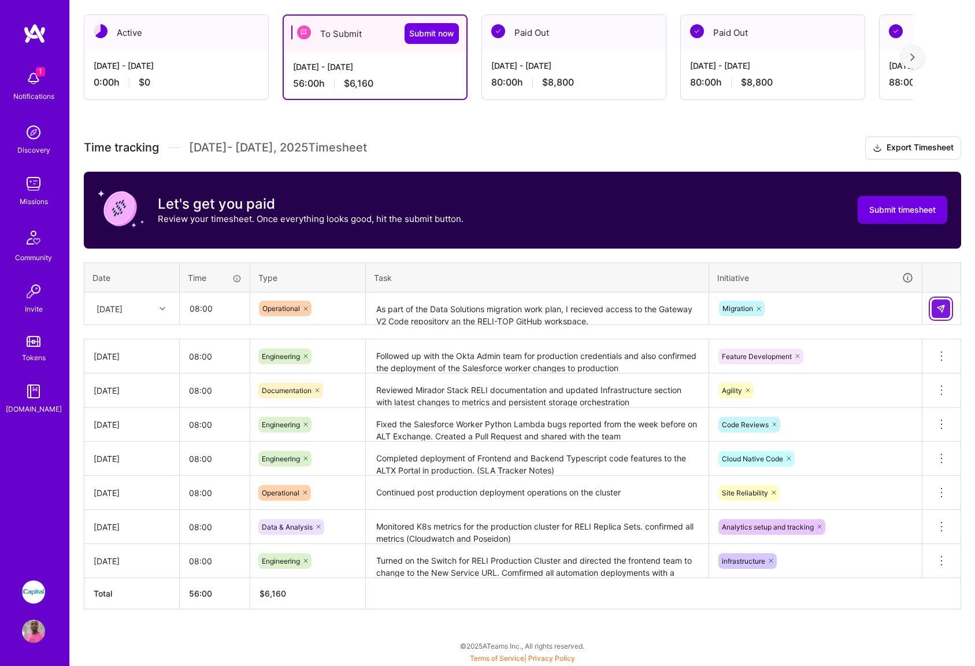
click at [937, 308] on img at bounding box center [940, 308] width 9 height 9
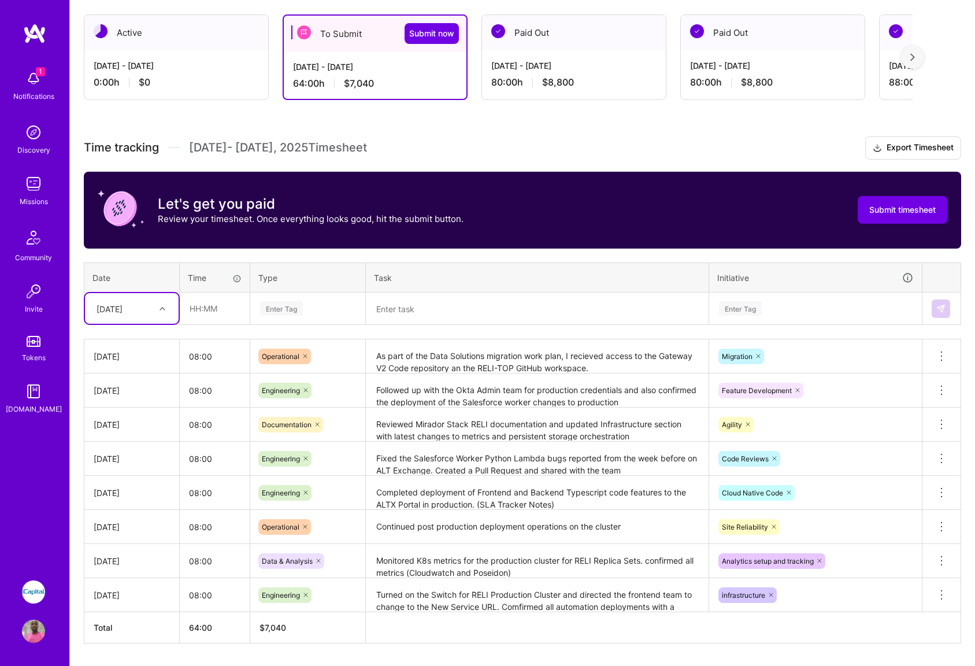
click at [162, 306] on icon at bounding box center [162, 309] width 6 height 6
click at [119, 407] on div "[DATE]" at bounding box center [132, 405] width 94 height 21
click at [212, 311] on input "text" at bounding box center [214, 308] width 69 height 31
type input "08:00"
click at [310, 307] on div "Enter Tag" at bounding box center [308, 308] width 98 height 14
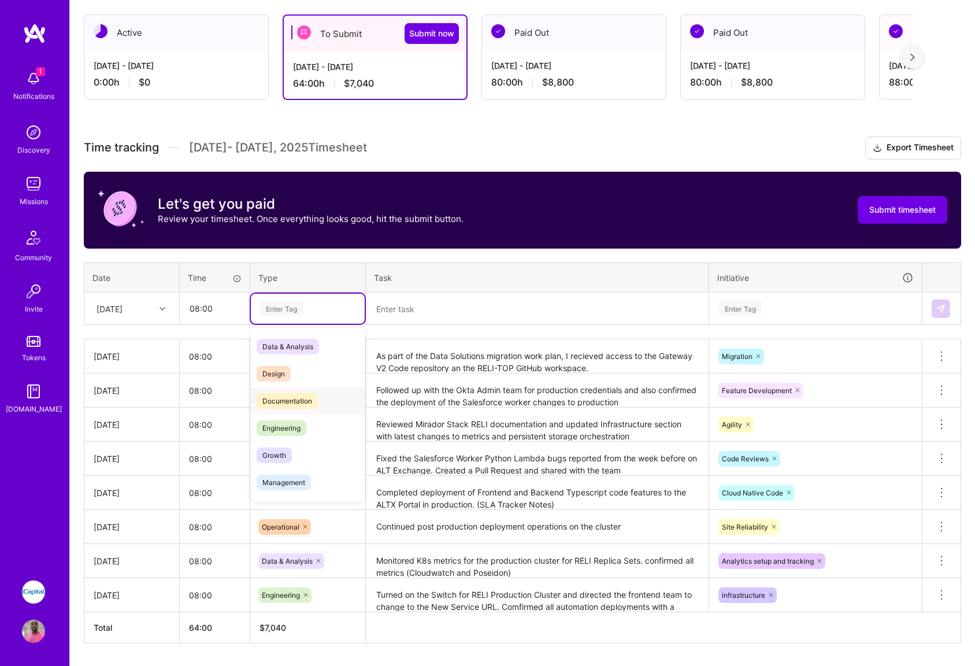
click at [289, 402] on span "Documentation" at bounding box center [287, 401] width 61 height 16
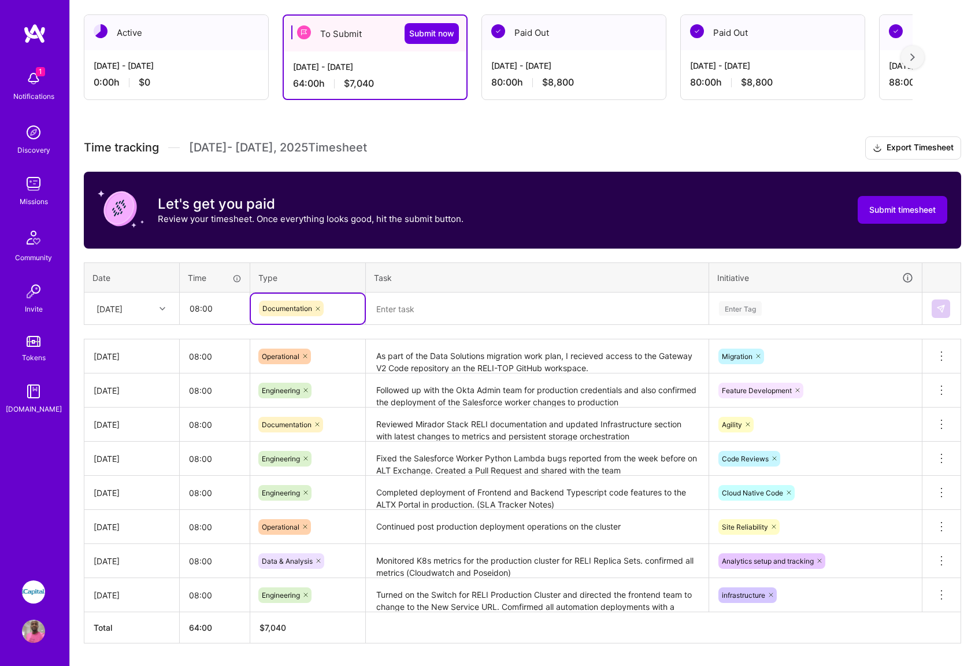
click at [407, 315] on textarea at bounding box center [537, 309] width 340 height 31
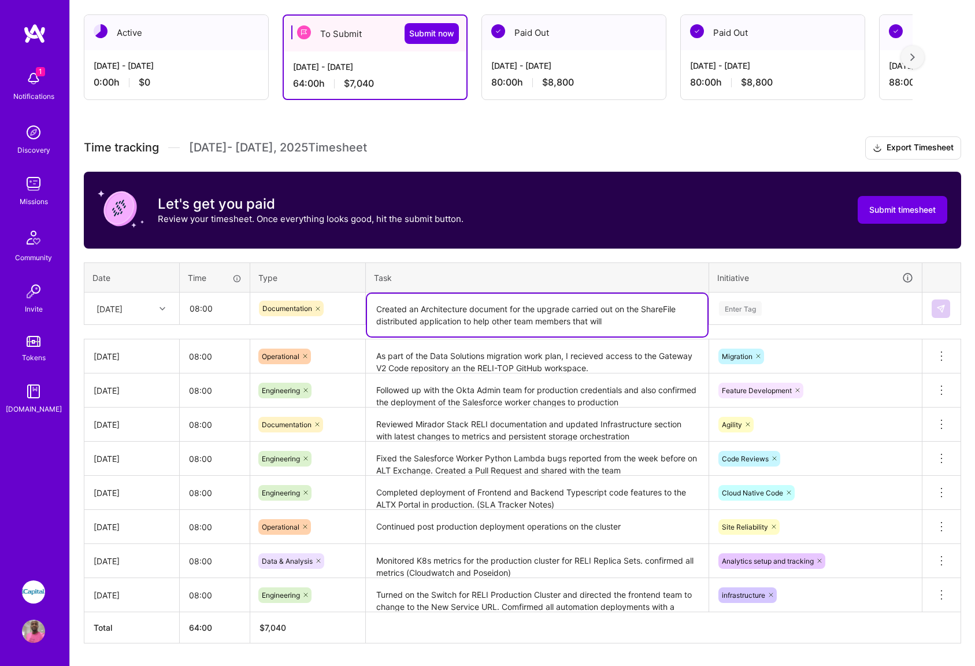
click at [464, 319] on textarea "Created an Architecture document for the upgrade carried out on the ShareFile d…" at bounding box center [537, 315] width 340 height 43
click at [612, 320] on textarea "Created an Architecture document for the upgrade carried out on the ShareFile d…" at bounding box center [537, 315] width 340 height 43
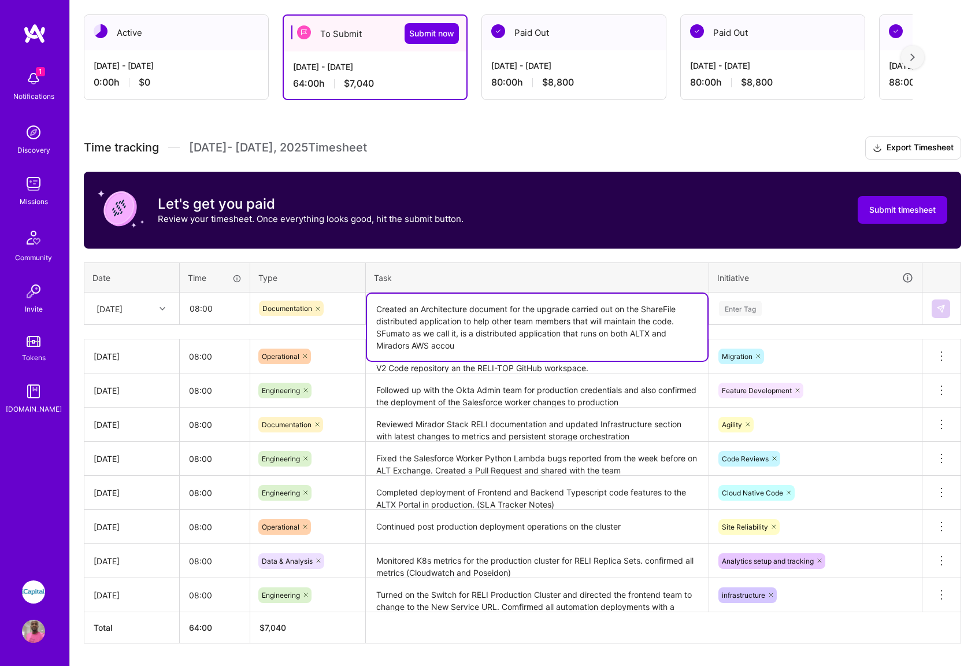
click at [601, 336] on textarea "Created an Architecture document for the upgrade carried out on the ShareFile d…" at bounding box center [537, 327] width 340 height 67
click at [459, 346] on textarea "Created an Architecture document for the upgrade carried out on the ShareFile d…" at bounding box center [537, 327] width 340 height 67
click at [608, 334] on textarea "Created an Architecture document for the upgrade carried out on the ShareFile d…" at bounding box center [537, 327] width 340 height 67
click at [644, 335] on textarea "Created an Architecture document for the upgrade carried out on the ShareFile d…" at bounding box center [537, 327] width 340 height 67
click at [443, 343] on textarea "Created an Architecture document for the upgrade carried out on the ShareFile d…" at bounding box center [537, 327] width 340 height 67
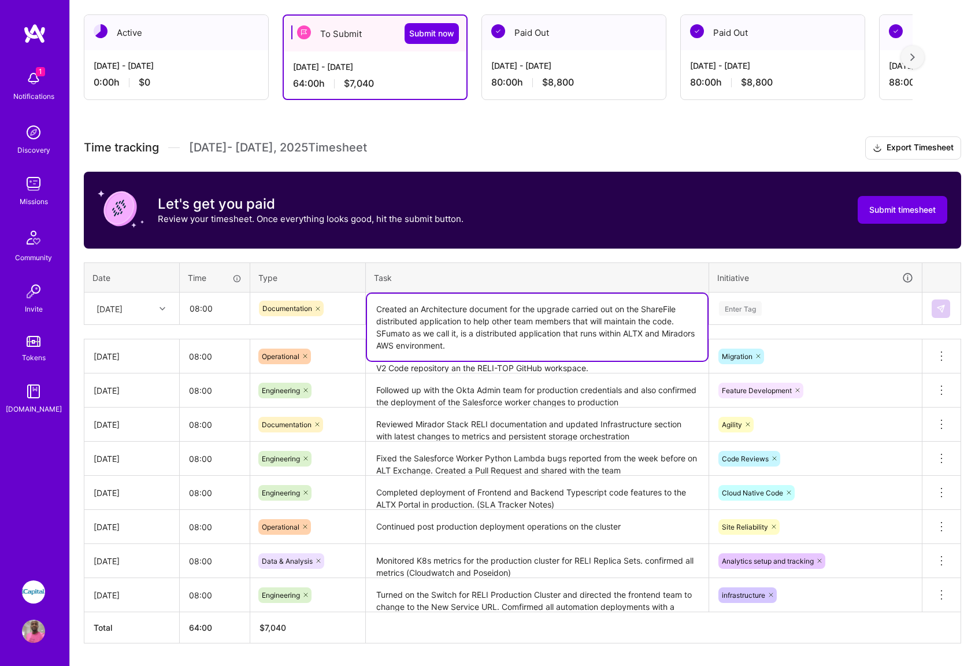
type textarea "Created an Architecture document for the upgrade carried out on the ShareFile d…"
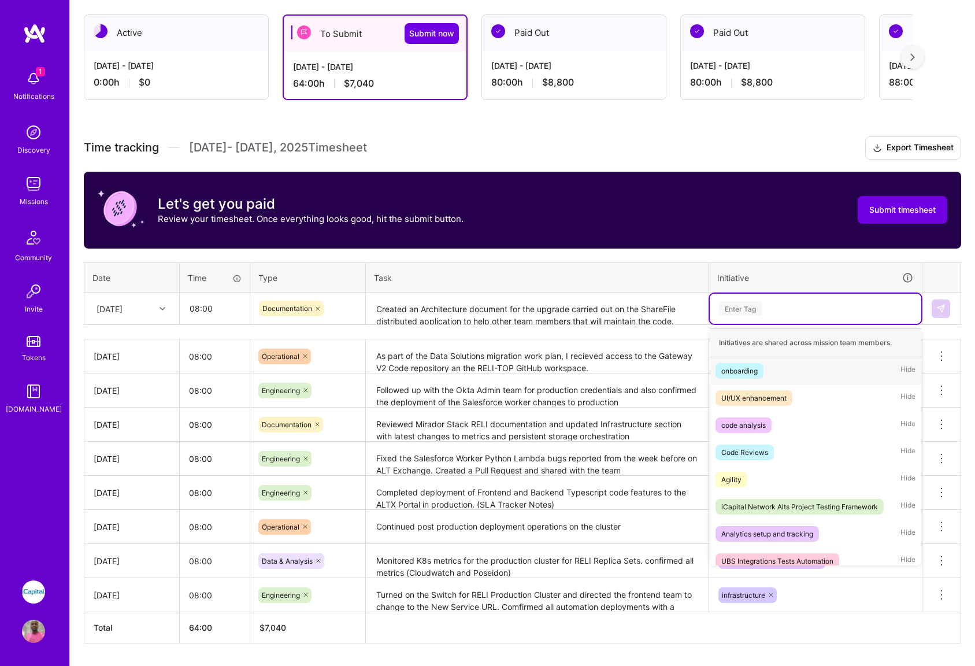
click at [785, 312] on div "Enter Tag" at bounding box center [815, 308] width 195 height 14
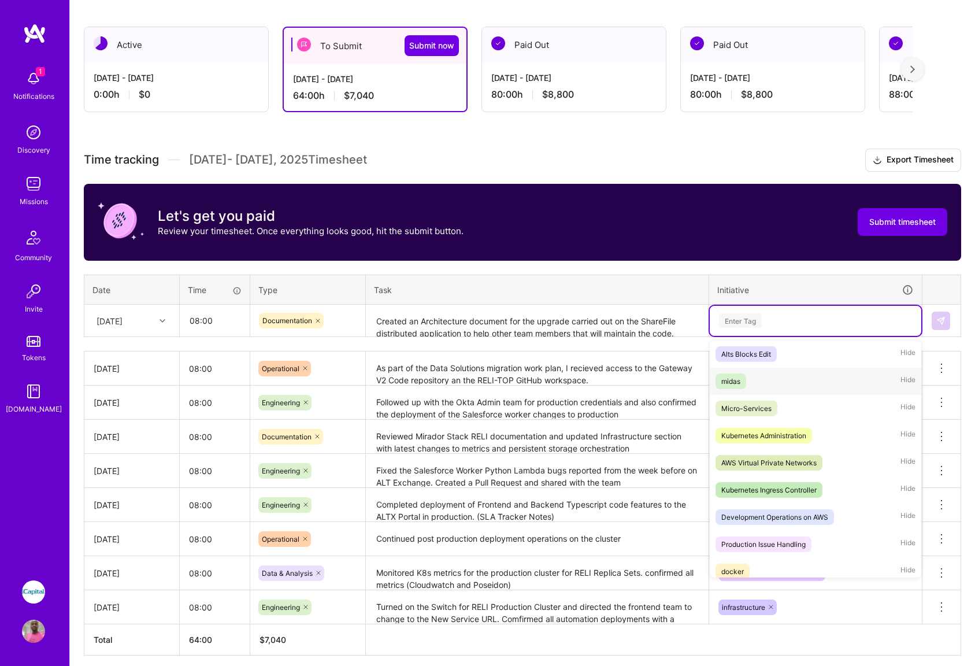
scroll to position [881, 0]
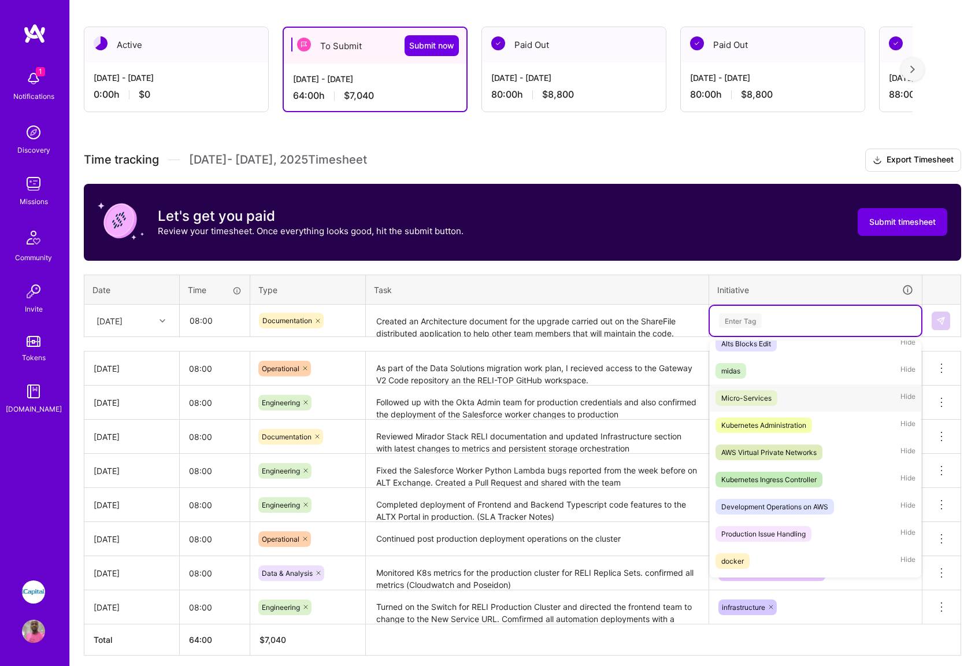
click at [745, 398] on div "Micro-Services" at bounding box center [746, 398] width 50 height 12
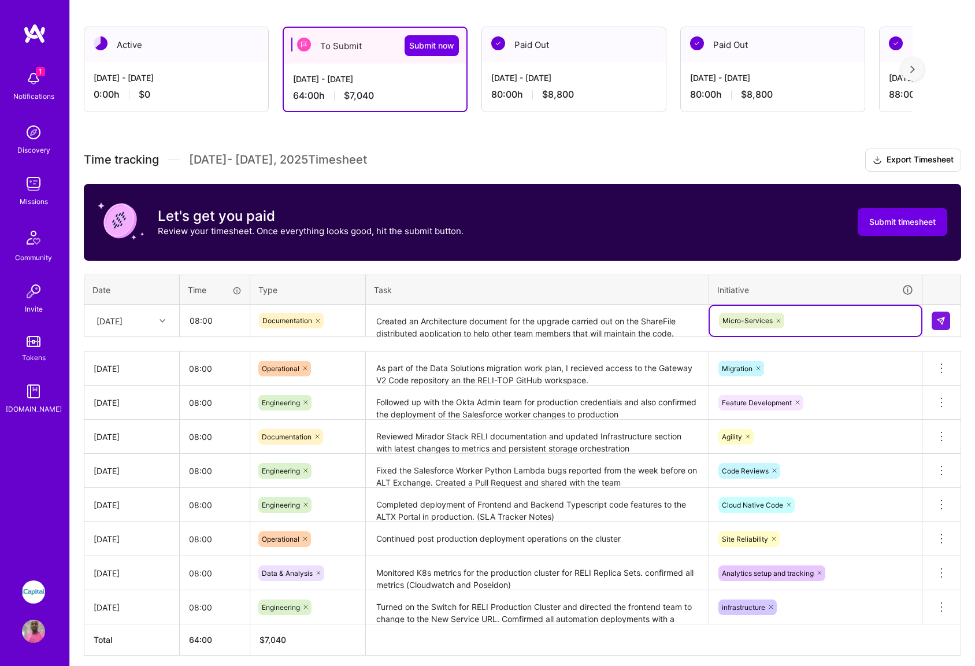
scroll to position [232, 0]
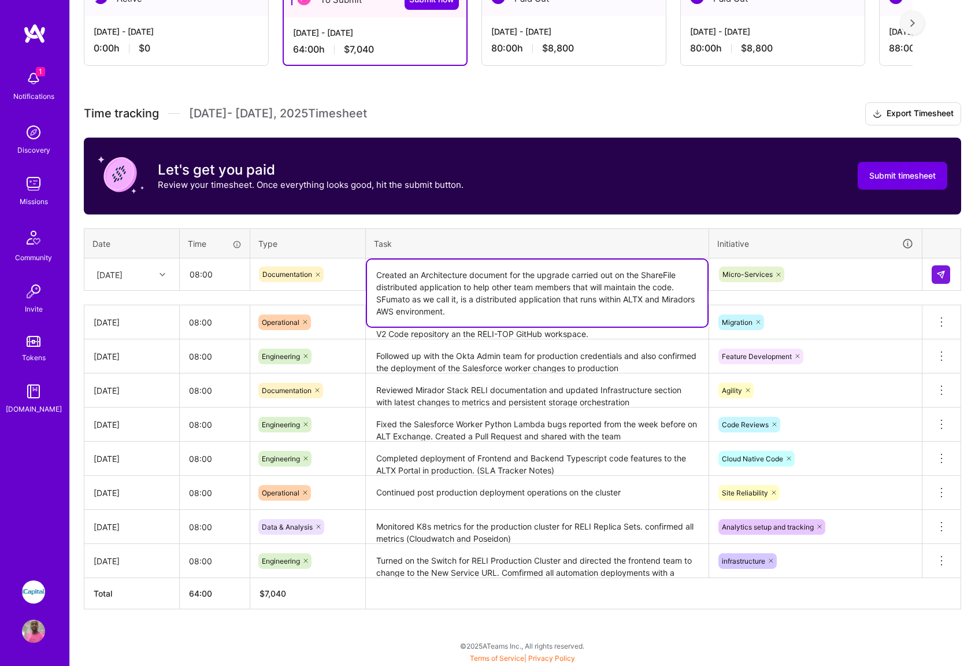
click at [655, 275] on textarea "Created an Architecture document for the upgrade carried out on the ShareFile d…" at bounding box center [537, 292] width 340 height 67
click at [797, 299] on div "Time tracking [DATE] - [DATE] Timesheet Export Timesheet Let's get you paid Rev…" at bounding box center [522, 355] width 877 height 507
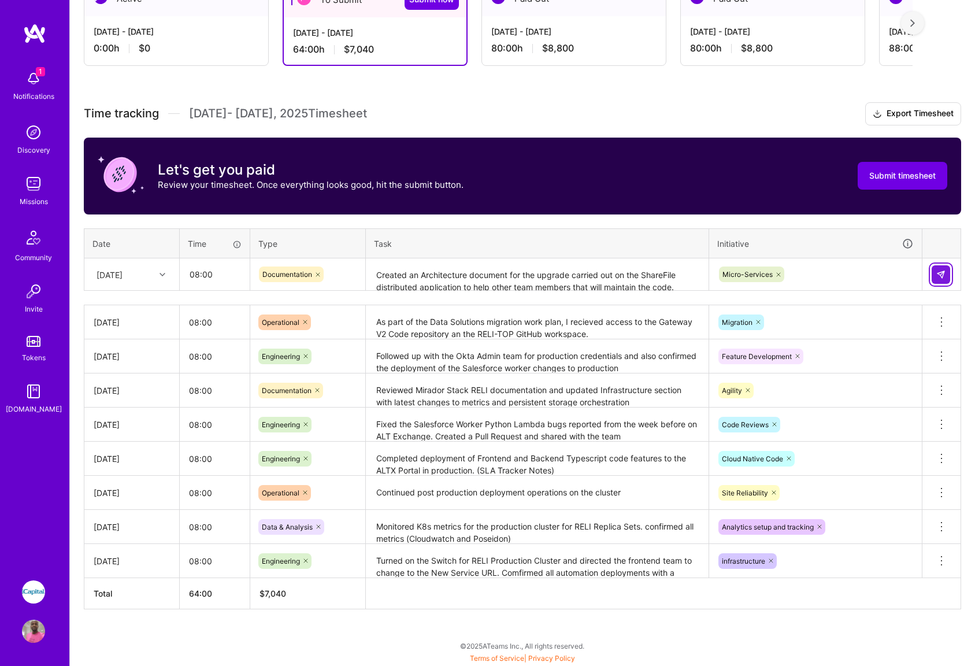
click at [937, 275] on img at bounding box center [940, 274] width 9 height 9
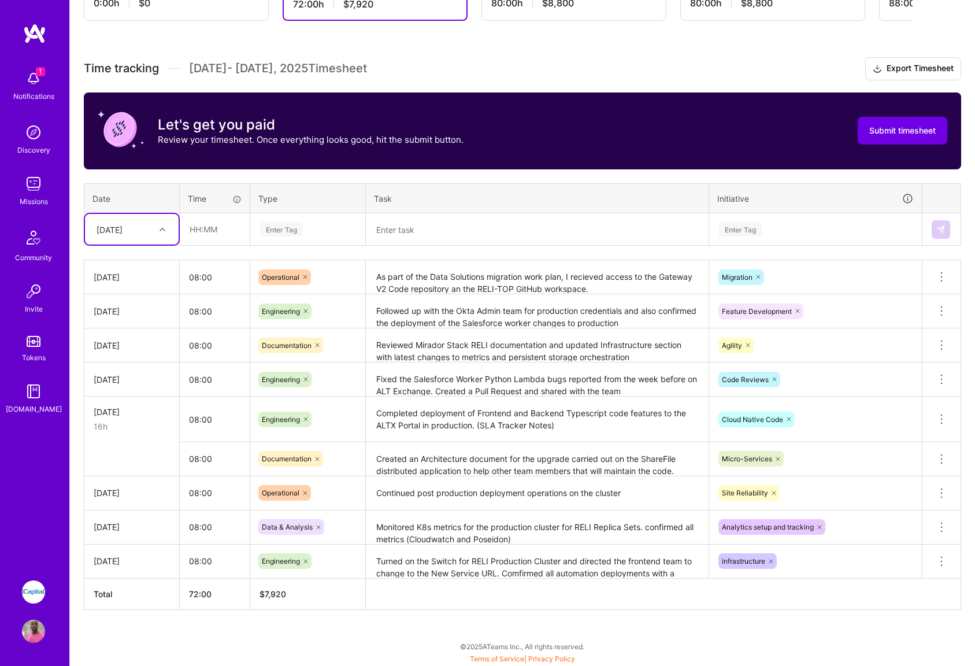
scroll to position [278, 0]
click at [679, 452] on textarea "Created an Architecture document for the upgrade carried out on the ShareFile d…" at bounding box center [537, 459] width 340 height 32
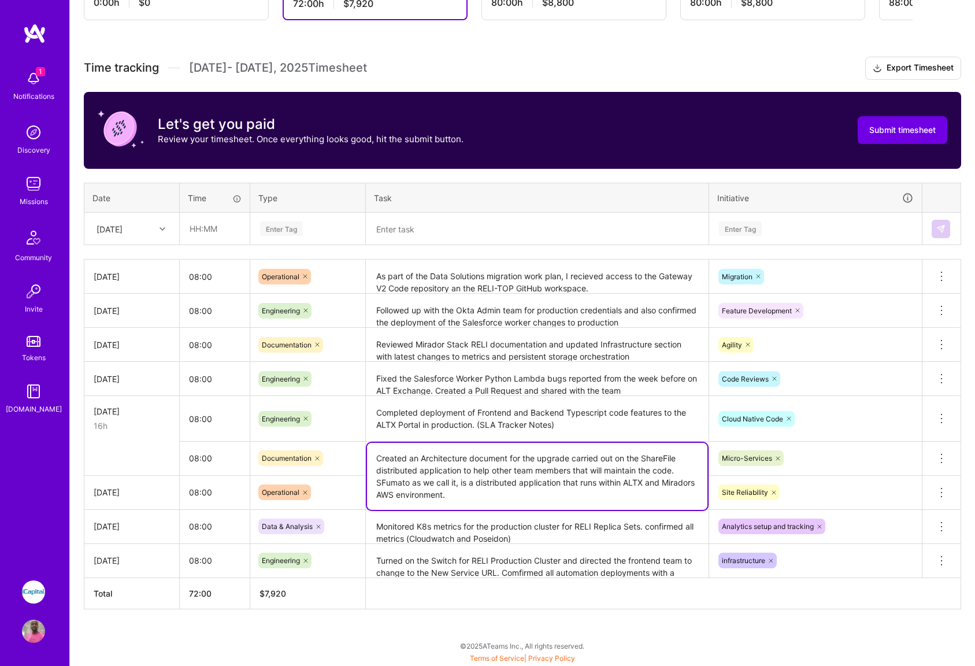
drag, startPoint x: 466, startPoint y: 496, endPoint x: 358, endPoint y: 460, distance: 114.4
click at [350, 458] on tr "08:00 Documentation Created an Architecture document for the upgrade carried ou…" at bounding box center [522, 458] width 876 height 34
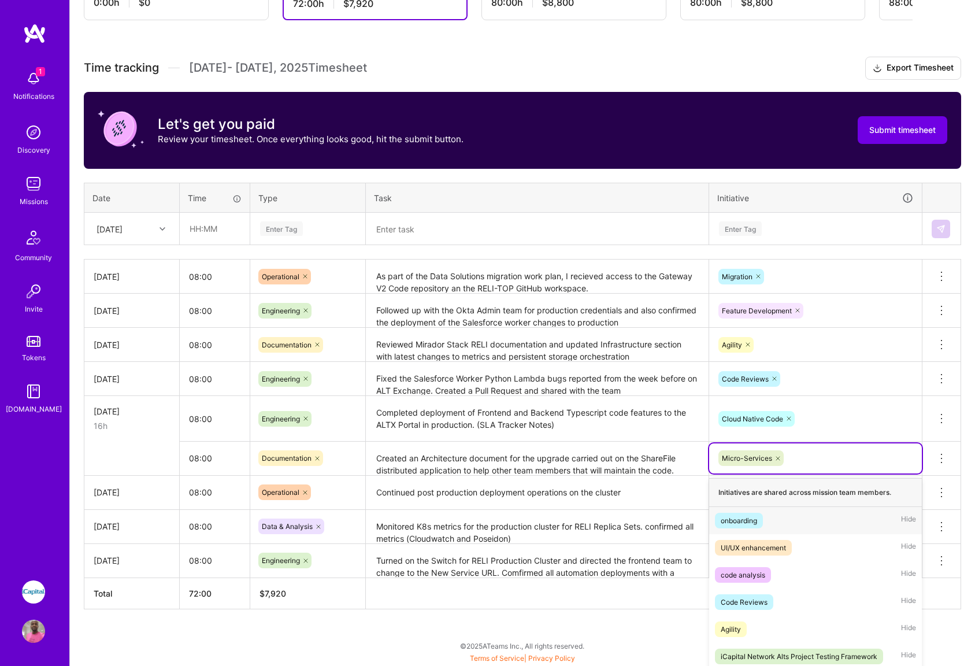
click at [911, 446] on div "option onboarding focused, 1 of 78. 77 results available. Use Up and Down to ch…" at bounding box center [815, 458] width 213 height 30
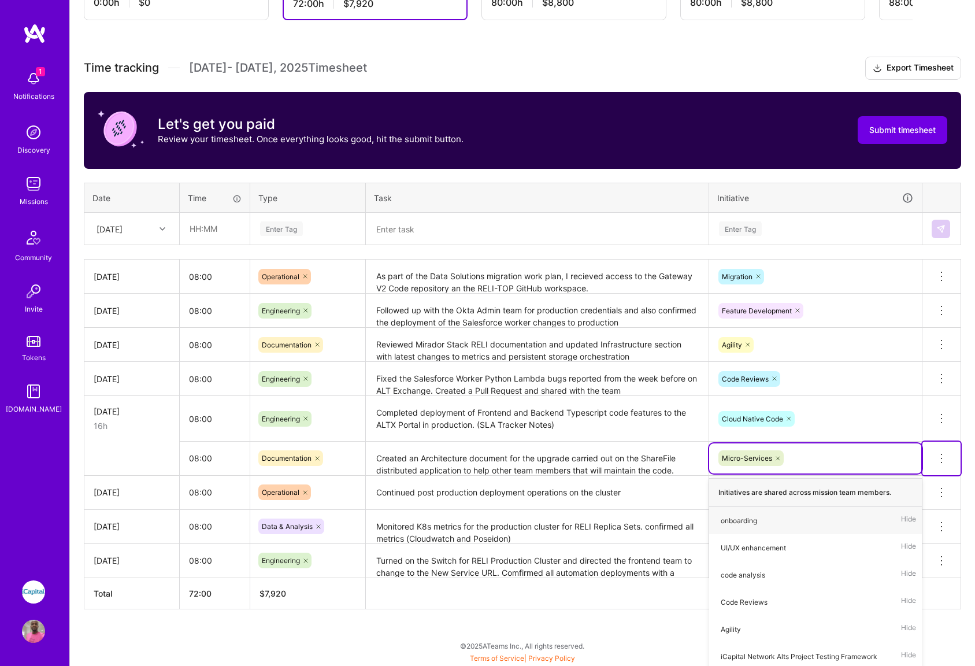
click at [942, 408] on tbody "[DATE] 08:00 Operational As part of the Data Solutions migration work plan, I r…" at bounding box center [522, 418] width 876 height 318
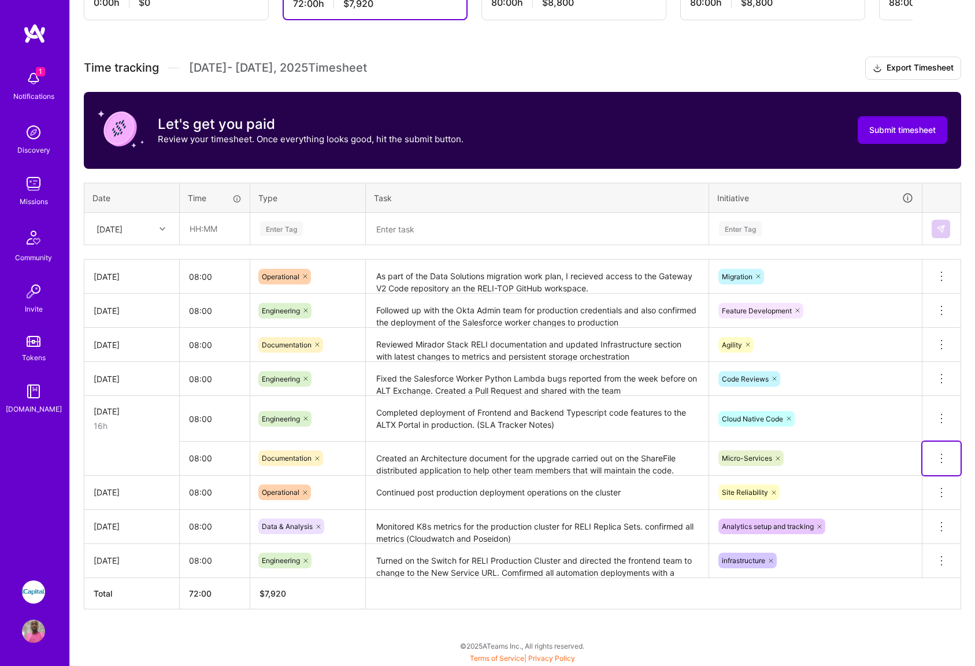
click at [941, 456] on icon at bounding box center [941, 458] width 14 height 14
click at [913, 477] on button "Delete row" at bounding box center [913, 478] width 60 height 28
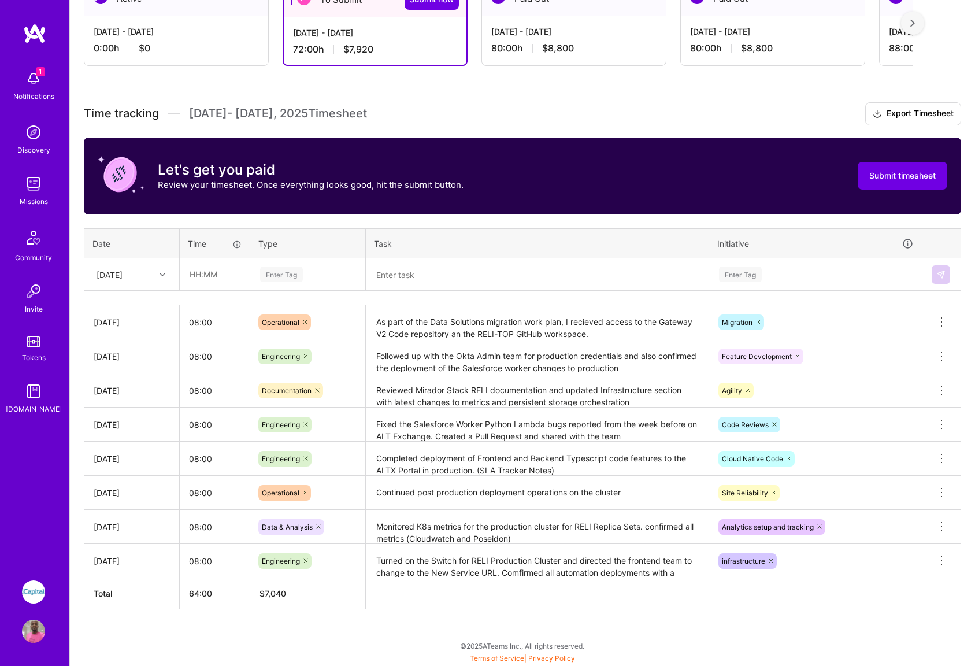
click at [155, 273] on div at bounding box center [164, 274] width 18 height 15
click at [122, 369] on div "[DATE]" at bounding box center [132, 368] width 94 height 21
click at [214, 275] on input "text" at bounding box center [214, 274] width 69 height 31
type input "08:00"
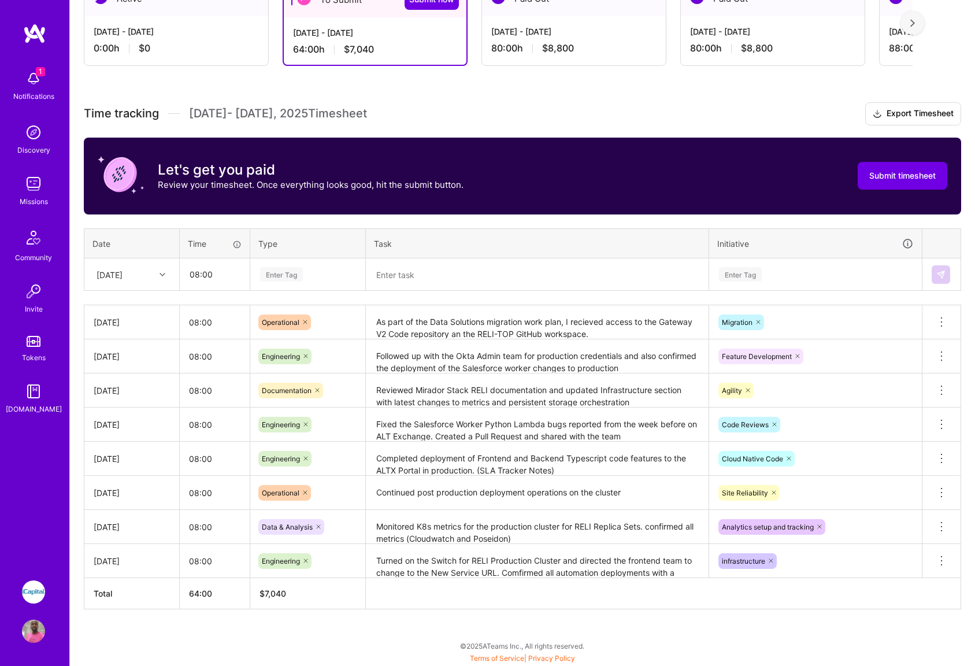
click at [304, 274] on div "Enter Tag" at bounding box center [308, 274] width 98 height 14
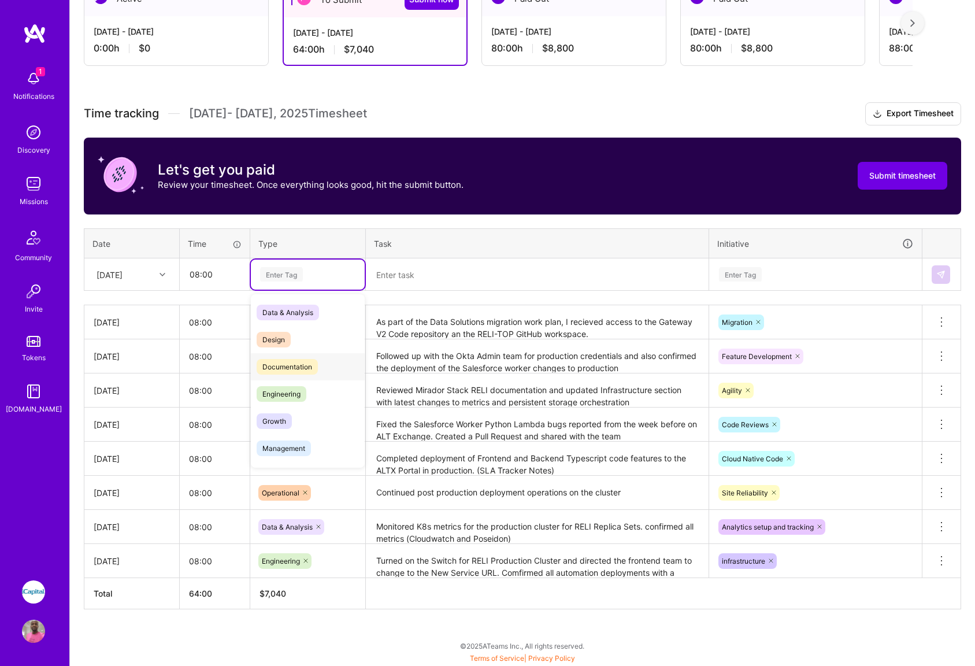
click at [300, 363] on span "Documentation" at bounding box center [287, 367] width 61 height 16
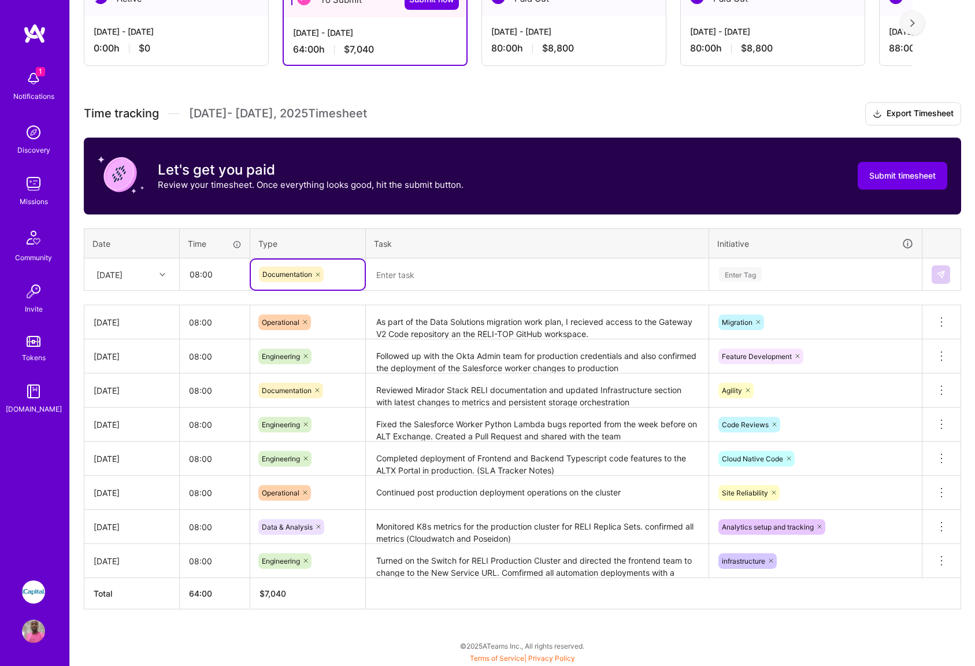
click at [429, 274] on textarea at bounding box center [537, 274] width 340 height 31
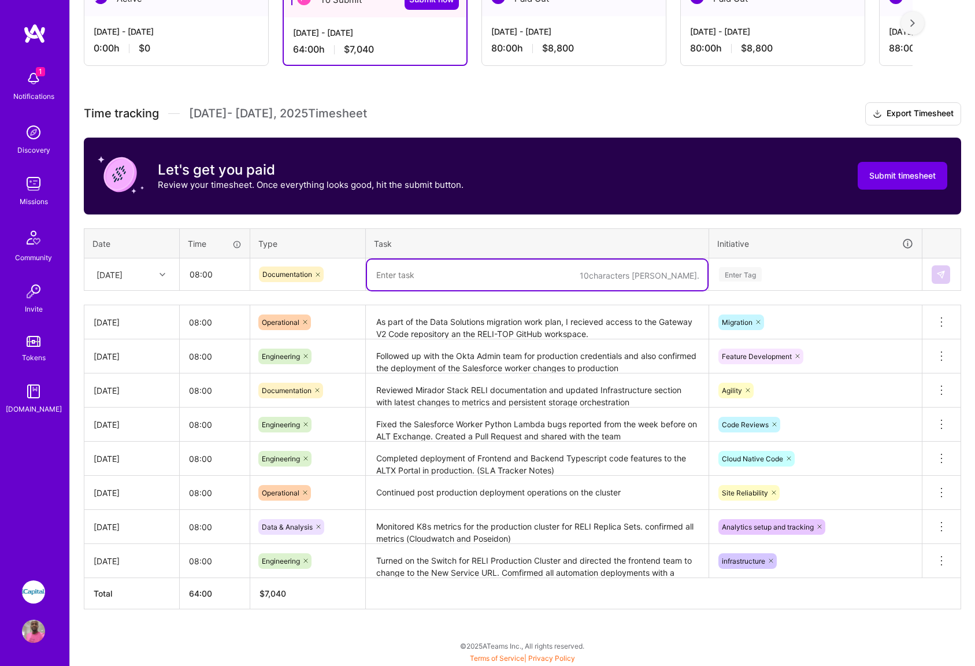
paste textarea "Created an Architecture document for the upgrade carried out on the ShareFile d…"
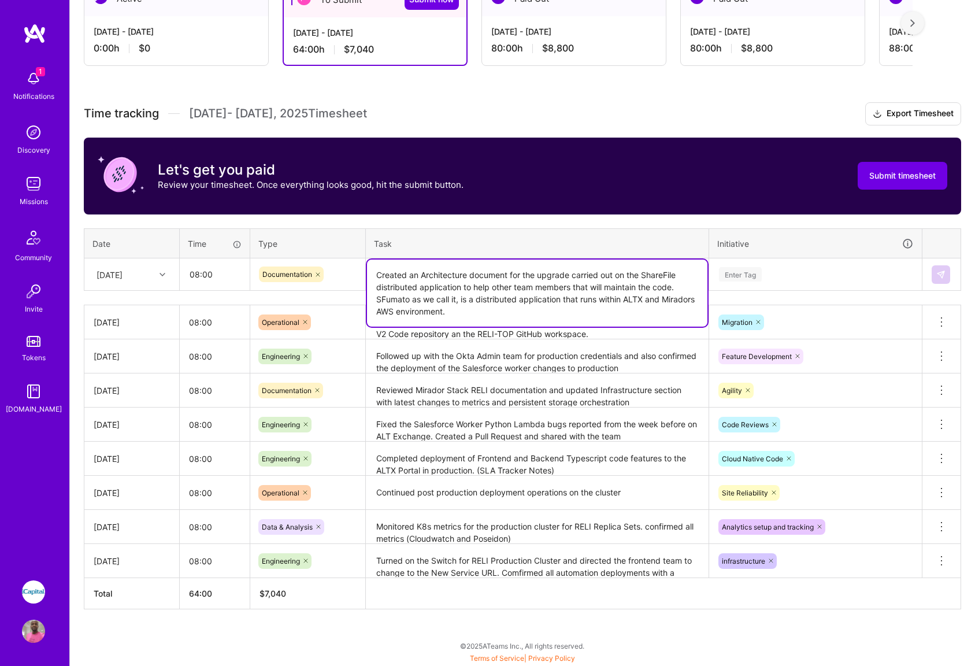
type textarea "Created an Architecture document for the upgrade carried out on the ShareFile d…"
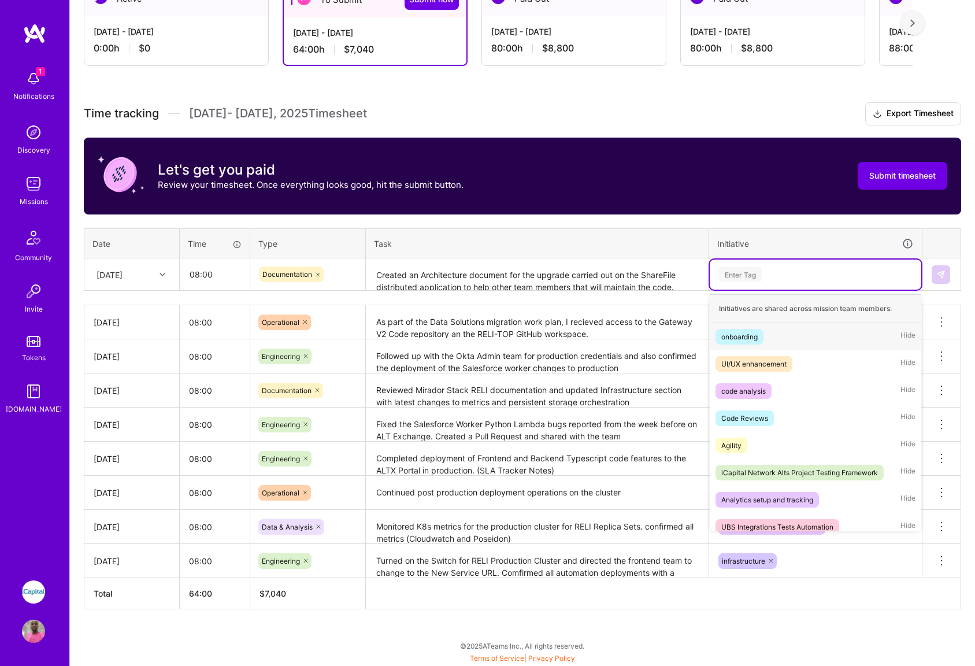
click at [779, 272] on div "Enter Tag" at bounding box center [815, 274] width 195 height 14
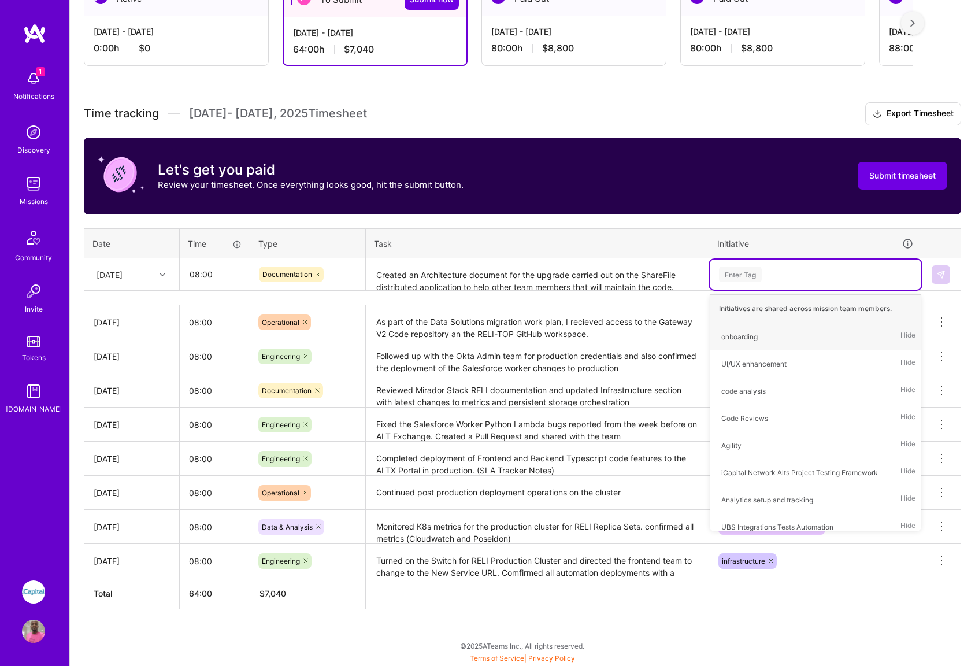
click at [748, 273] on div "Enter Tag" at bounding box center [740, 274] width 43 height 18
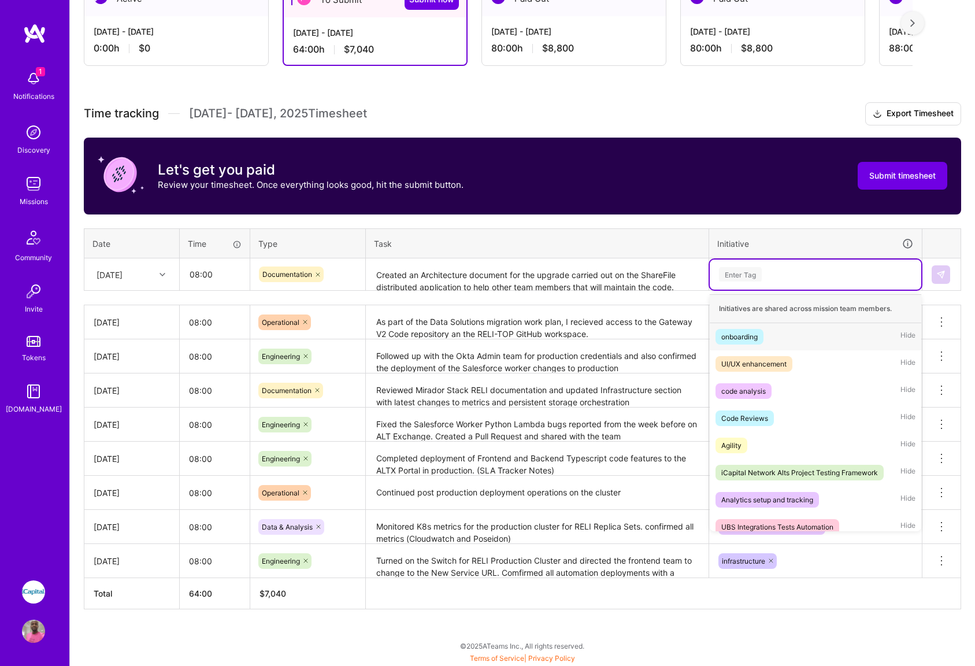
click at [773, 274] on div "Enter Tag" at bounding box center [815, 274] width 195 height 14
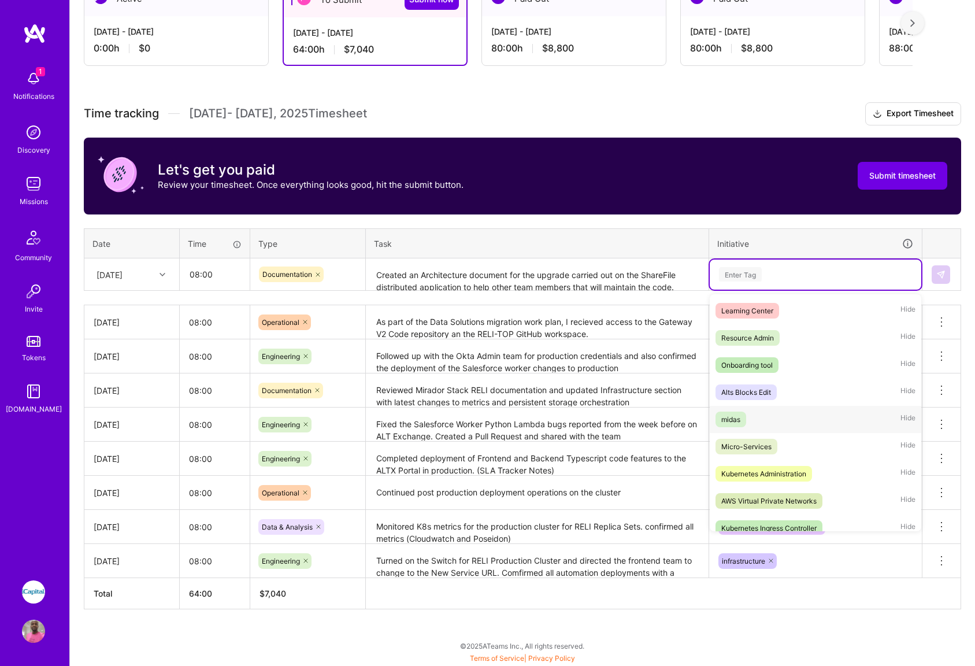
scroll to position [790, 0]
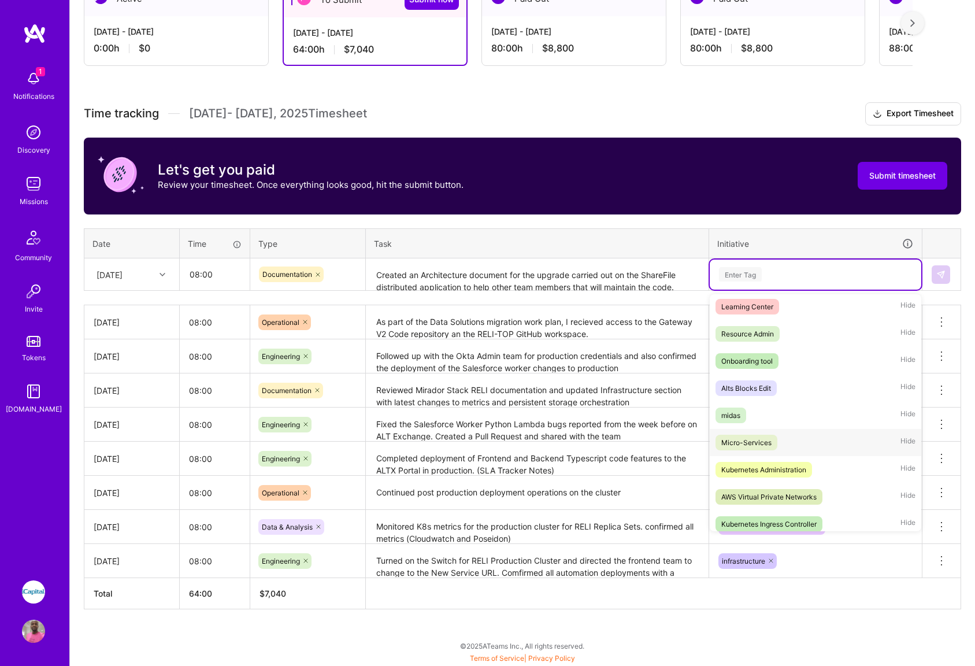
click at [742, 439] on div "Micro-Services" at bounding box center [746, 442] width 50 height 12
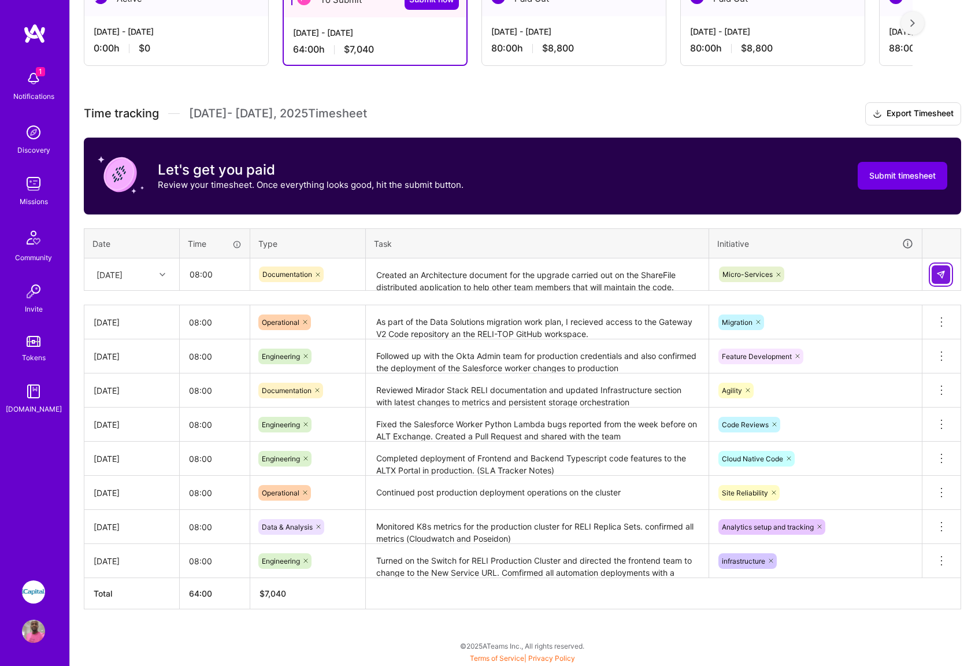
click at [940, 276] on img at bounding box center [940, 274] width 9 height 9
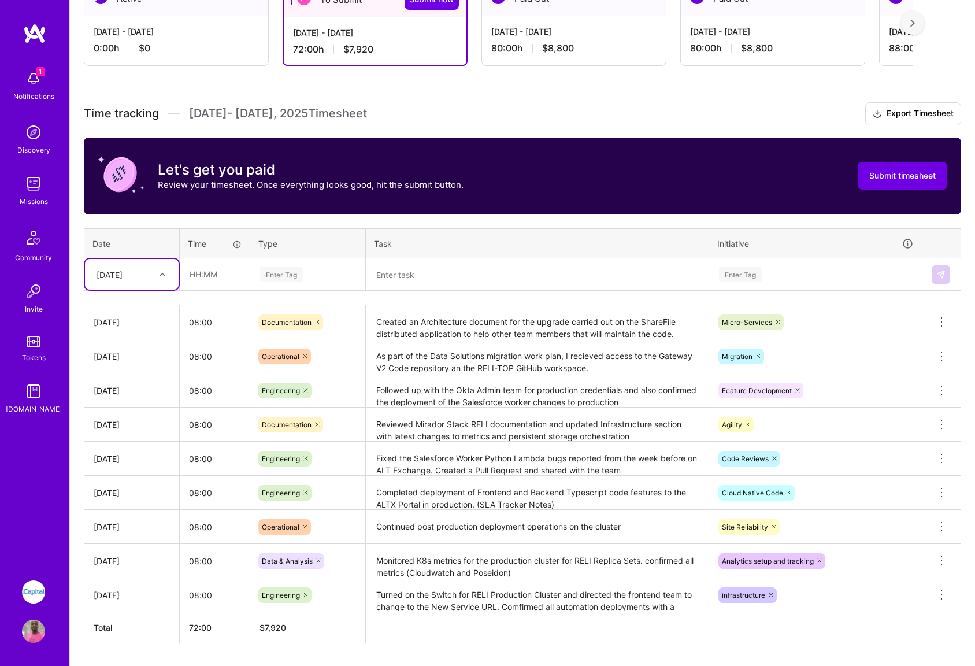
scroll to position [266, 0]
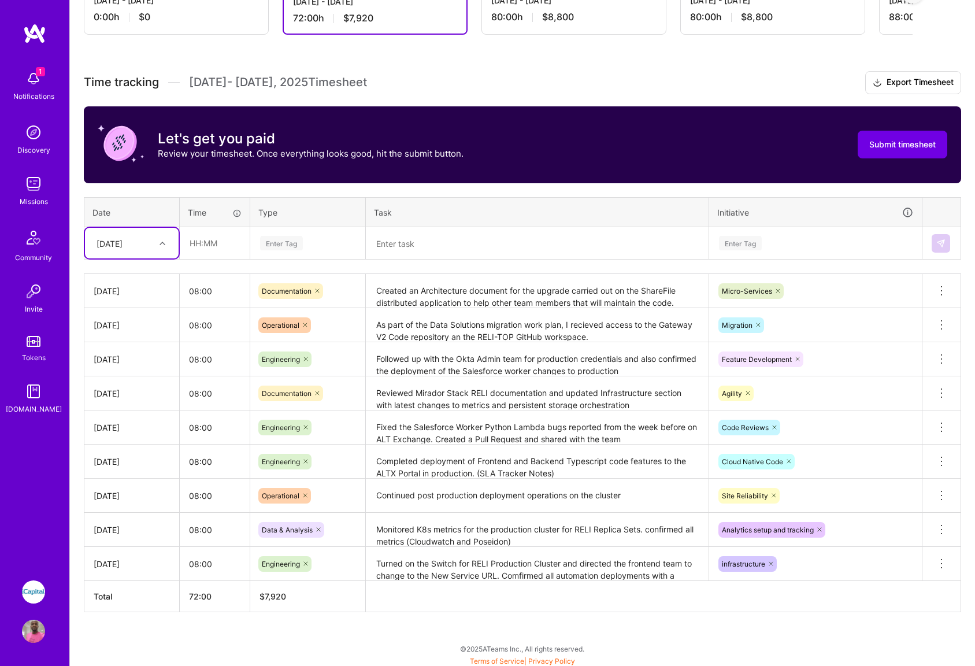
click at [154, 233] on div "[DATE]" at bounding box center [123, 242] width 64 height 19
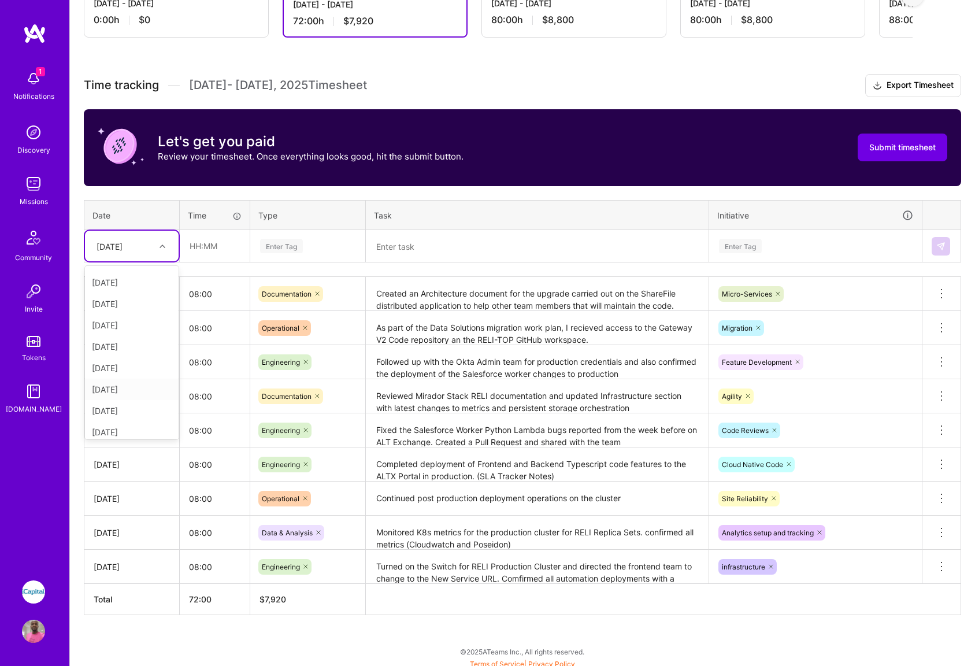
scroll to position [131, 0]
click at [120, 405] on div "[DATE]" at bounding box center [132, 404] width 94 height 21
click at [209, 248] on input "text" at bounding box center [214, 246] width 69 height 31
type input "08:00"
click at [311, 242] on div "Enter Tag" at bounding box center [308, 246] width 98 height 14
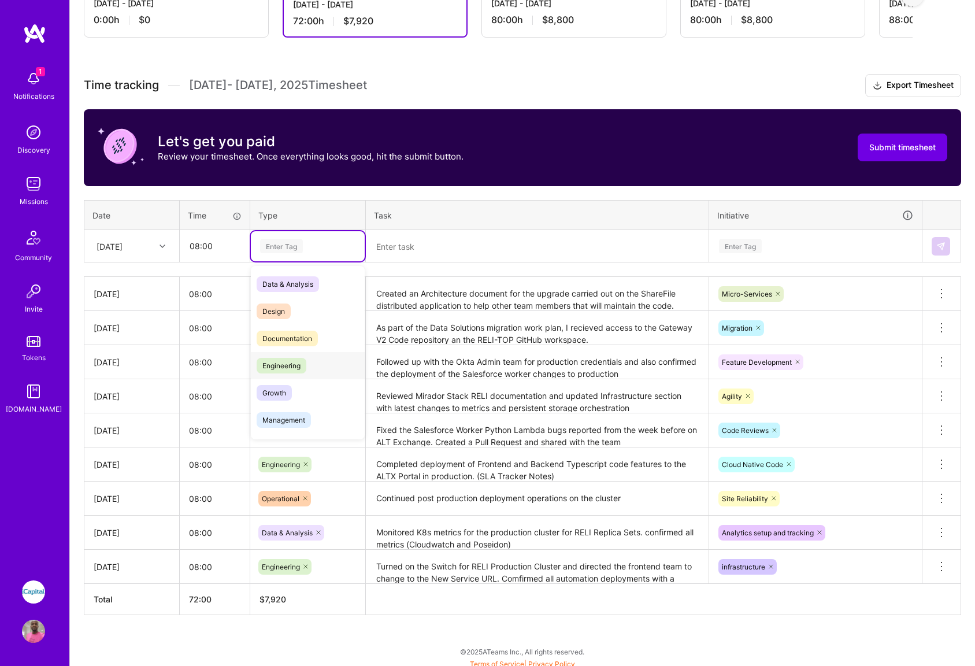
click at [308, 367] on div "Engineering" at bounding box center [308, 365] width 114 height 27
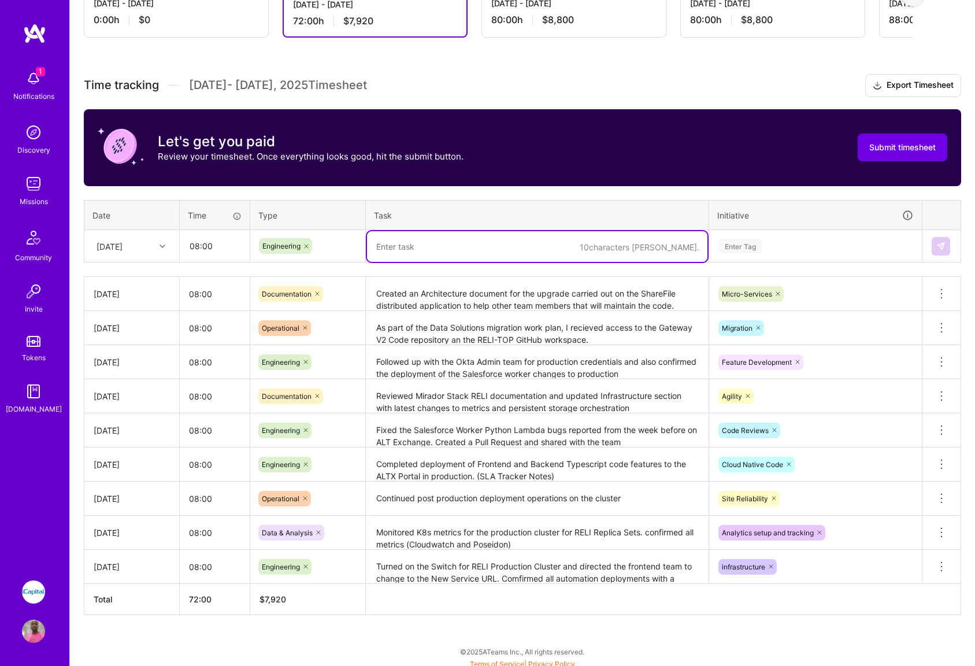
click at [446, 254] on textarea at bounding box center [537, 246] width 340 height 31
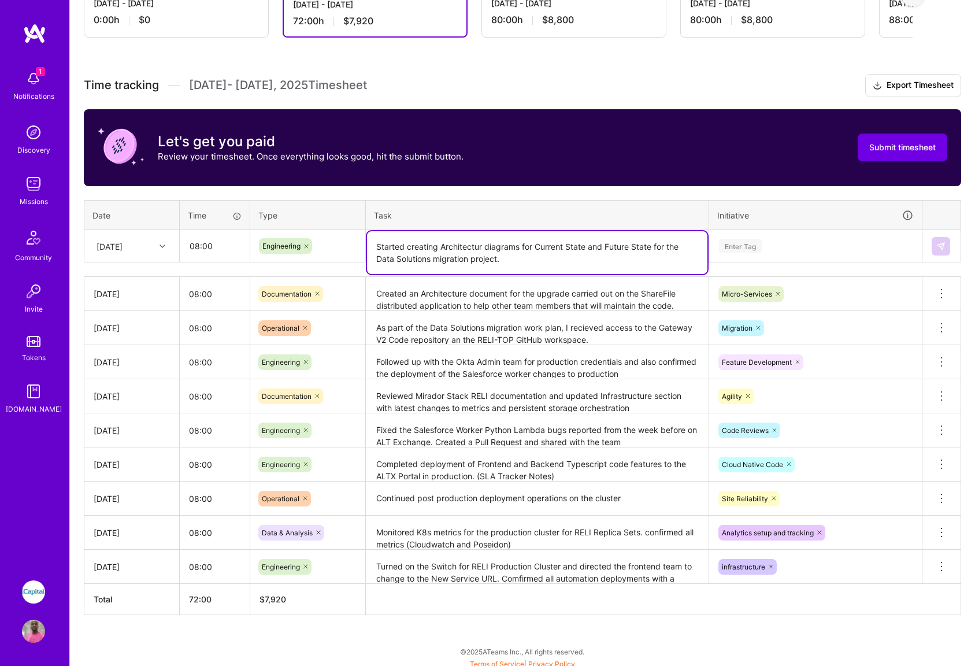
click at [469, 260] on textarea "Started creating Architectur diagrams for Current State and Future State for th…" at bounding box center [537, 252] width 340 height 43
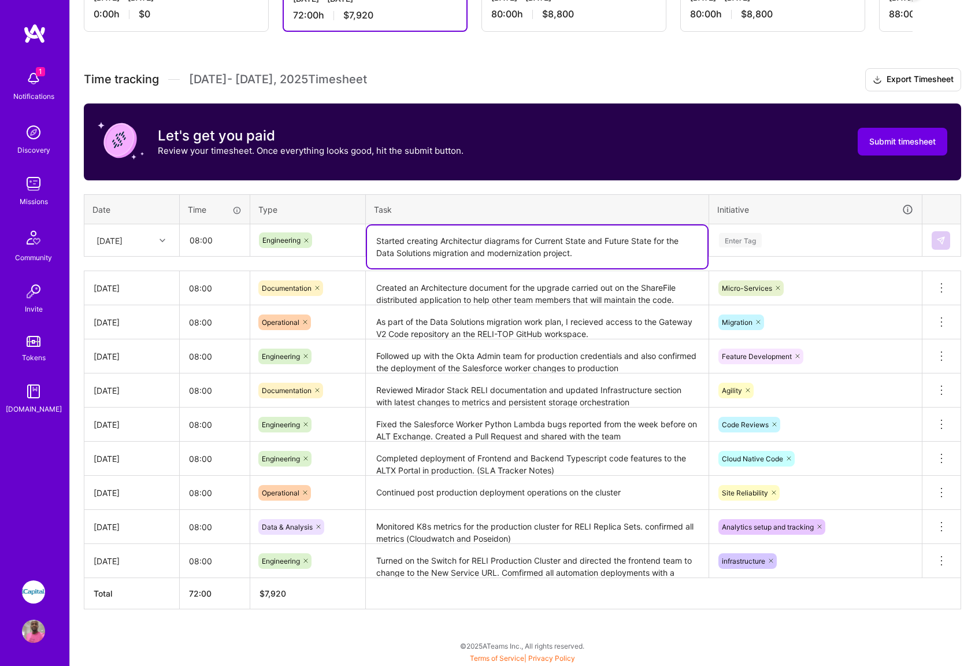
type textarea "Started creating Architectur diagrams for Current State and Future State for th…"
click at [801, 242] on div "Enter Tag" at bounding box center [815, 240] width 195 height 14
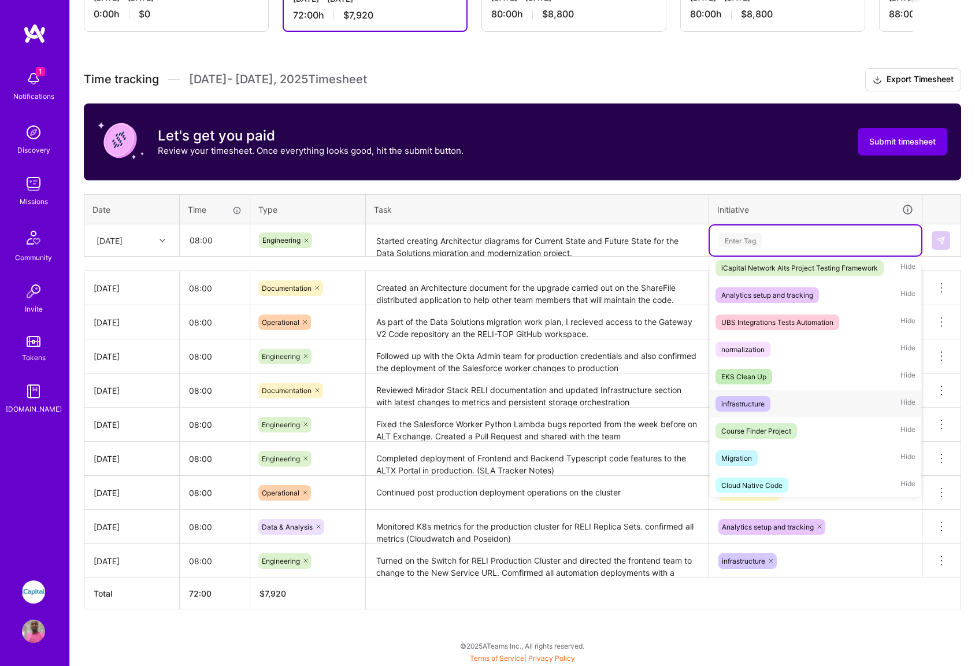
scroll to position [234, 0]
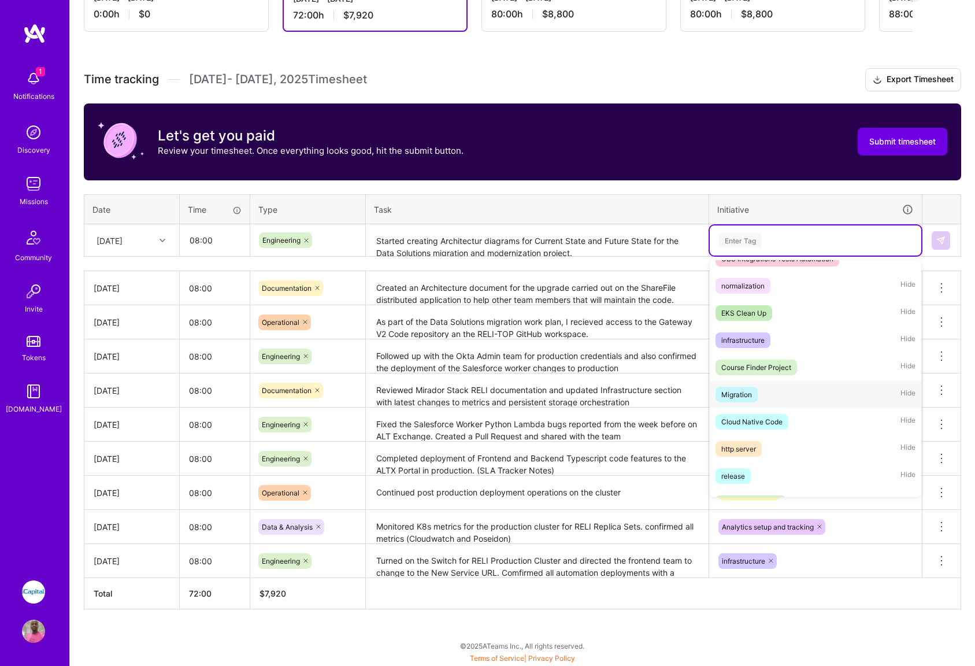
click at [738, 391] on div "Migration" at bounding box center [736, 394] width 31 height 12
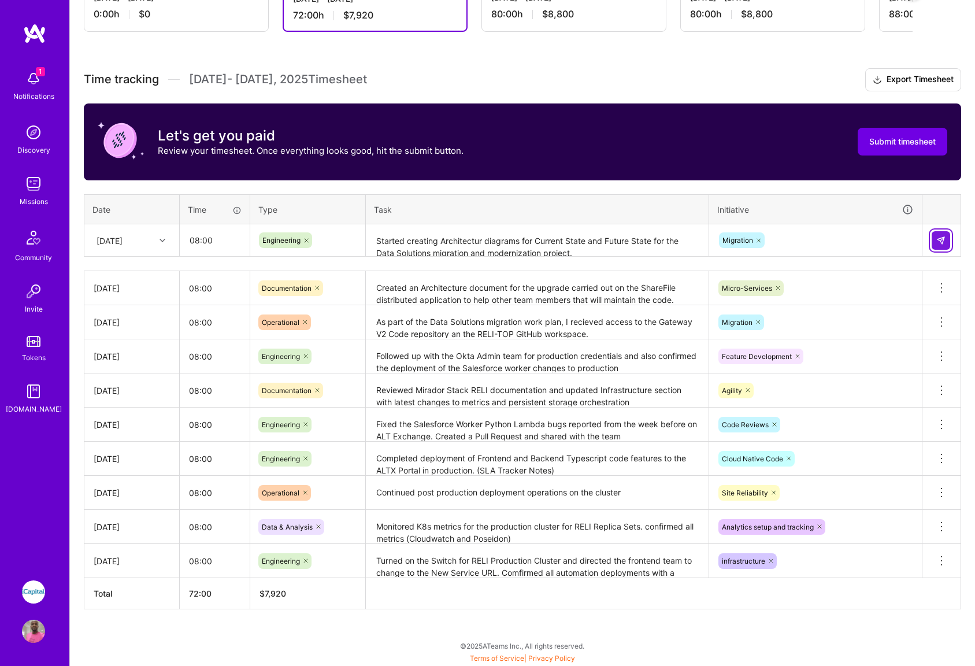
click at [942, 242] on img at bounding box center [940, 240] width 9 height 9
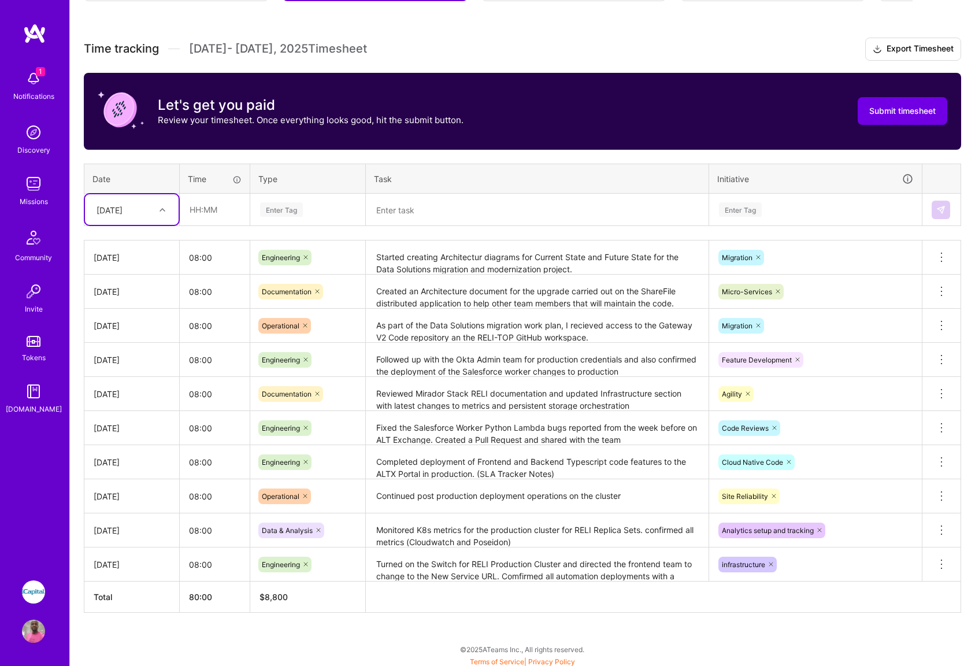
scroll to position [300, 0]
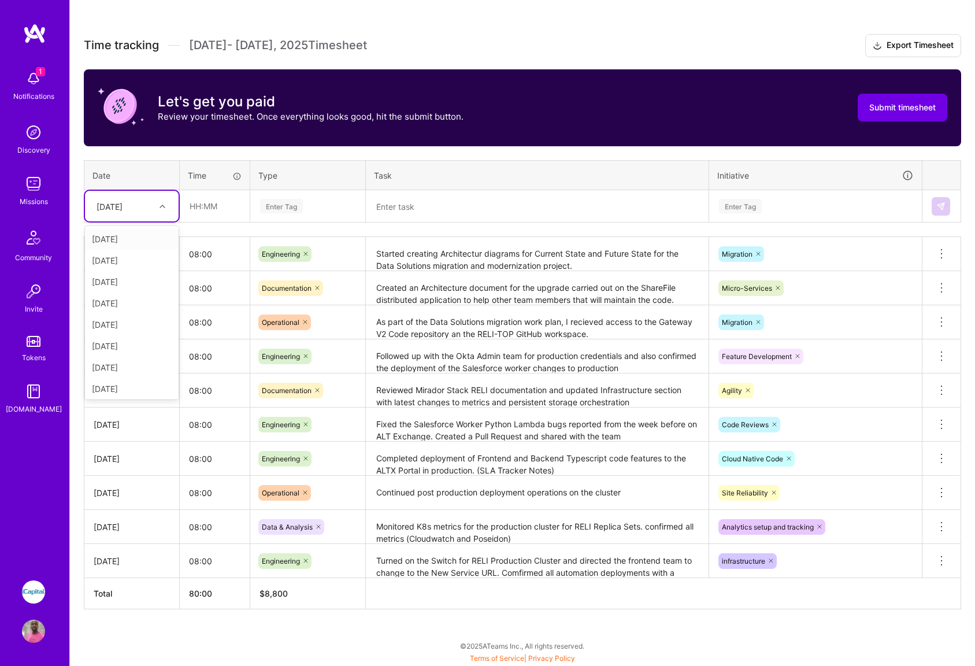
click at [148, 204] on div "[DATE]" at bounding box center [123, 205] width 64 height 19
click at [124, 385] on div "[DATE]" at bounding box center [132, 386] width 94 height 21
click at [205, 205] on input "text" at bounding box center [214, 206] width 69 height 31
type input "08:00"
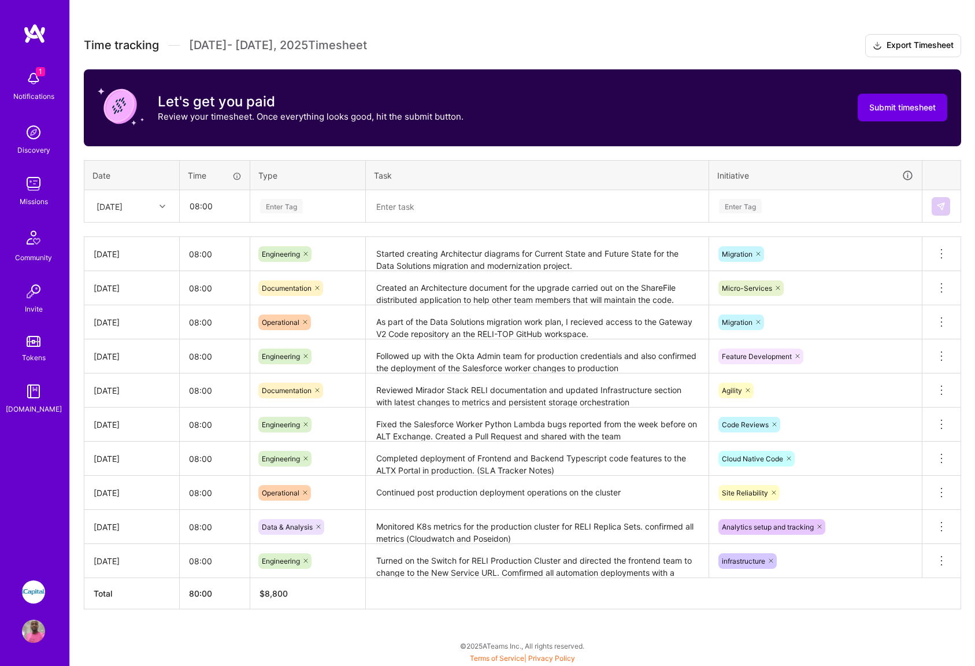
click at [295, 205] on div "Enter Tag" at bounding box center [281, 206] width 43 height 18
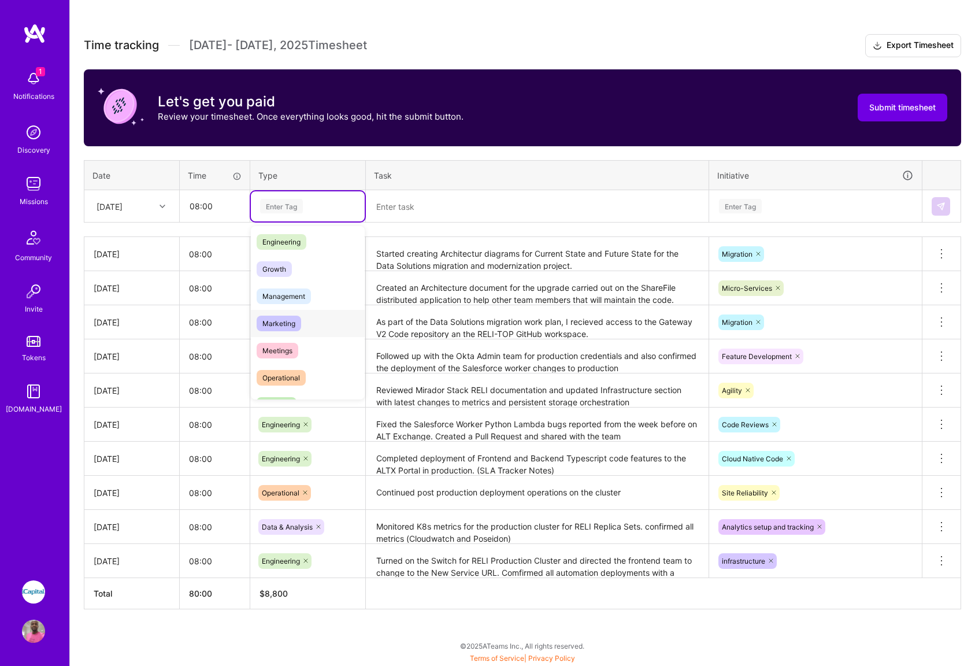
scroll to position [117, 0]
click at [280, 340] on span "Operational" at bounding box center [281, 344] width 49 height 16
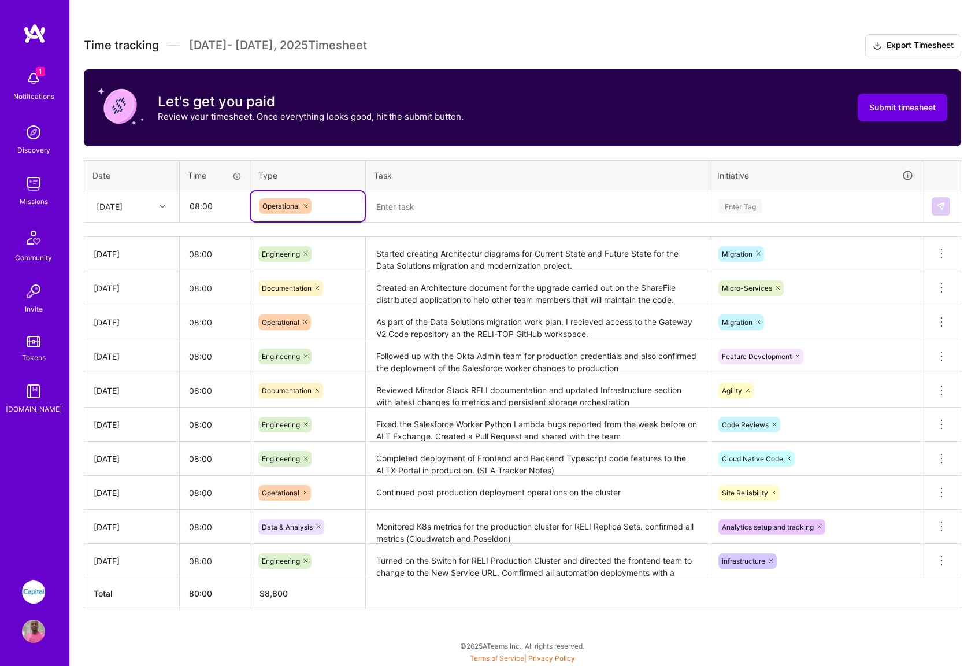
click at [413, 207] on textarea at bounding box center [537, 206] width 340 height 31
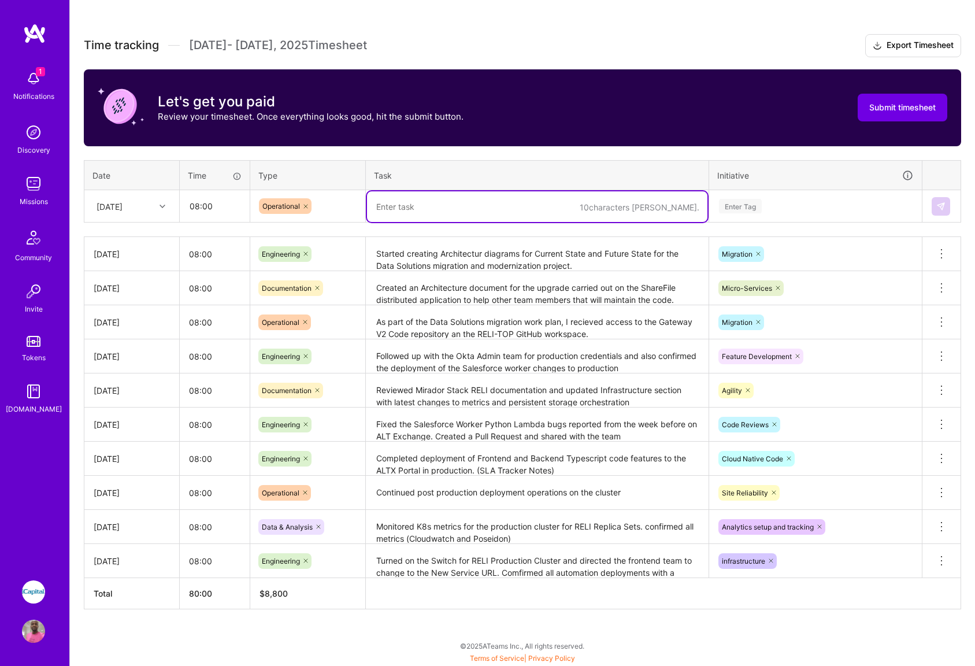
type textarea "f"
click at [452, 203] on textarea "Continued work on the migration project" at bounding box center [537, 206] width 340 height 31
click at [465, 205] on textarea "Continued work on the migration project" at bounding box center [537, 206] width 340 height 31
click at [642, 203] on textarea "Continued work on the intial preambles for the migration project" at bounding box center [537, 206] width 340 height 31
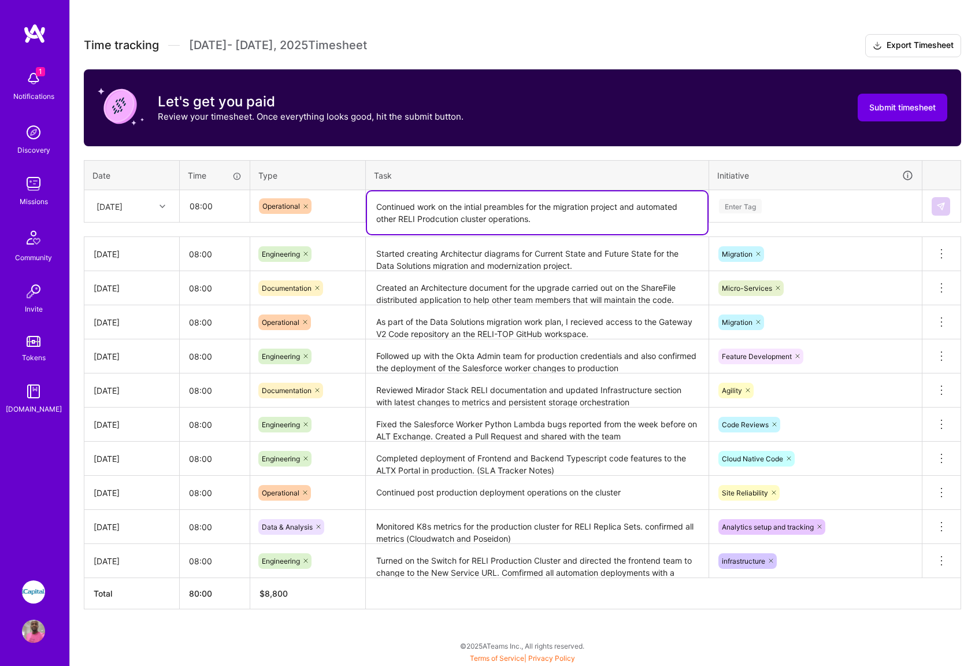
drag, startPoint x: 684, startPoint y: 205, endPoint x: 702, endPoint y: 218, distance: 22.3
click at [684, 205] on textarea "Continued work on the intial preambles for the migration project and automated …" at bounding box center [537, 212] width 340 height 43
type textarea "Continued work on the intial preambles for the migration project and automated …"
click at [745, 226] on div "Time tracking [DATE] - [DATE] Timesheet Export Timesheet Let's get you paid Rev…" at bounding box center [522, 321] width 877 height 575
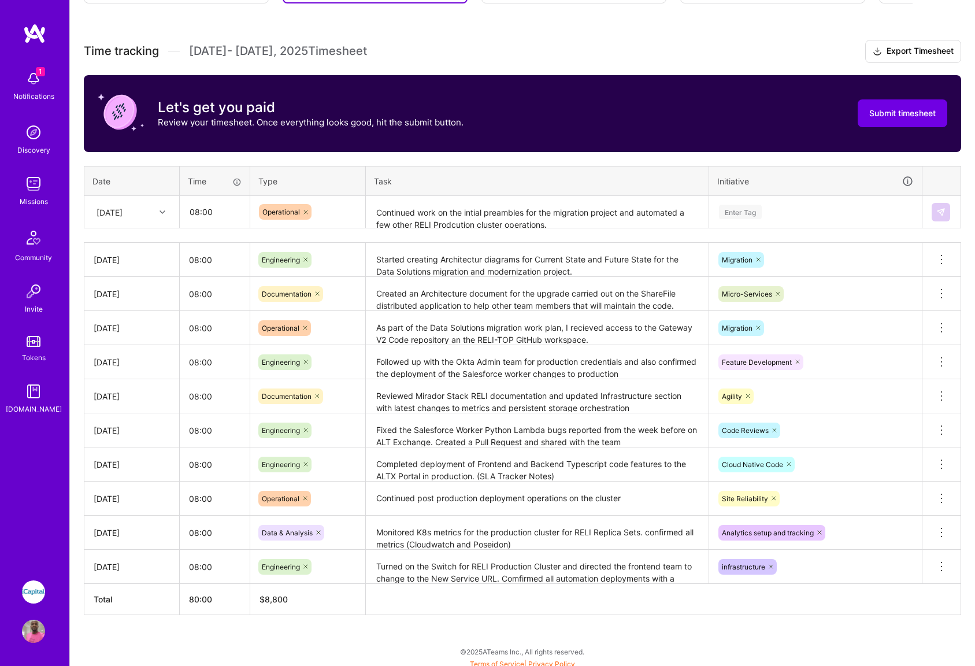
click at [559, 217] on textarea "Continued work on the intial preambles for the migration project and automated …" at bounding box center [537, 212] width 340 height 31
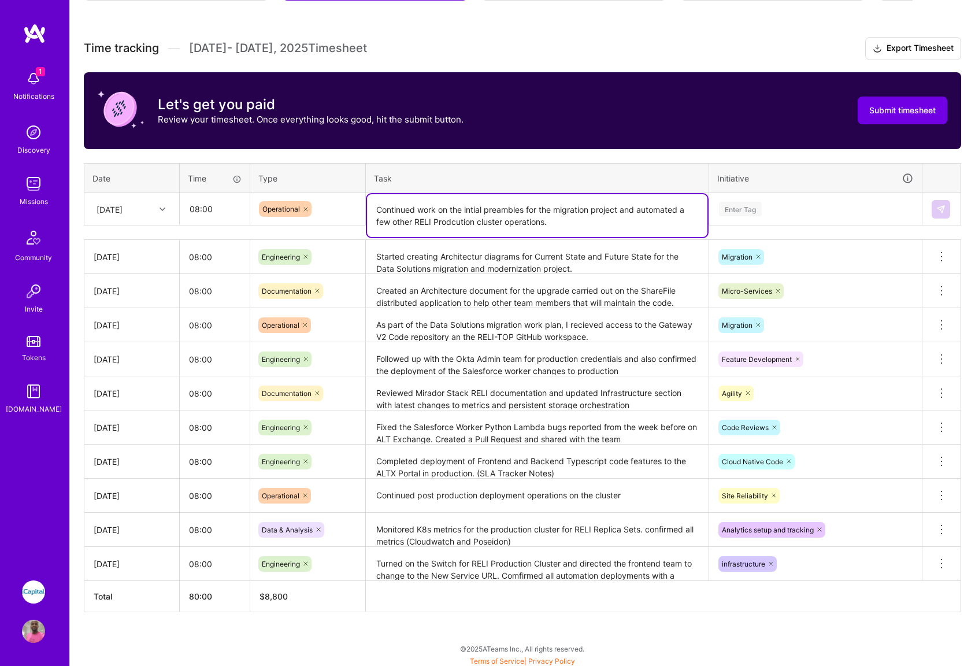
scroll to position [298, 0]
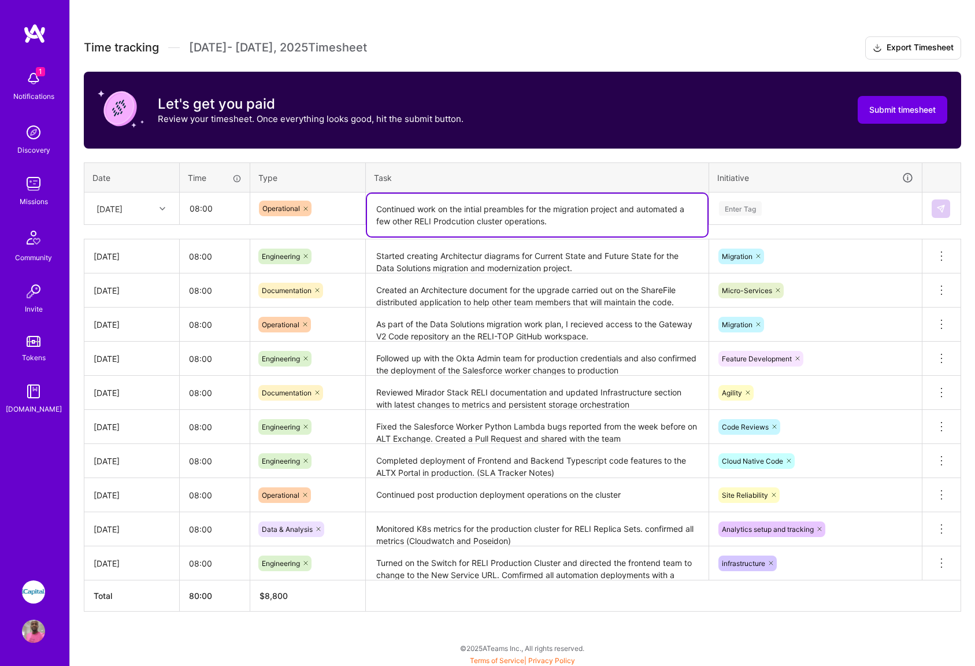
click at [818, 218] on div "Enter Tag" at bounding box center [814, 209] width 211 height 30
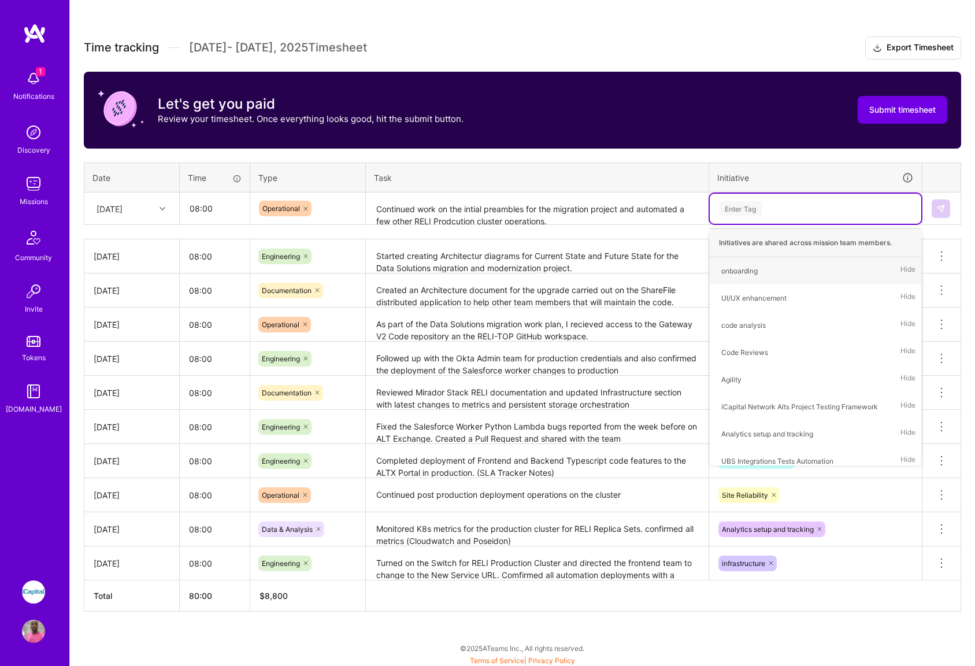
click at [796, 208] on div "Enter Tag" at bounding box center [815, 208] width 195 height 14
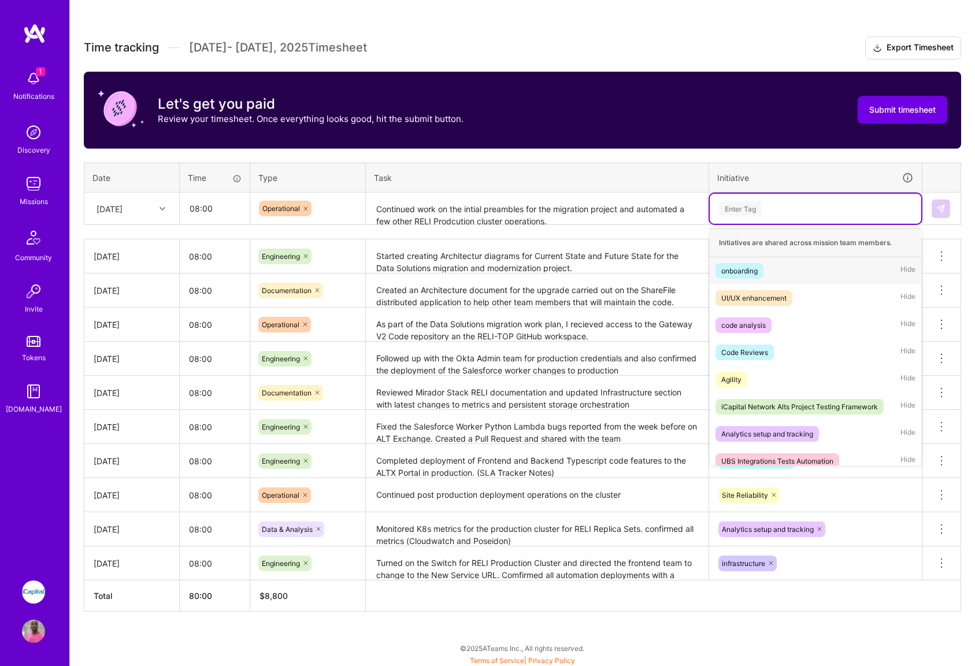
click at [793, 209] on div "Enter Tag" at bounding box center [815, 208] width 195 height 14
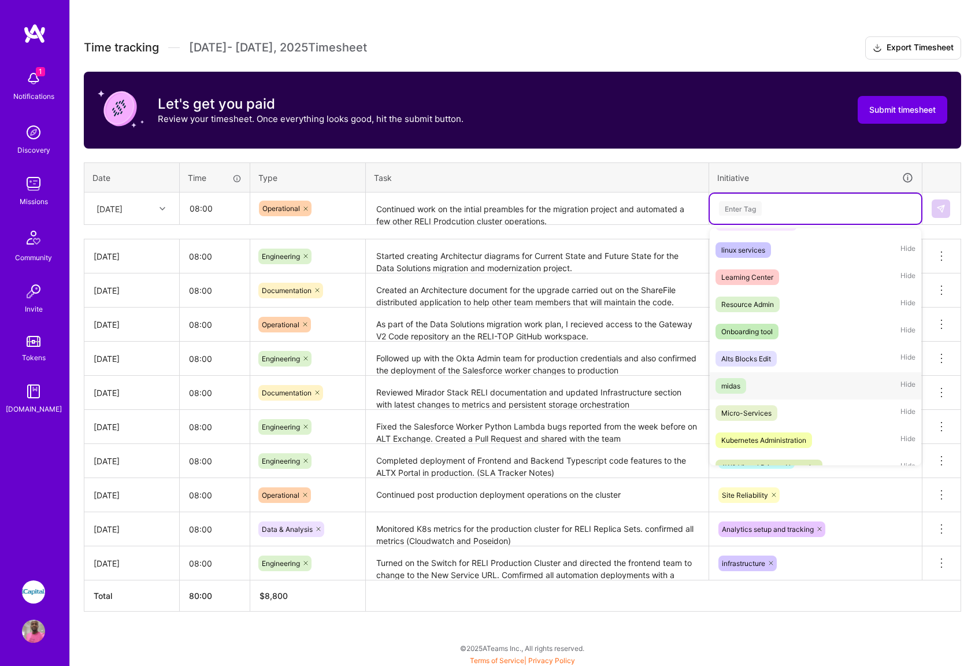
scroll to position [787, 0]
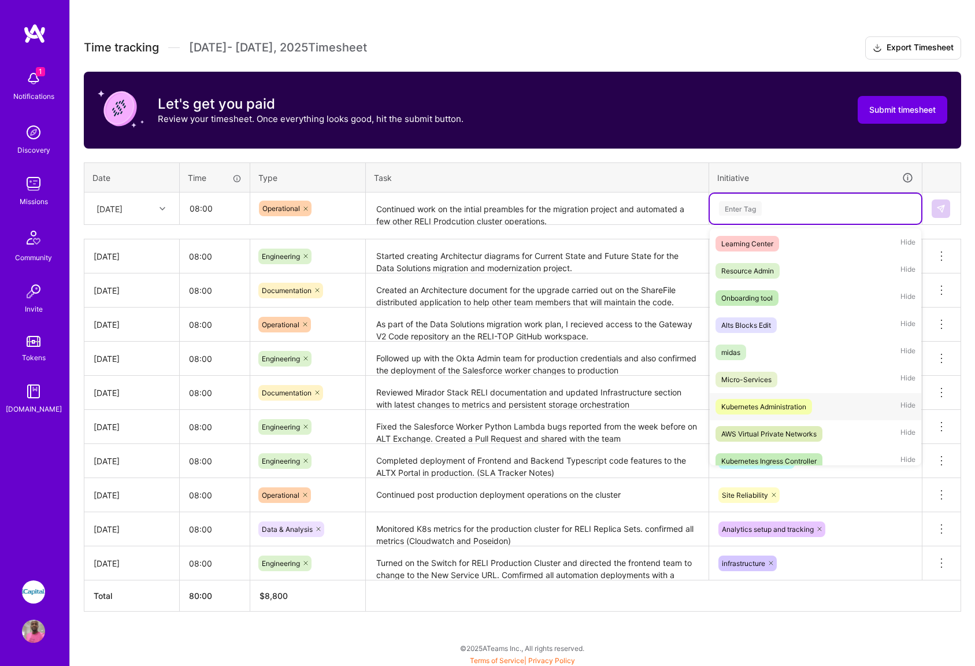
click at [767, 408] on div "Kubernetes Administration" at bounding box center [763, 406] width 85 height 12
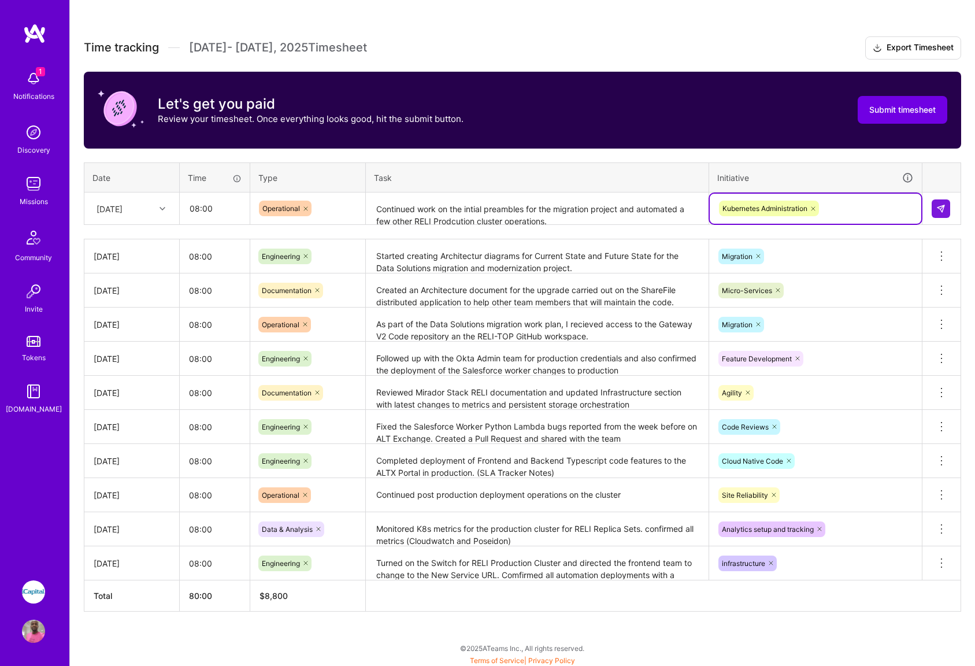
scroll to position [300, 0]
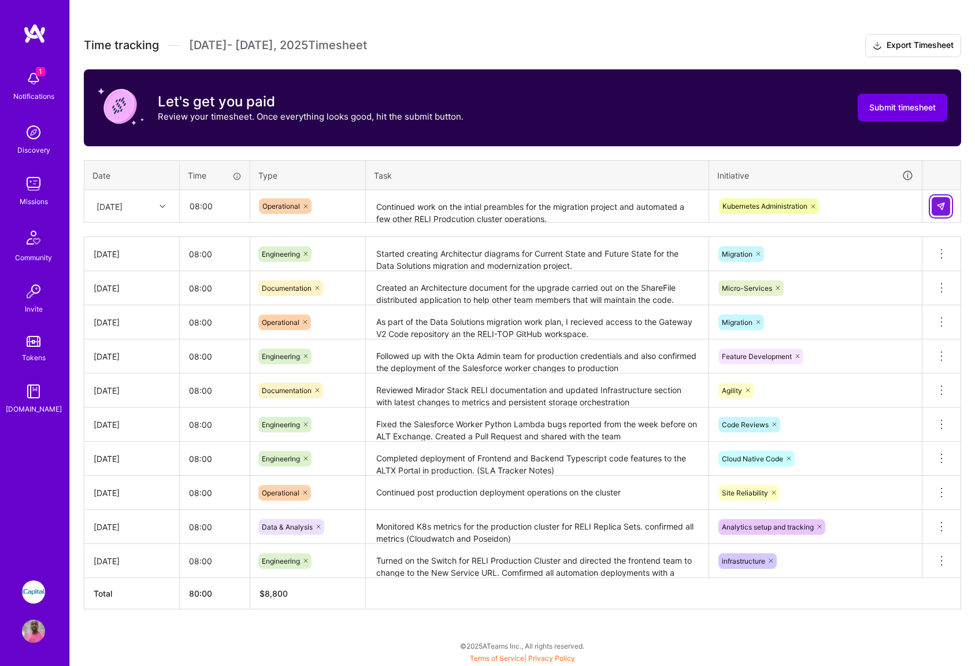
click at [941, 208] on img at bounding box center [940, 206] width 9 height 9
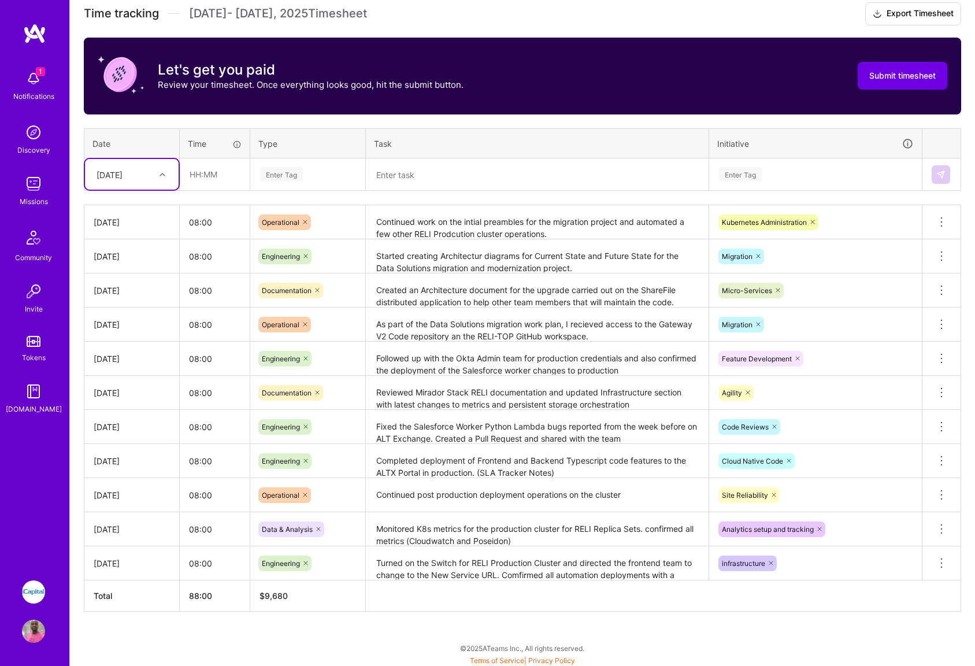
scroll to position [335, 0]
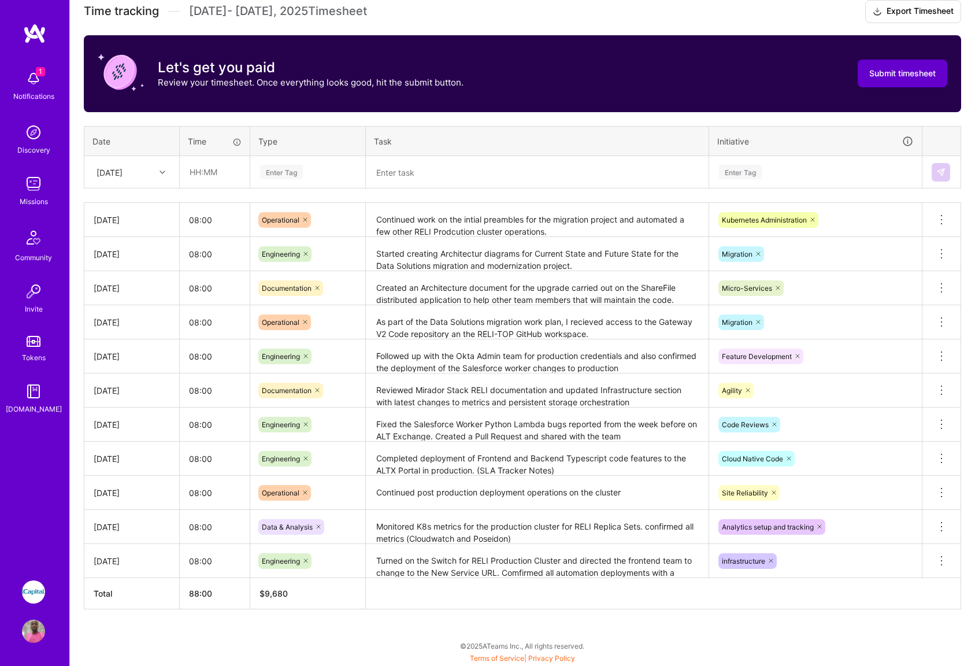
click at [891, 72] on span "Submit timesheet" at bounding box center [902, 74] width 66 height 12
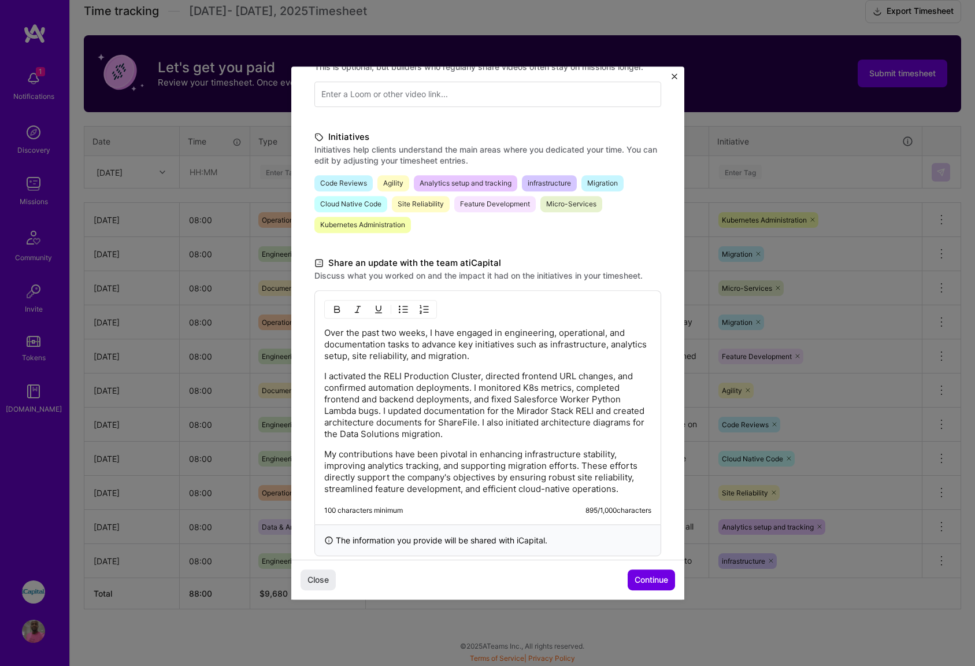
scroll to position [232, 0]
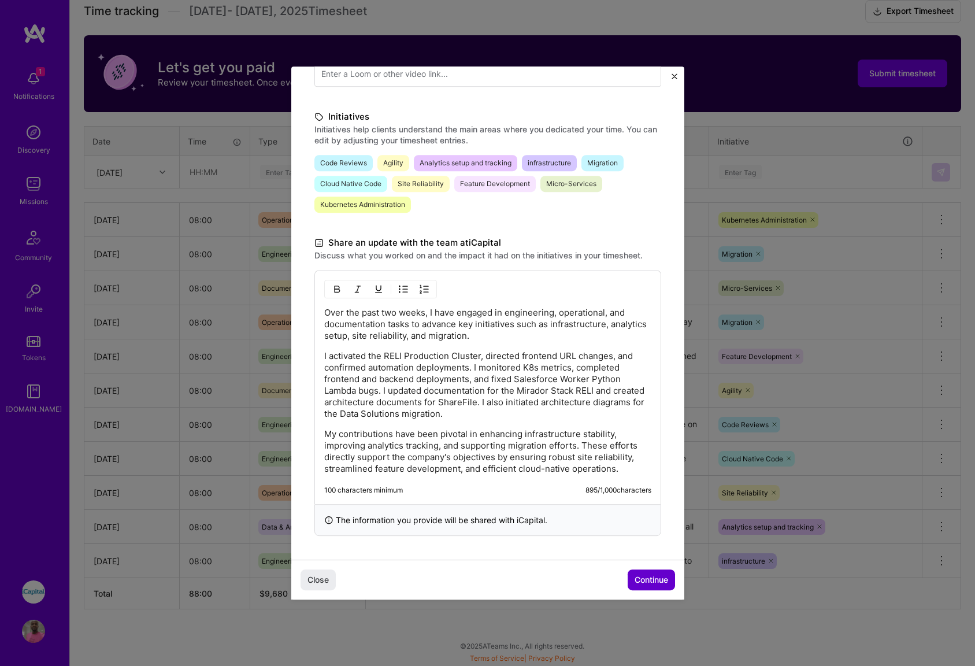
click at [655, 583] on span "Continue" at bounding box center [651, 580] width 34 height 12
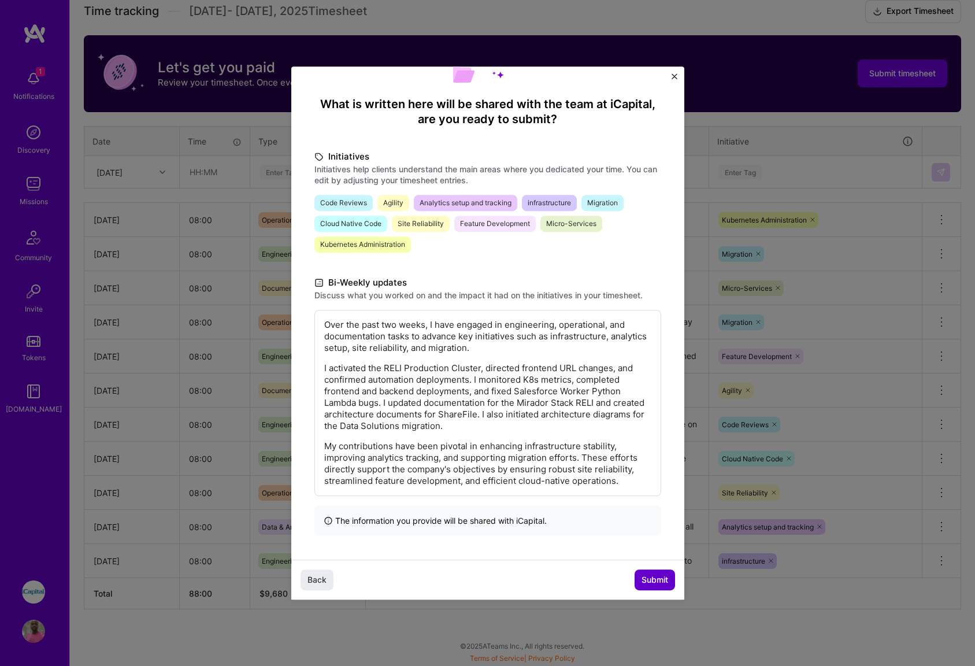
click at [658, 582] on span "Submit" at bounding box center [654, 580] width 27 height 12
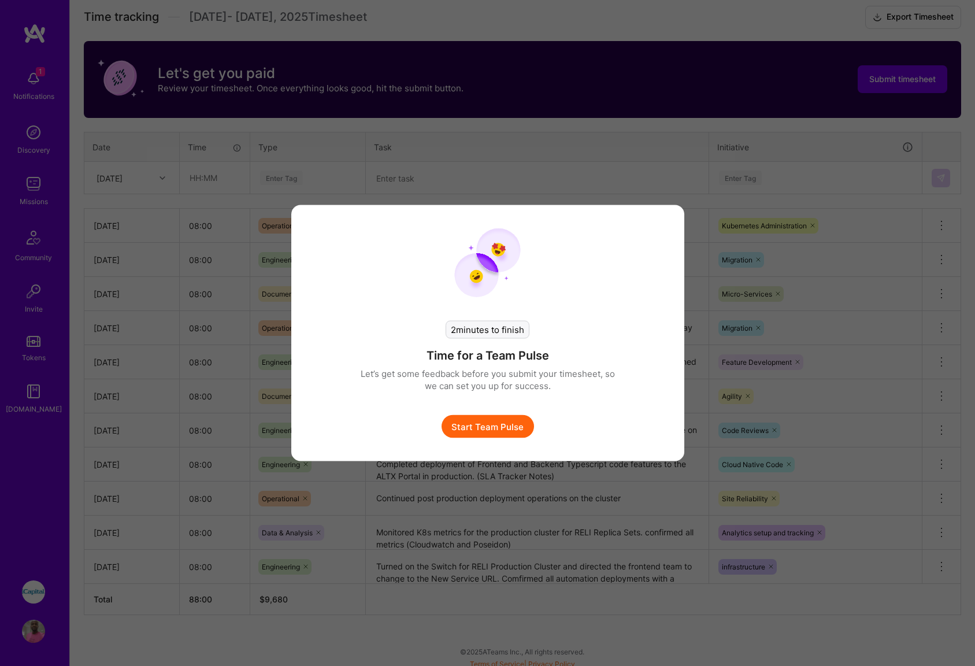
scroll to position [329, 0]
click at [488, 424] on button "Start Team Pulse" at bounding box center [487, 426] width 92 height 23
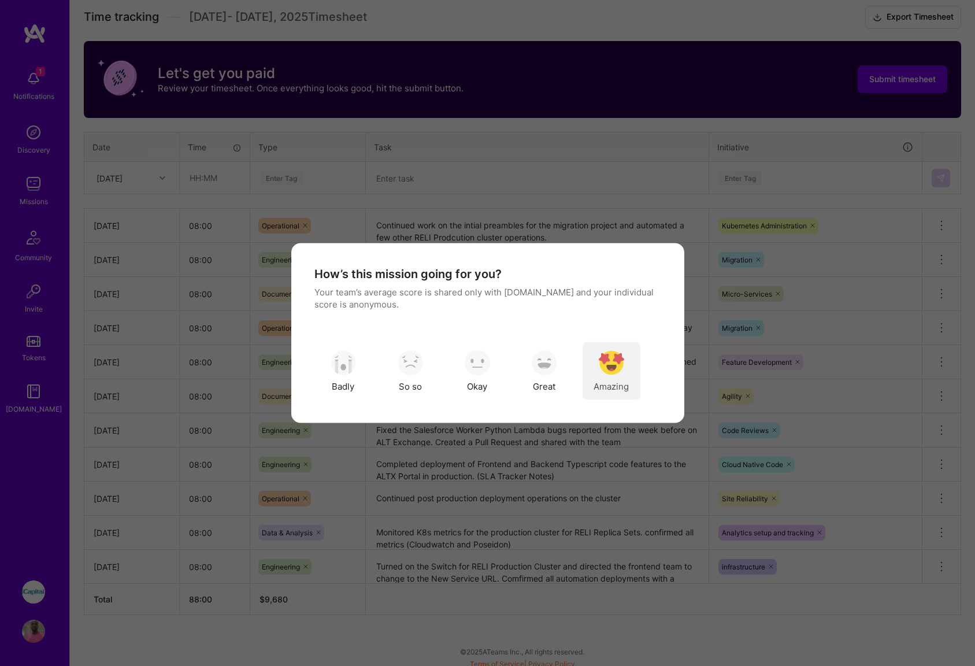
click at [612, 370] on img "modal" at bounding box center [611, 362] width 25 height 25
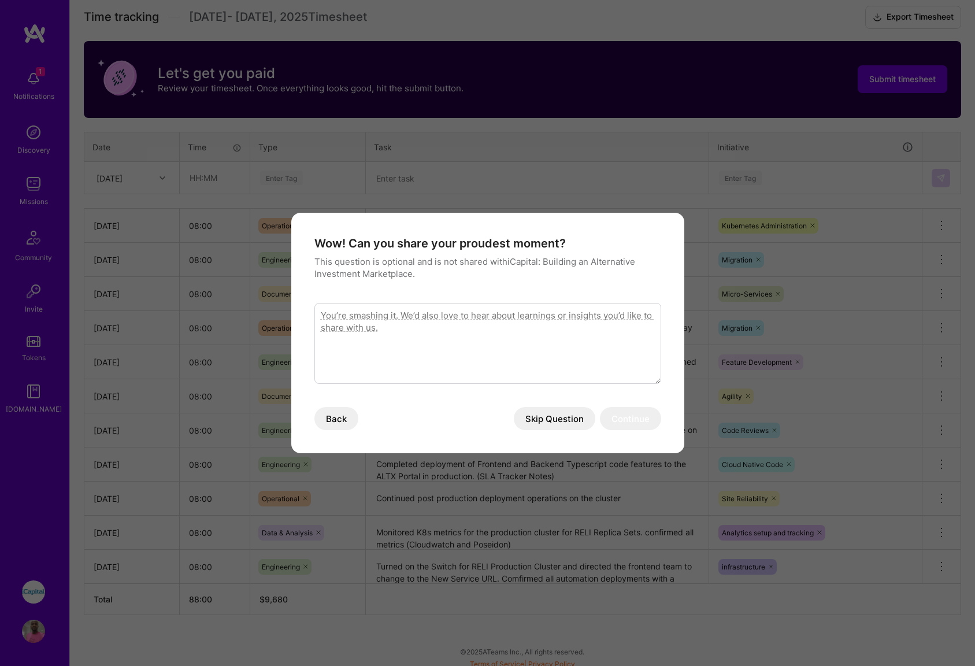
click at [560, 419] on button "Skip Question" at bounding box center [554, 418] width 81 height 23
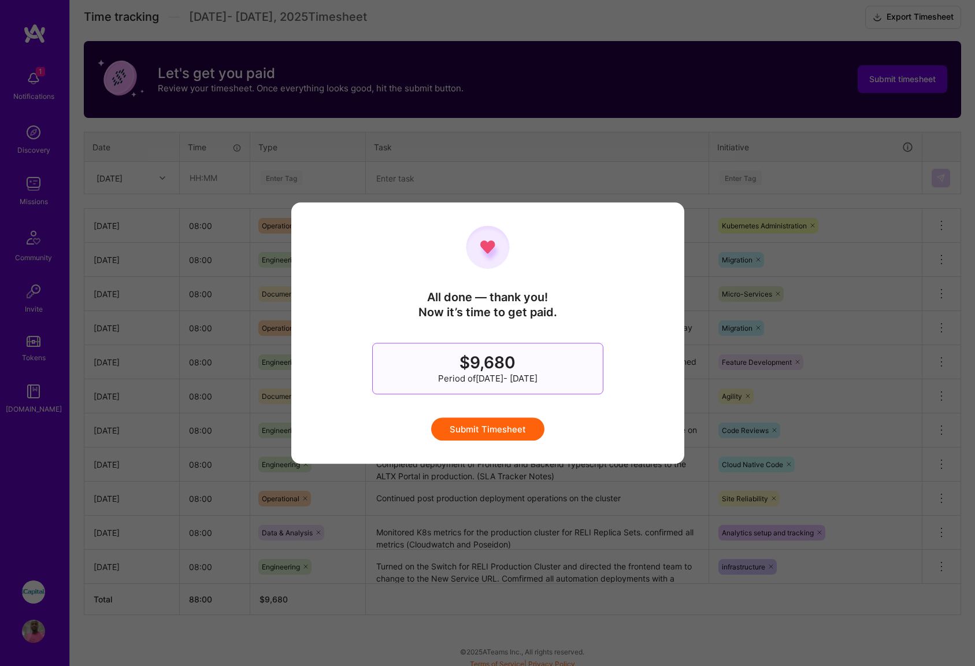
click at [491, 431] on button "Submit Timesheet" at bounding box center [487, 428] width 113 height 23
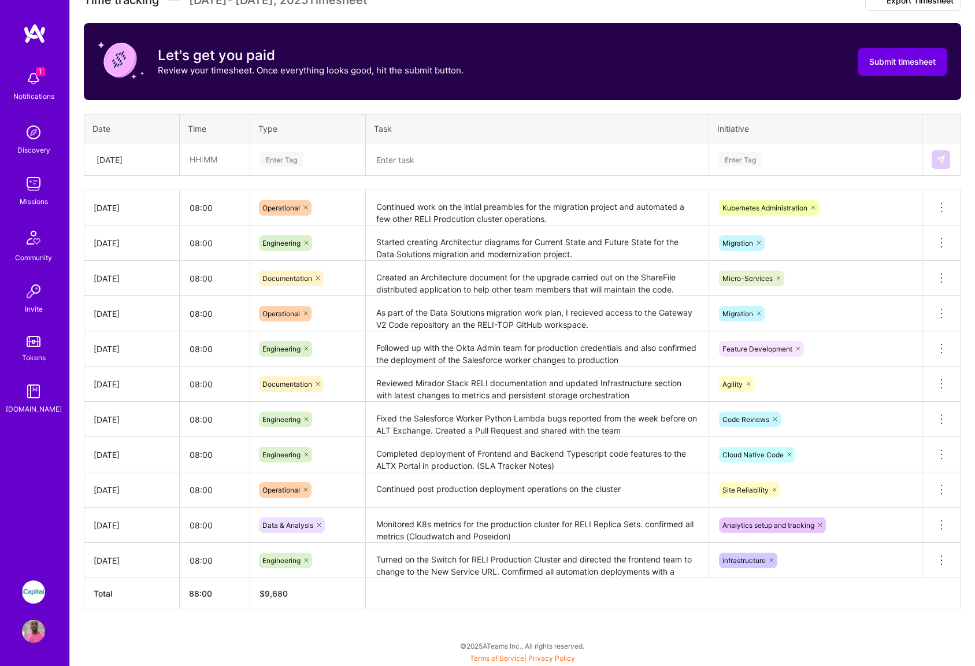
scroll to position [0, 0]
